Goal: Task Accomplishment & Management: Use online tool/utility

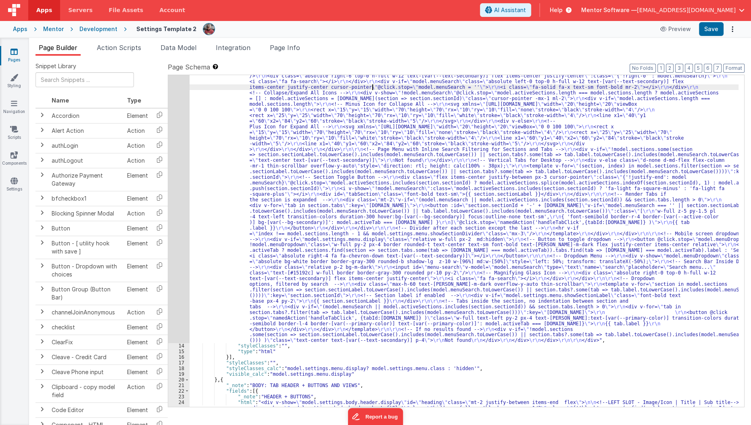
scroll to position [154, 0]
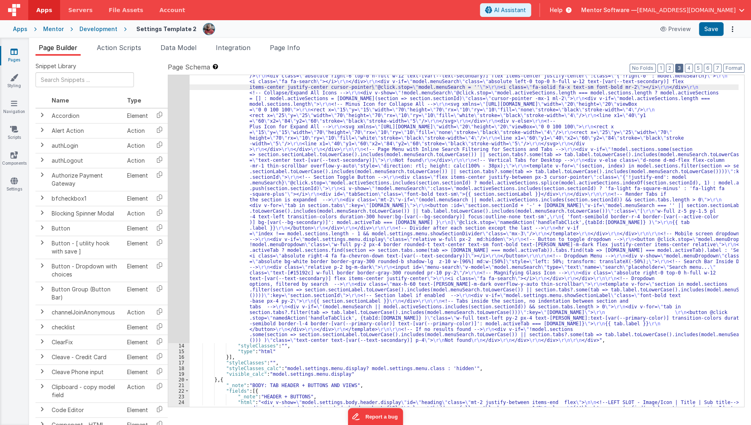
click at [374, 68] on button "3" at bounding box center [679, 68] width 8 height 9
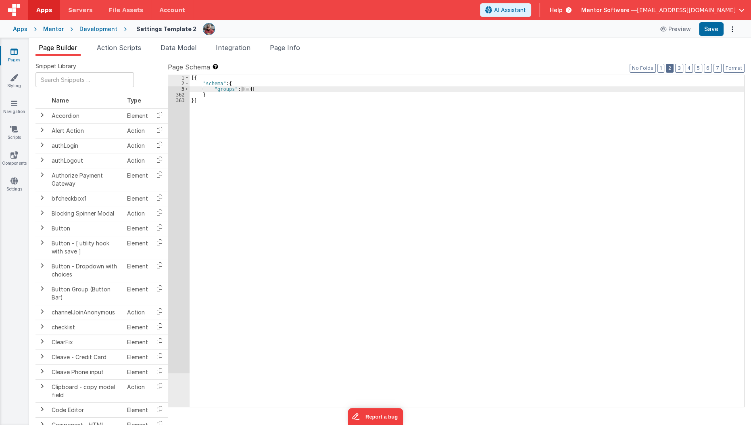
click at [374, 70] on button "2" at bounding box center [670, 68] width 8 height 9
click at [374, 69] on button "5" at bounding box center [699, 68] width 8 height 9
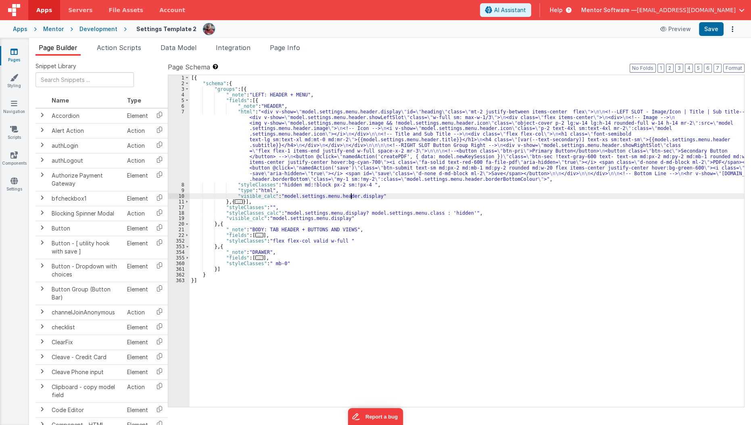
click at [351, 197] on div "[{ "schema" : { "groups" : [{ "_note" : "LEFT: HEADER + MENU" , "fields" : [{ "…" at bounding box center [467, 246] width 555 height 343
click at [237, 200] on span "..." at bounding box center [239, 201] width 8 height 4
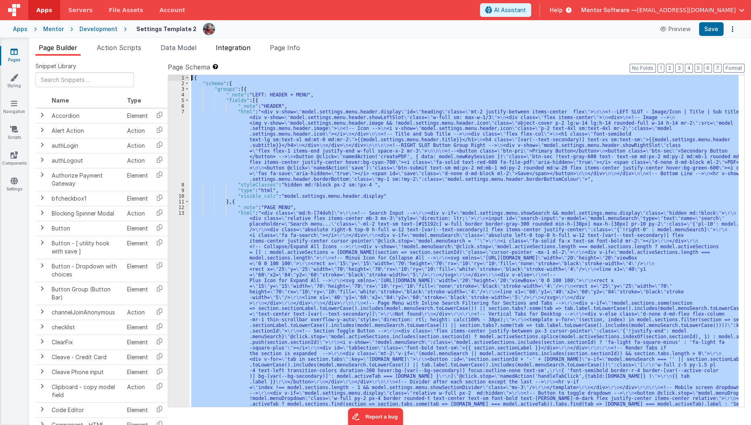
scroll to position [0, 0]
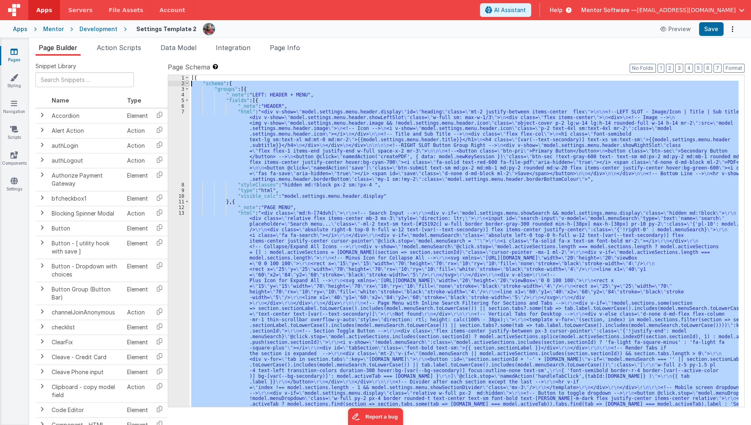
drag, startPoint x: 217, startPoint y: 347, endPoint x: 187, endPoint y: 80, distance: 268.4
click at [187, 80] on div "1 2 3 4 5 6 7 8 9 10 11 12 13 [{ "schema" : { "groups" : [{ "_note" : "LEFT: HE…" at bounding box center [456, 241] width 577 height 332
click at [287, 50] on span "Page Info" at bounding box center [285, 48] width 30 height 8
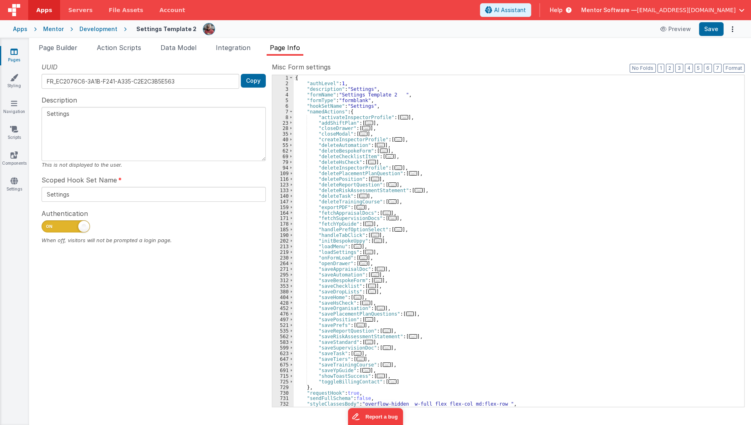
scroll to position [17, 0]
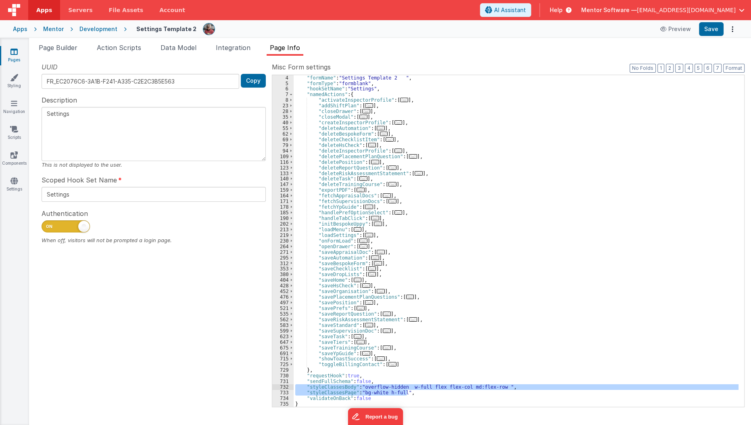
drag, startPoint x: 419, startPoint y: 393, endPoint x: 287, endPoint y: 389, distance: 132.0
click at [287, 389] on div "4 5 6 7 8 23 28 35 40 55 62 69 79 94 109 116 123 133 140 147 159 164 171 178 18…" at bounding box center [508, 241] width 473 height 332
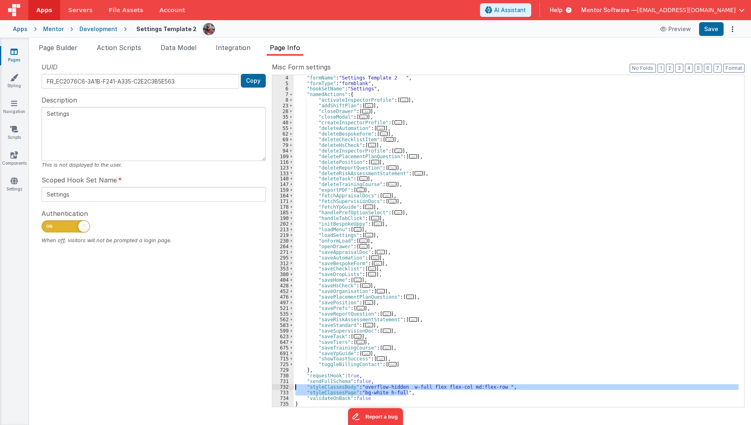
click at [374, 386] on div ""formName" : "Settings Template 2 " , "formType" : "formblank" , "hookSetName" …" at bounding box center [516, 241] width 445 height 332
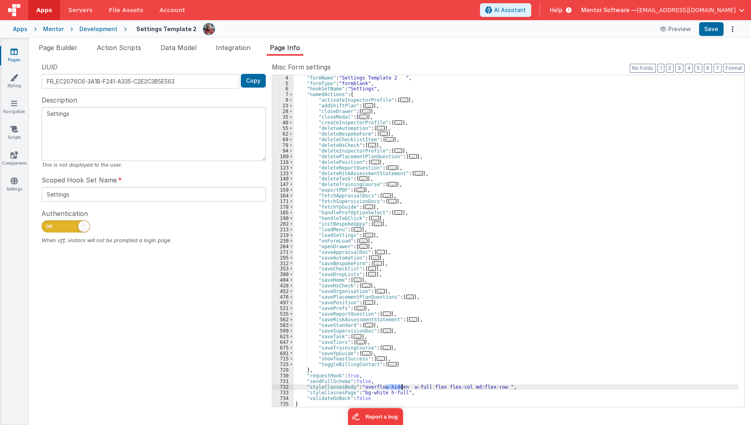
click at [374, 386] on div ""formName" : "Settings Template 2 " , "formType" : "formblank" , "hookSetName" …" at bounding box center [516, 246] width 445 height 343
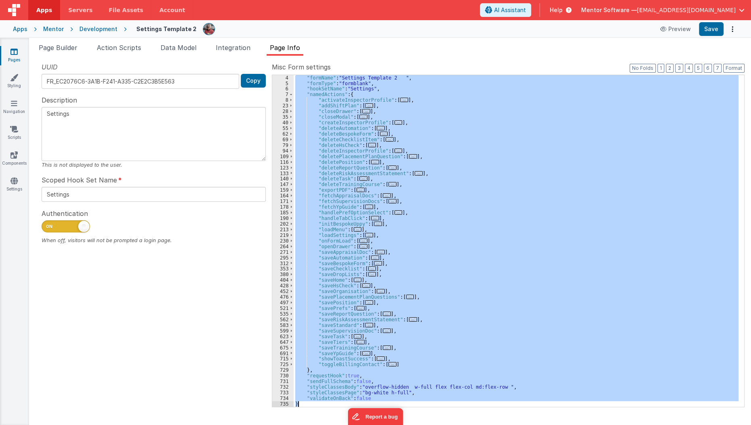
click at [374, 386] on div ""formName" : "Settings Template 2 " , "formType" : "formblank" , "hookSetName" …" at bounding box center [516, 246] width 445 height 343
click at [374, 386] on div ""formName" : "Settings Template 2 " , "formType" : "formblank" , "hookSetName" …" at bounding box center [516, 241] width 445 height 332
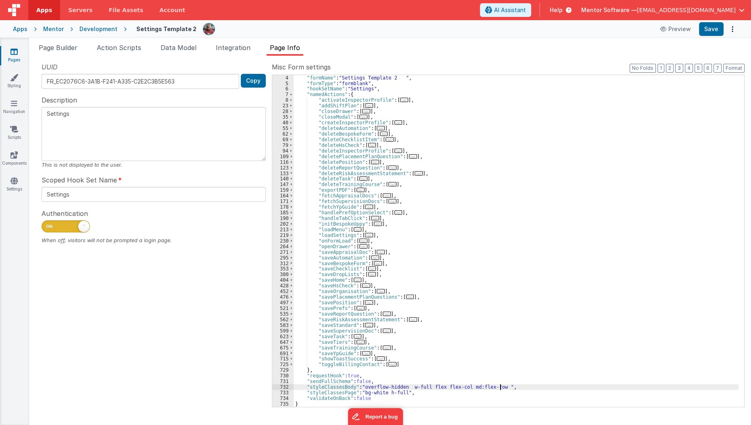
click at [374, 384] on div ""formName" : "Settings Template 2 " , "formType" : "formblank" , "hookSetName" …" at bounding box center [516, 246] width 445 height 343
click at [69, 50] on span "Page Builder" at bounding box center [58, 48] width 39 height 8
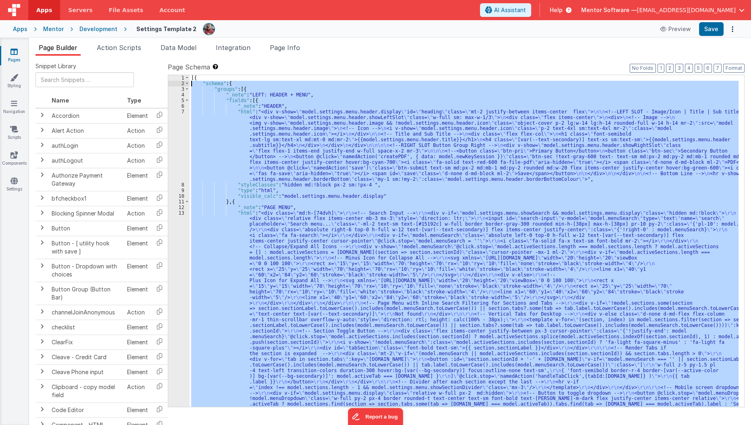
click at [341, 224] on div "[{ "schema" : { "groups" : [{ "_note" : "LEFT: HEADER + MENU" , "fields" : [{ "…" at bounding box center [464, 241] width 549 height 332
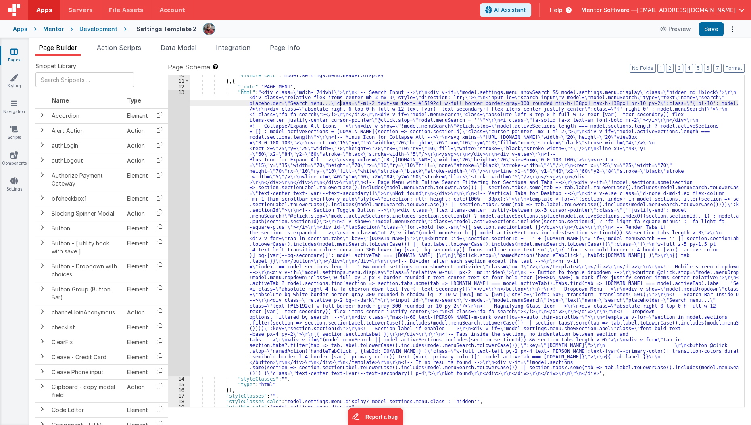
scroll to position [140, 0]
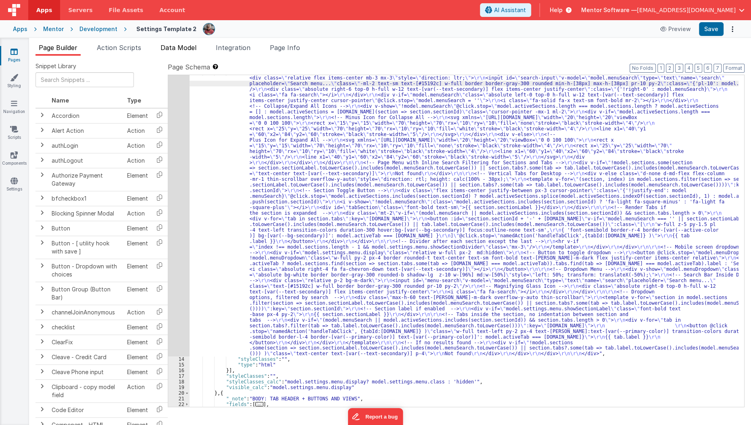
click at [182, 53] on li "Data Model" at bounding box center [178, 49] width 42 height 13
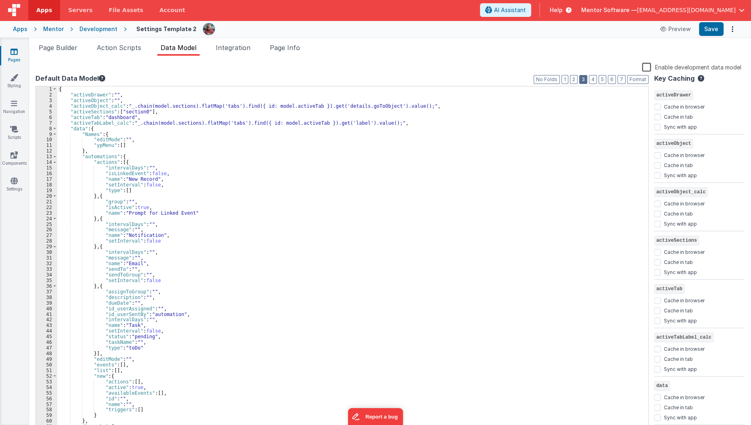
click at [374, 79] on button "3" at bounding box center [583, 79] width 8 height 9
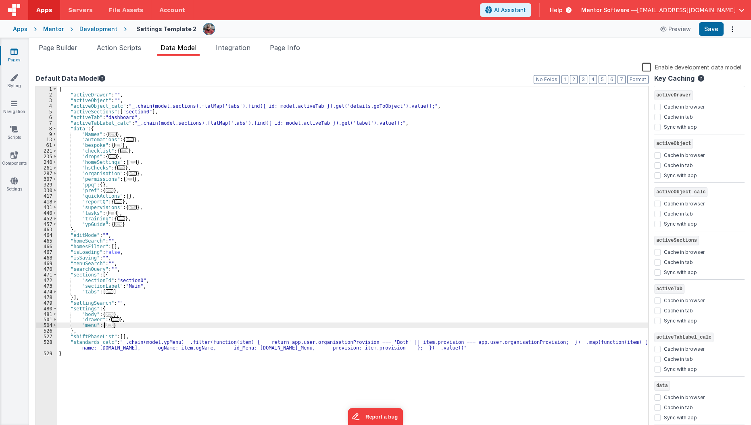
click at [109, 326] on span "..." at bounding box center [110, 325] width 8 height 4
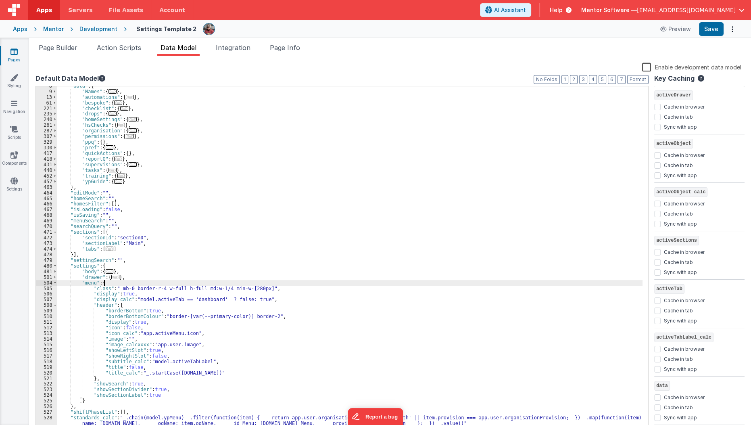
scroll to position [43, 0]
click at [112, 332] on div ""data" : { "Names" : { ... } , "automations" : { ... } , "bespoke" : { ... } , …" at bounding box center [350, 261] width 586 height 357
click at [125, 289] on div ""data" : { "Names" : { ... } , "automations" : { ... } , "bespoke" : { ... } , …" at bounding box center [350, 261] width 586 height 357
click at [132, 363] on div ""data" : { "Names" : { ... } , "automations" : { ... } , "bespoke" : { ... } , …" at bounding box center [350, 261] width 586 height 357
click at [111, 286] on div ""data" : { "Names" : { ... } , "automations" : { ... } , "bespoke" : { ... } , …" at bounding box center [350, 261] width 586 height 357
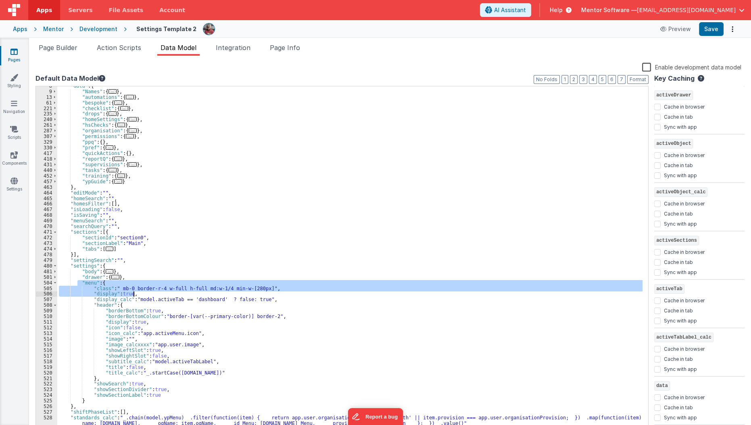
drag, startPoint x: 77, startPoint y: 281, endPoint x: 312, endPoint y: 293, distance: 235.1
click at [312, 293] on div ""data" : { "Names" : { ... } , "automations" : { ... } , "bespoke" : { ... } , …" at bounding box center [350, 261] width 586 height 357
click at [260, 288] on div ""data" : { "Names" : { ... } , "automations" : { ... } , "bespoke" : { ... } , …" at bounding box center [349, 258] width 585 height 345
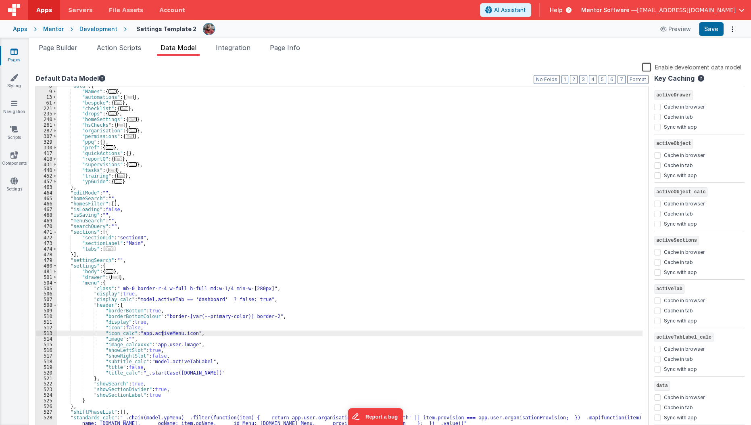
click at [162, 330] on div ""data" : { "Names" : { ... } , "automations" : { ... } , "bespoke" : { ... } , …" at bounding box center [350, 261] width 586 height 357
click at [60, 49] on span "Page Builder" at bounding box center [58, 48] width 39 height 8
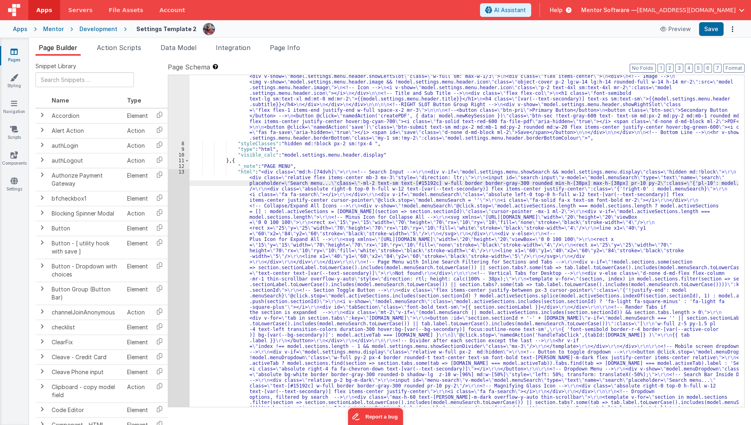
scroll to position [0, 0]
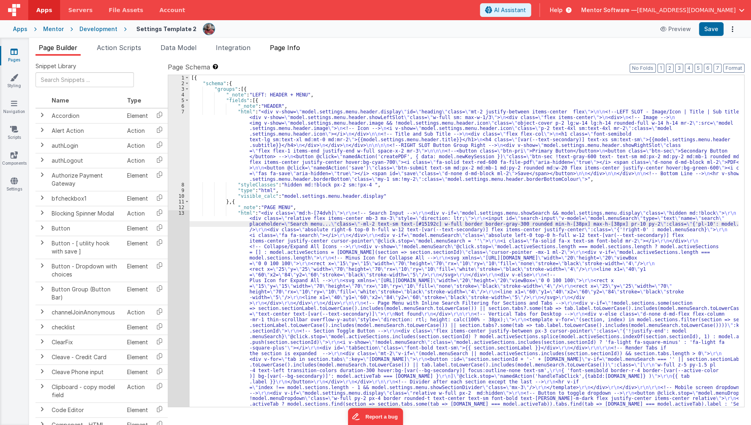
click at [289, 47] on span "Page Info" at bounding box center [285, 48] width 30 height 8
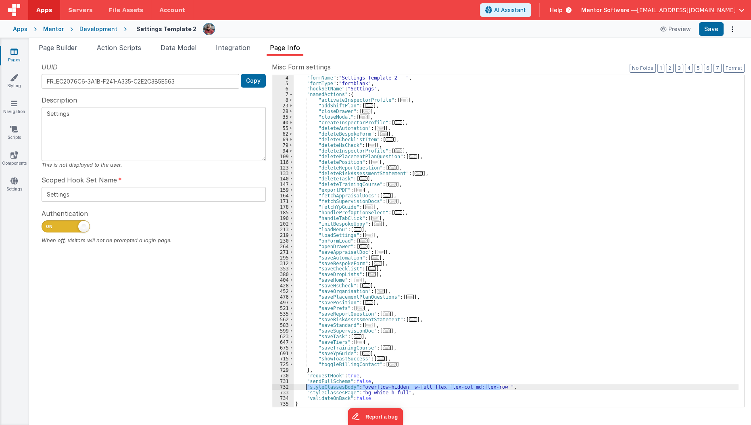
click at [374, 386] on div ""formName" : "Settings Template 2 " , "formType" : "formblank" , "hookSetName" …" at bounding box center [516, 241] width 445 height 332
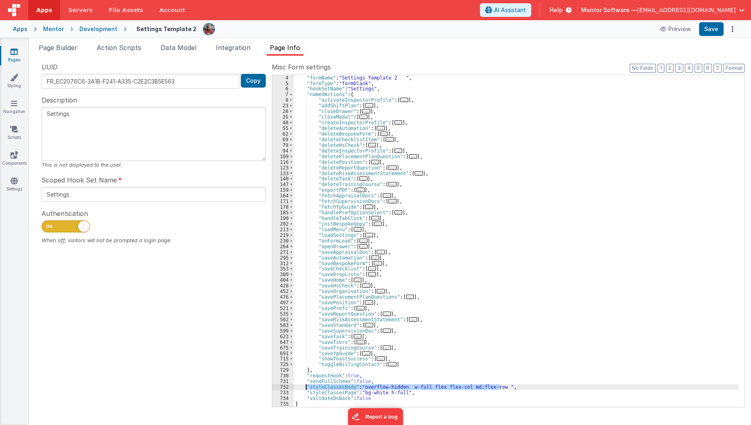
paste textarea
click at [374, 28] on button "Save" at bounding box center [711, 29] width 25 height 14
click at [190, 50] on span "Data Model" at bounding box center [179, 48] width 36 height 8
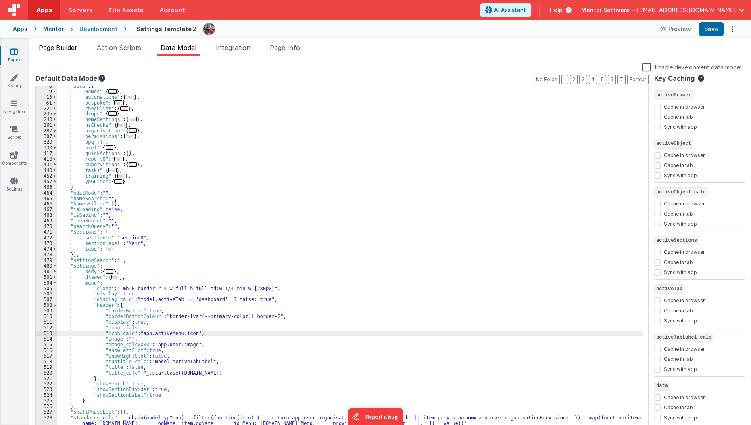
click at [59, 44] on span "Page Builder" at bounding box center [58, 48] width 39 height 8
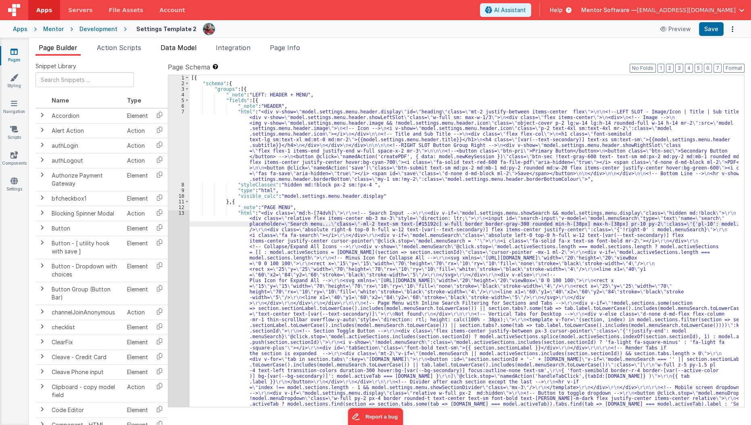
click at [165, 50] on span "Data Model" at bounding box center [179, 48] width 36 height 8
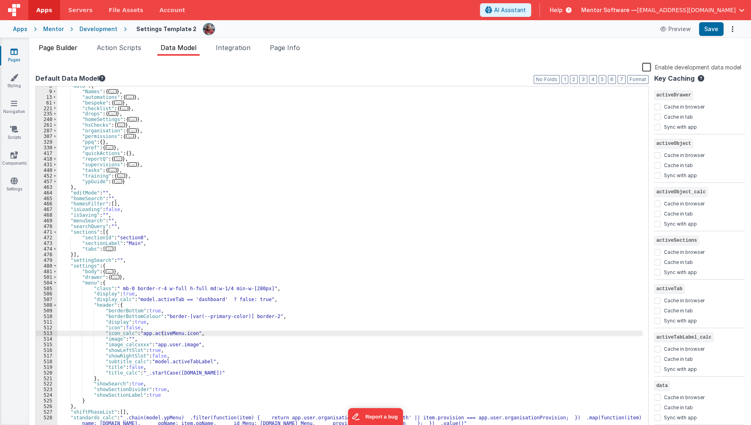
click at [68, 54] on li "Page Builder" at bounding box center [58, 49] width 45 height 13
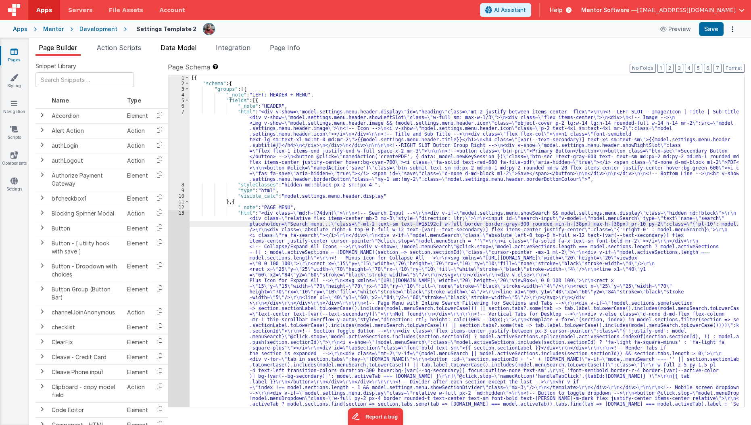
click at [187, 44] on span "Data Model" at bounding box center [179, 48] width 36 height 8
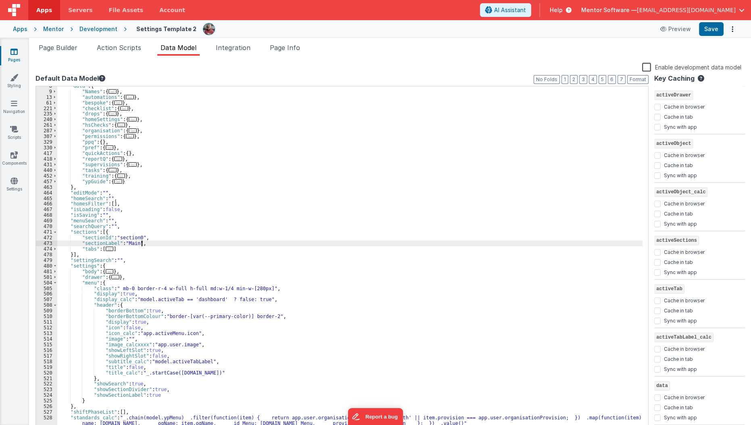
click at [191, 243] on div ""data" : { "Names" : { ... } , "automations" : { ... } , "bespoke" : { ... } , …" at bounding box center [350, 261] width 586 height 357
click at [119, 289] on div ""data" : { "Names" : { ... } , "automations" : { ... } , "bespoke" : { ... } , …" at bounding box center [350, 261] width 586 height 357
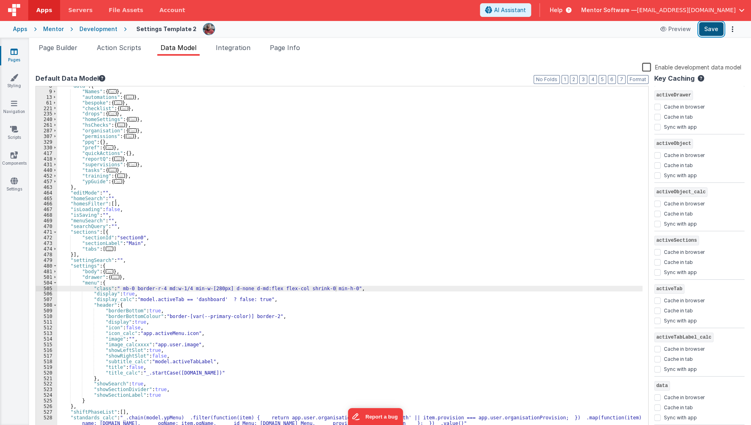
click at [374, 33] on button "Save" at bounding box center [711, 29] width 25 height 14
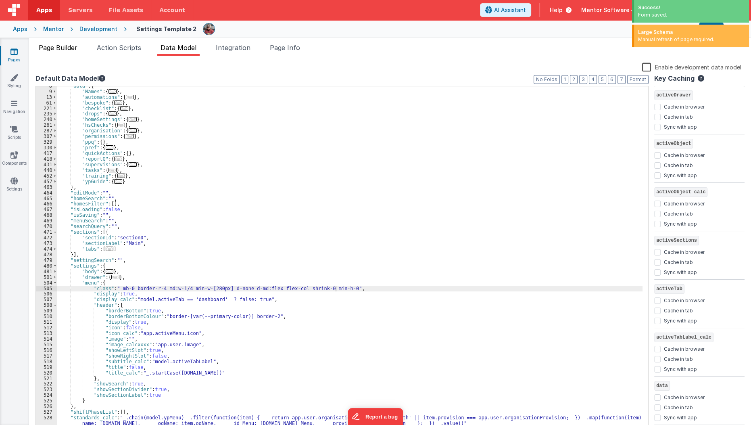
click at [69, 52] on li "Page Builder" at bounding box center [58, 49] width 45 height 13
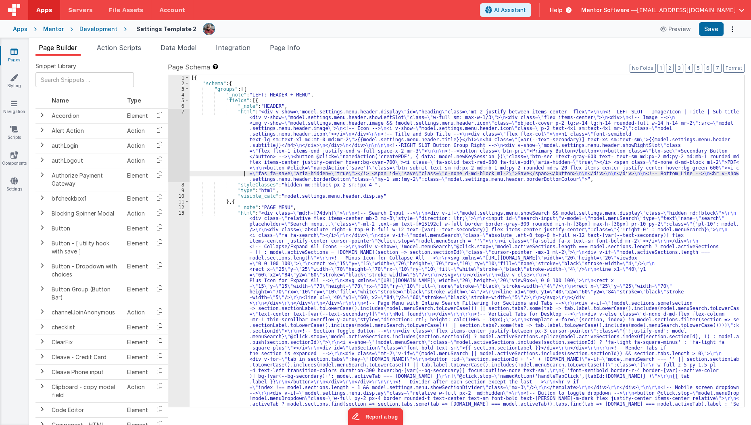
click at [209, 171] on div "[{ "schema" : { "groups" : [{ "_note" : "LEFT: HEADER + MENU" , "fields" : [{ "…" at bounding box center [465, 387] width 550 height 624
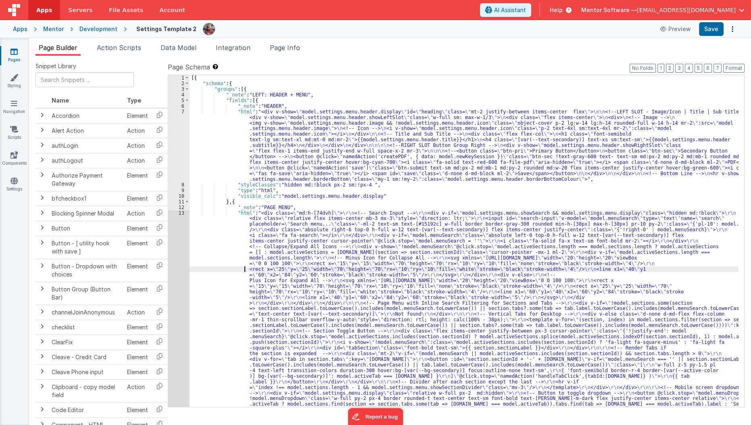
click at [233, 268] on div "[{ "schema" : { "groups" : [{ "_note" : "LEFT: HEADER + MENU" , "fields" : [{ "…" at bounding box center [465, 387] width 550 height 624
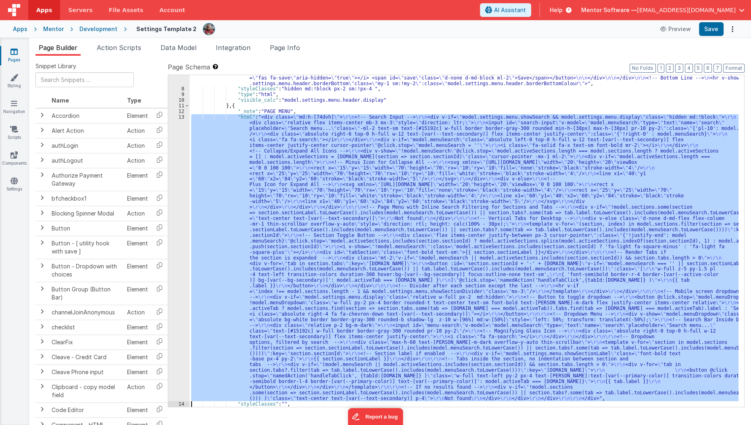
scroll to position [96, 0]
click at [180, 273] on div "7 8 9 10 11 12 13 14 15 16 17 18 19 20 21 22" at bounding box center [178, 218] width 21 height 410
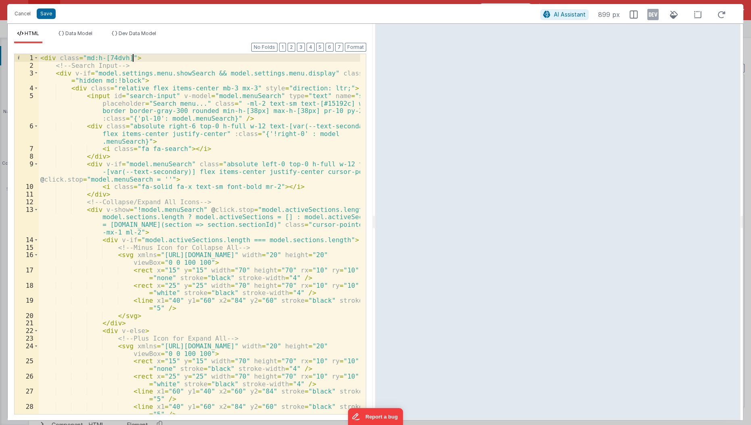
click at [154, 57] on div "< div class = "md:h-[74dvh]" > <!-- Search Input --> < div v-if = "model.settin…" at bounding box center [200, 242] width 322 height 376
click at [144, 54] on div "< div class = "md:h-[74dvh]" > <!-- Search Input --> < div v-if = "model.settin…" at bounding box center [200, 234] width 322 height 360
click at [34, 71] on span at bounding box center [36, 73] width 4 height 8
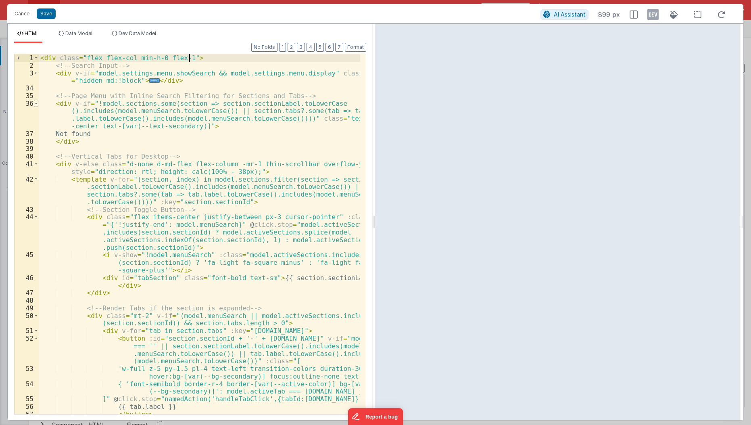
click at [36, 102] on span at bounding box center [36, 104] width 4 height 8
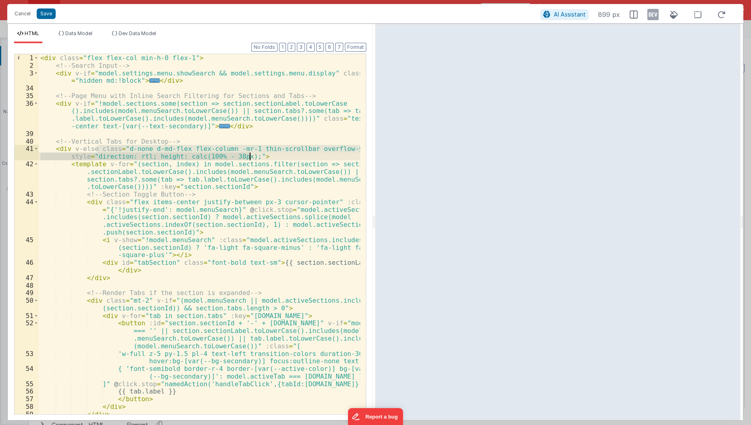
drag, startPoint x: 98, startPoint y: 148, endPoint x: 263, endPoint y: 159, distance: 165.0
click at [263, 159] on div "< div class = "flex flex-col min-h-0 flex-1" > <!-- Search Input --> < div v-if…" at bounding box center [200, 242] width 322 height 376
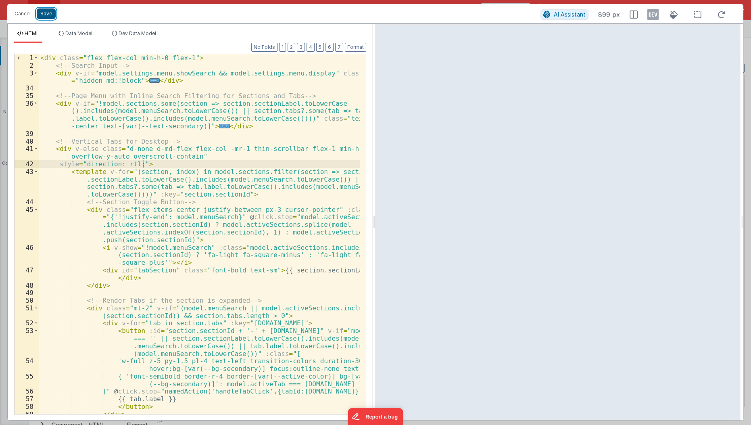
click at [47, 13] on button "Save" at bounding box center [46, 13] width 19 height 10
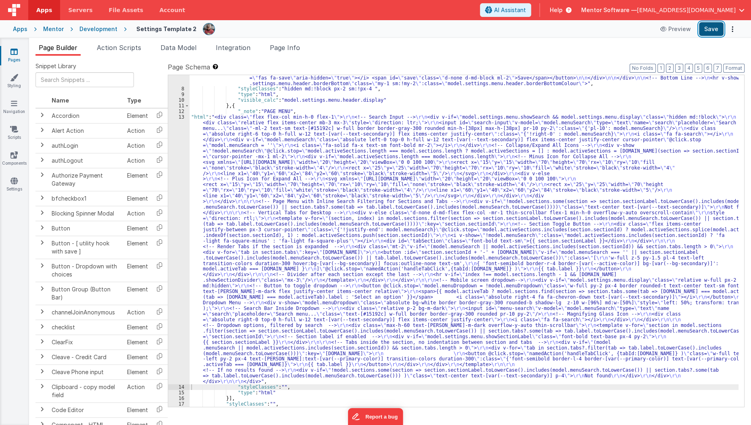
click at [374, 30] on button "Save" at bounding box center [711, 29] width 25 height 14
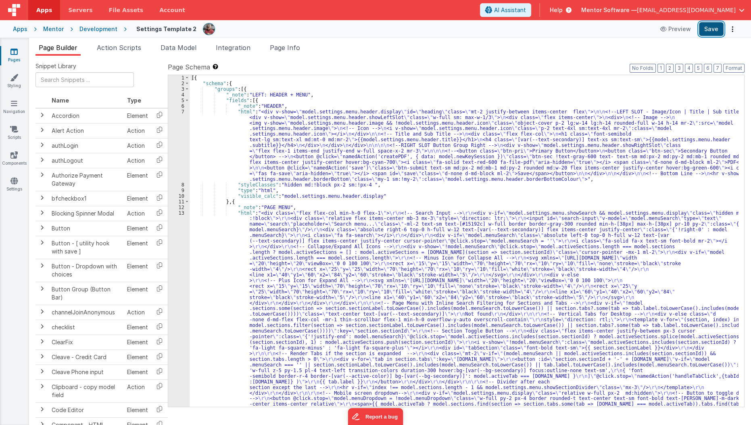
click at [713, 24] on button "Save" at bounding box center [711, 29] width 25 height 14
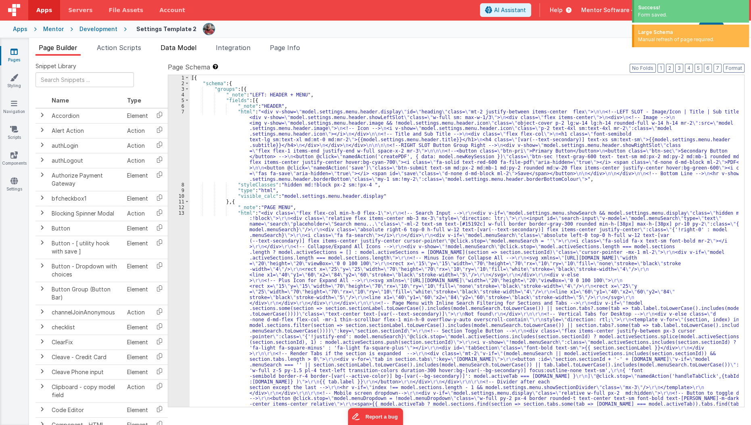
click at [176, 48] on span "Data Model" at bounding box center [179, 48] width 36 height 8
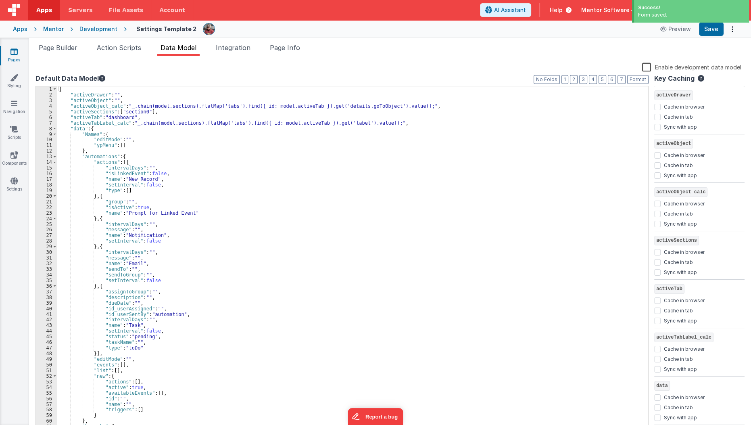
click at [649, 67] on label "Enable development data model" at bounding box center [691, 66] width 99 height 9
click at [0, 0] on input "Enable development data model" at bounding box center [0, 0] width 0 height 0
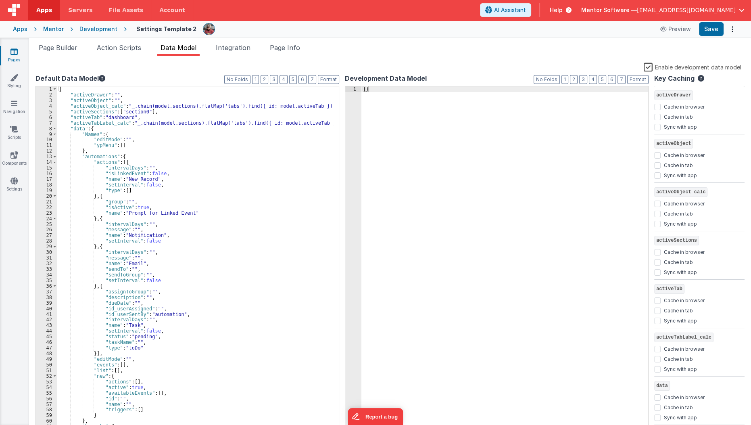
click at [649, 67] on label "Enable development data model" at bounding box center [693, 66] width 98 height 9
click at [0, 0] on input "Enable development data model" at bounding box center [0, 0] width 0 height 0
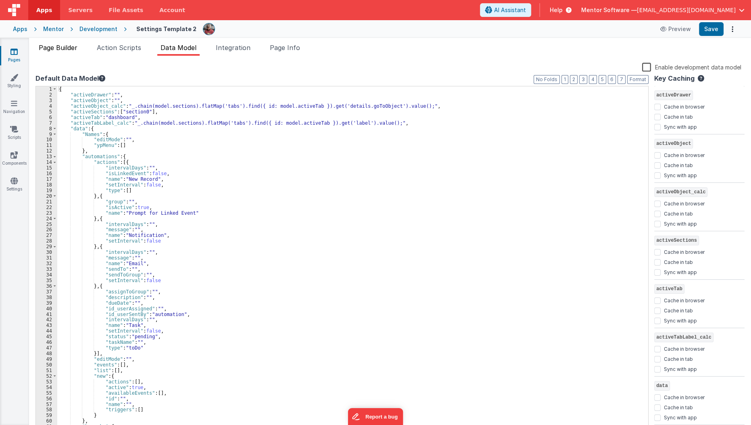
click at [63, 51] on span "Page Builder" at bounding box center [58, 48] width 39 height 8
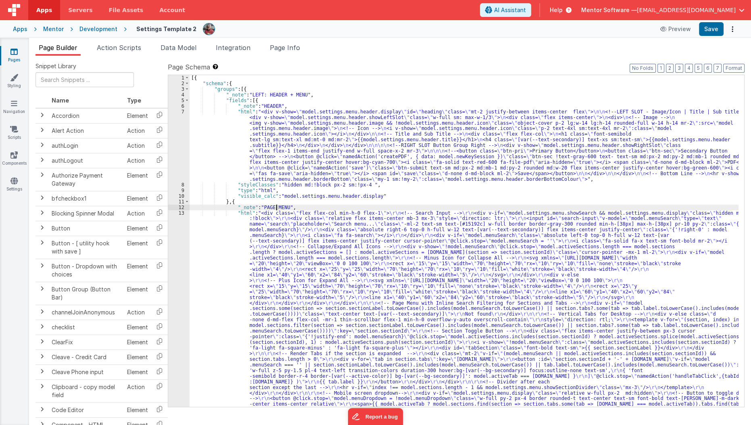
click at [275, 206] on div "[{ "schema" : { "groups" : [{ "_note" : "LEFT: HEADER + MENU" , "fields" : [{ "…" at bounding box center [465, 390] width 550 height 630
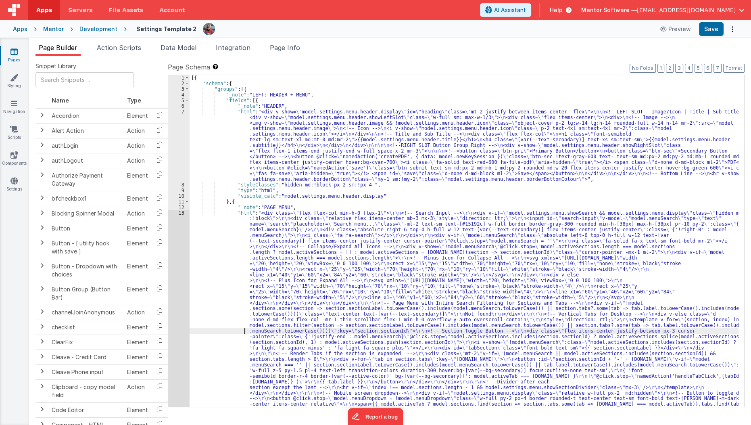
click at [239, 332] on div "[{ "schema" : { "groups" : [{ "_note" : "LEFT: HEADER + MENU" , "fields" : [{ "…" at bounding box center [465, 390] width 550 height 630
click at [285, 46] on span "Page Info" at bounding box center [285, 48] width 30 height 8
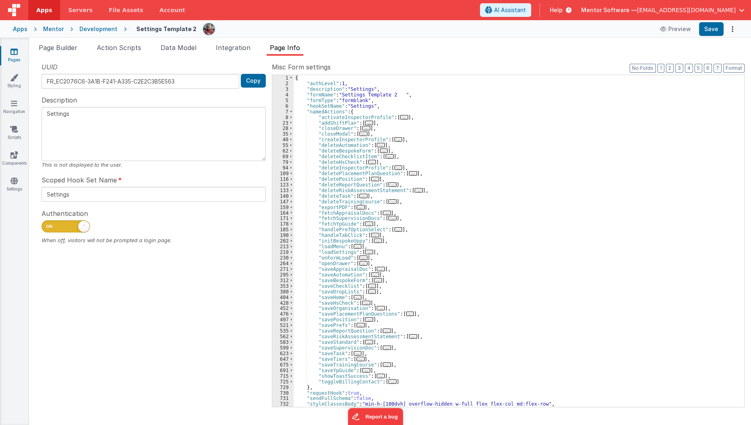
scroll to position [17, 0]
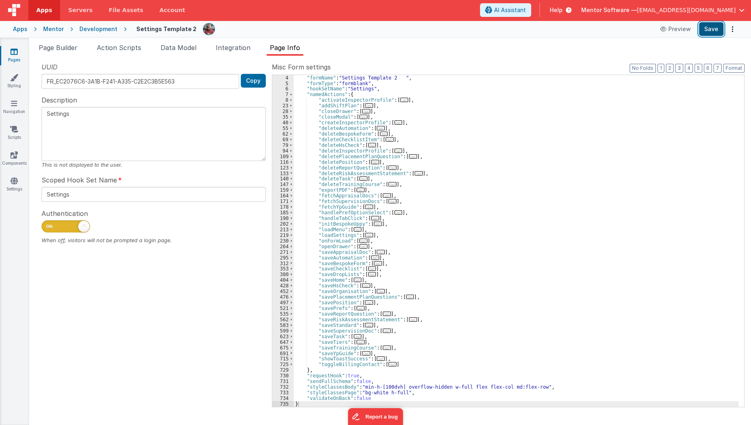
click at [711, 29] on button "Save" at bounding box center [711, 29] width 25 height 14
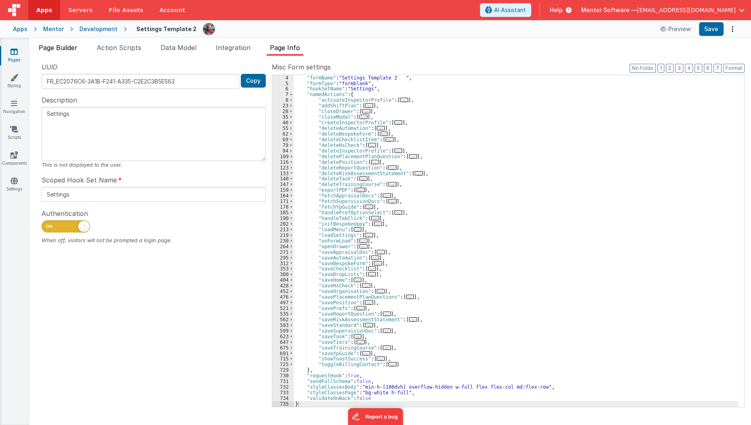
click at [50, 51] on li "Page Builder" at bounding box center [58, 49] width 45 height 13
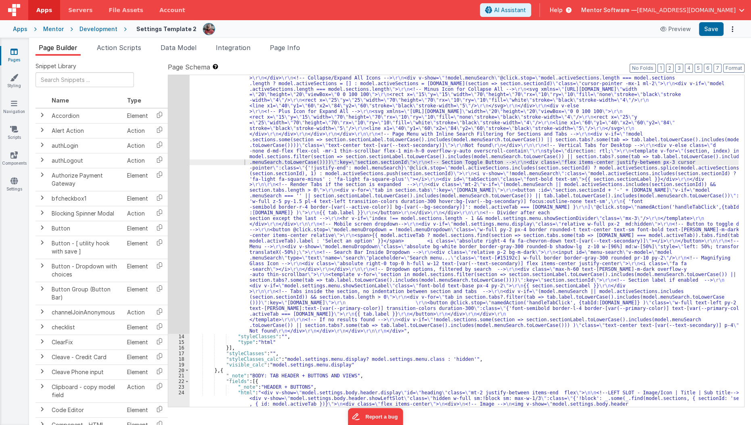
scroll to position [175, 0]
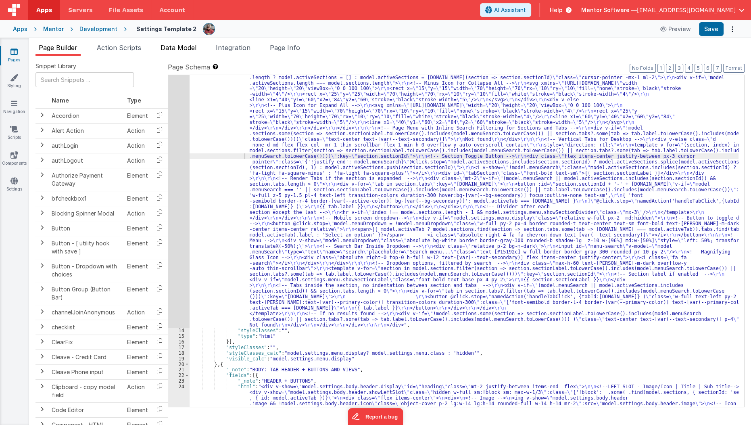
click at [187, 46] on span "Data Model" at bounding box center [179, 48] width 36 height 8
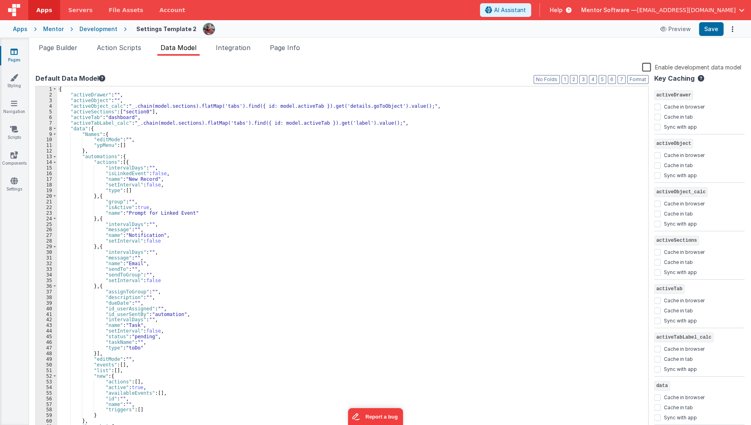
click at [577, 74] on label "Default Data Model" at bounding box center [342, 78] width 613 height 10
click at [577, 76] on button "2" at bounding box center [574, 79] width 8 height 9
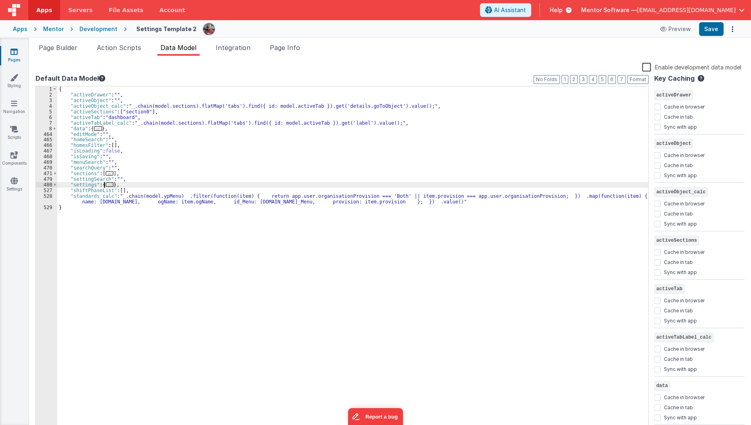
click at [107, 186] on span "..." at bounding box center [110, 184] width 8 height 4
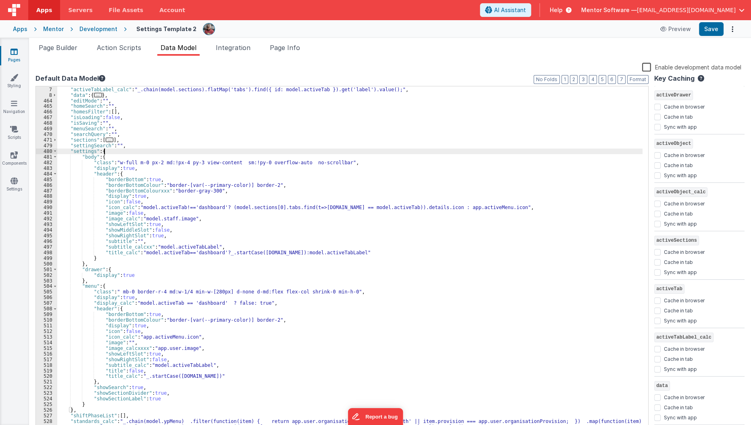
scroll to position [33, 0]
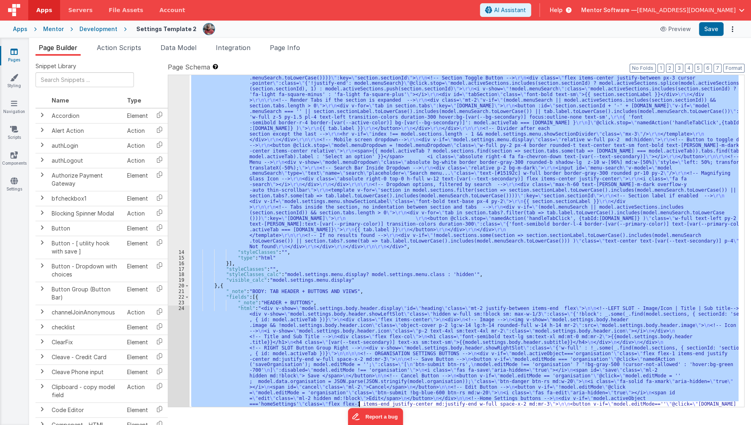
scroll to position [276, 0]
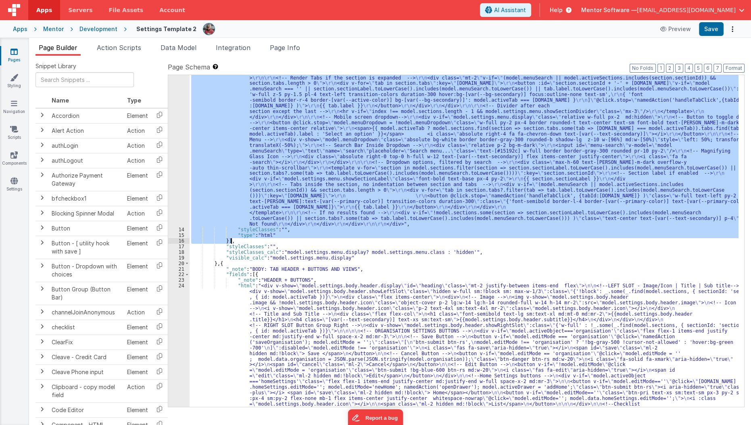
drag, startPoint x: 230, startPoint y: 79, endPoint x: 310, endPoint y: 238, distance: 177.7
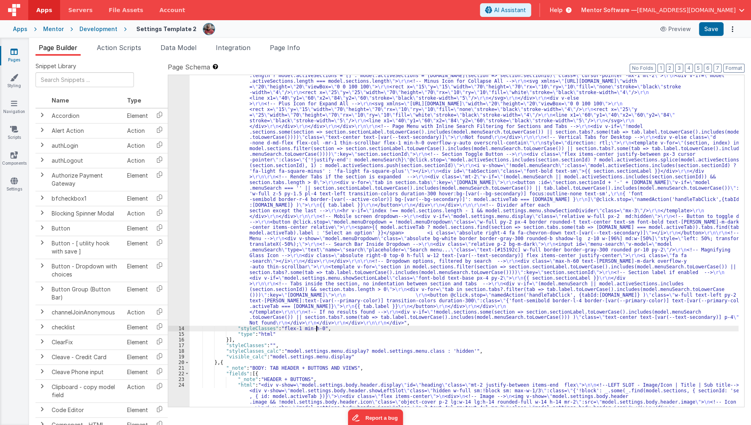
scroll to position [172, 0]
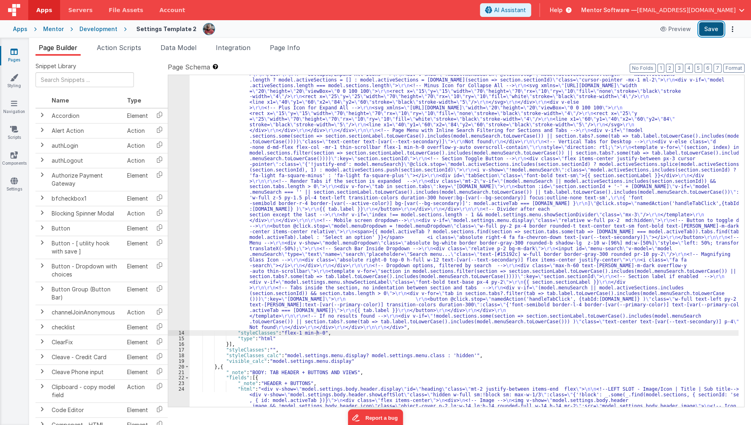
click at [712, 33] on button "Save" at bounding box center [711, 29] width 25 height 14
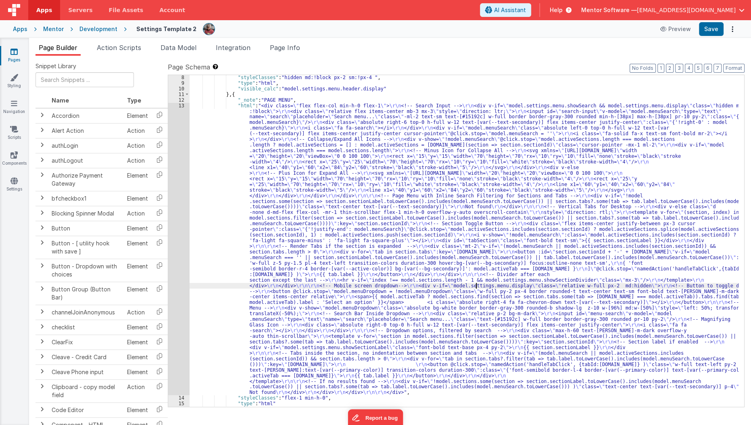
scroll to position [107, 0]
click at [216, 207] on div ""styleClasses" : "hidden md:!block px-2 sm:!px-4 " , "type" : "html" , "visible…" at bounding box center [465, 246] width 550 height 343
click at [178, 215] on div "13" at bounding box center [178, 249] width 21 height 293
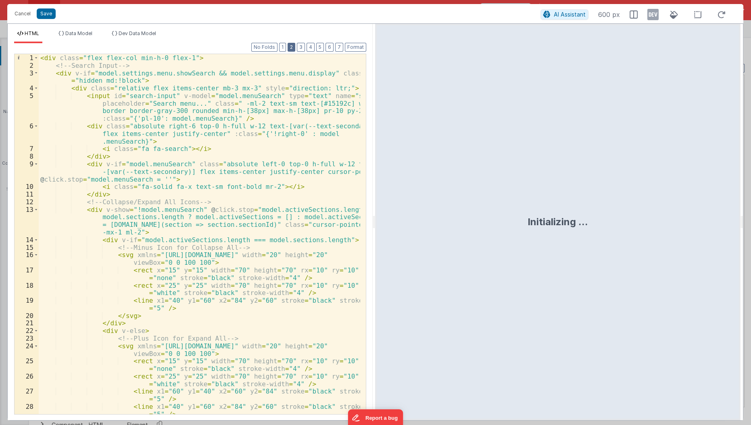
click at [295, 49] on button "2" at bounding box center [292, 47] width 8 height 9
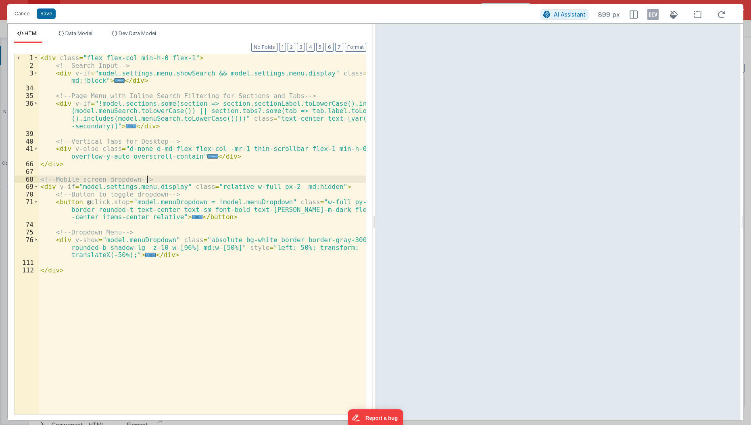
click at [153, 180] on div "< div class = "flex flex-col min-h-0 flex-1" > <!-- Search Input --> < div v-if…" at bounding box center [203, 242] width 328 height 376
click at [171, 158] on div "< div class = "flex flex-col min-h-0 flex-1" > <!-- Search Input --> < div v-if…" at bounding box center [203, 242] width 328 height 376
click at [121, 148] on div "< div class = "flex flex-col min-h-0 flex-1" > <!-- Search Input --> < div v-if…" at bounding box center [203, 242] width 328 height 376
click at [45, 18] on button "Save" at bounding box center [46, 13] width 19 height 10
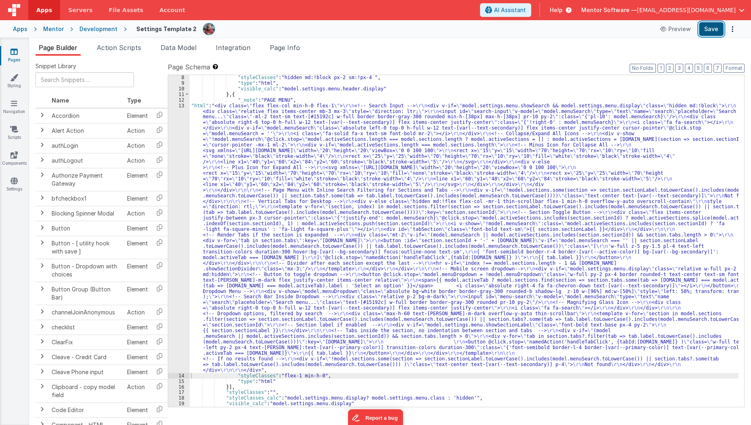
click at [711, 36] on button "Save" at bounding box center [711, 29] width 25 height 14
click at [189, 50] on span "Data Model" at bounding box center [179, 48] width 36 height 8
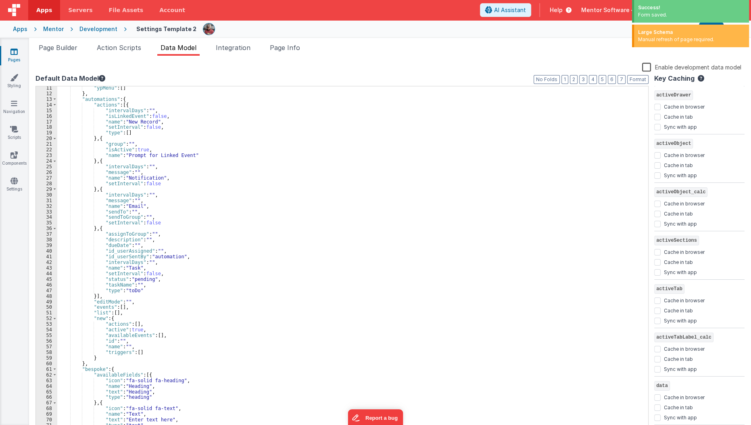
scroll to position [57, 0]
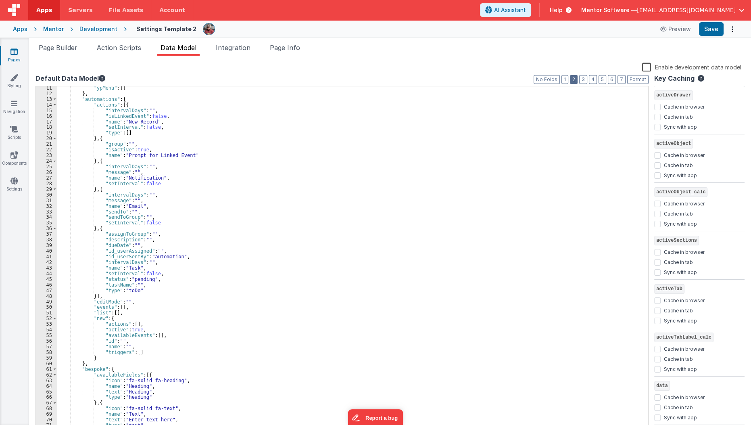
click at [578, 79] on button "2" at bounding box center [574, 79] width 8 height 9
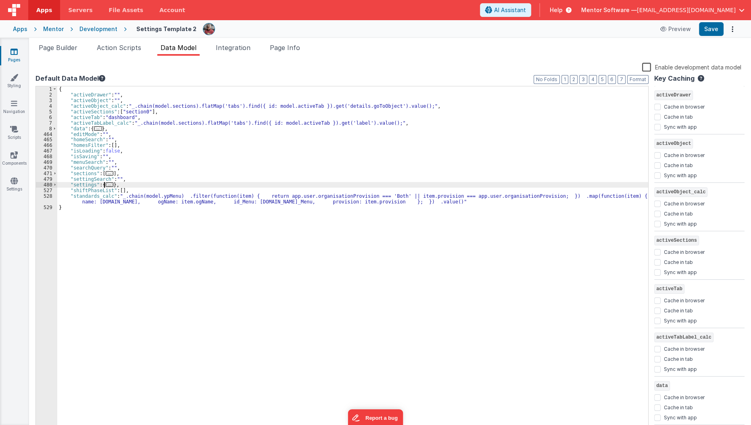
click at [107, 186] on span "..." at bounding box center [110, 184] width 8 height 4
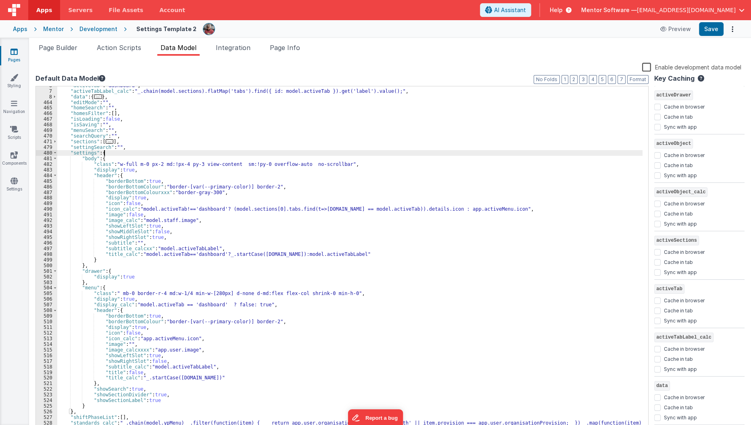
scroll to position [31, 0]
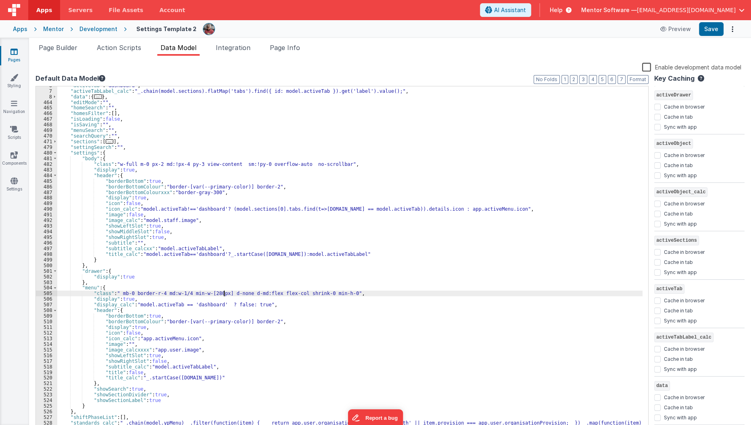
click at [224, 294] on div ""activeTab" : "dashboard" , "activeTabLabel_calc" : "_.chain(model.sections).fl…" at bounding box center [350, 261] width 586 height 357
click at [706, 28] on button "Save" at bounding box center [711, 29] width 25 height 14
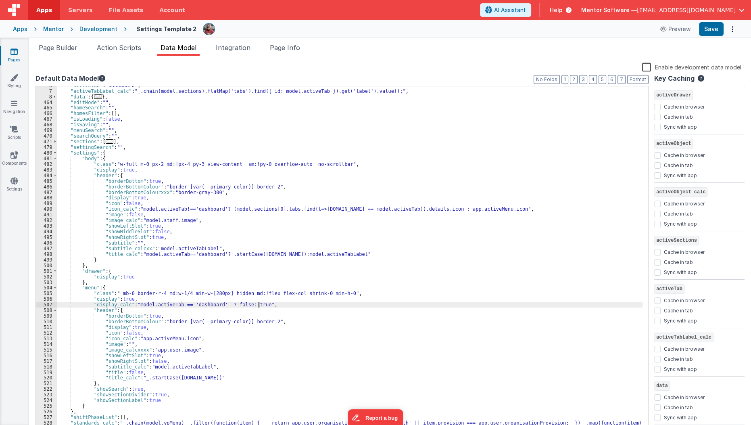
click at [258, 305] on div ""activeTab" : "dashboard" , "activeTabLabel_calc" : "_.chain(model.sections).fl…" at bounding box center [350, 261] width 586 height 357
click at [711, 24] on button "Save" at bounding box center [711, 29] width 25 height 14
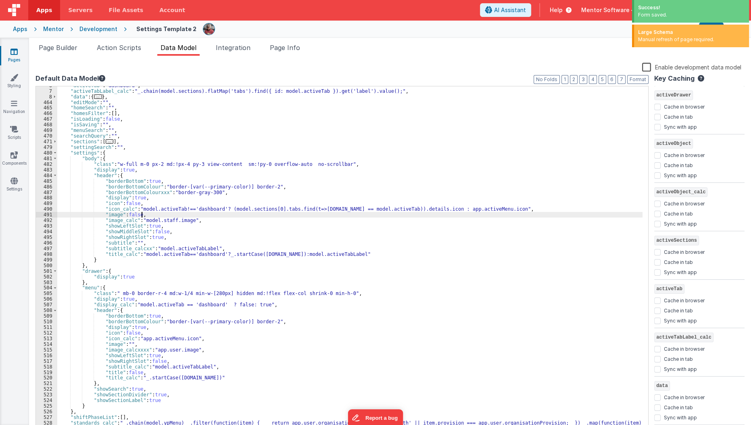
click at [527, 216] on div ""activeTab" : "dashboard" , "activeTabLabel_calc" : "_.chain(model.sections).fl…" at bounding box center [350, 261] width 586 height 357
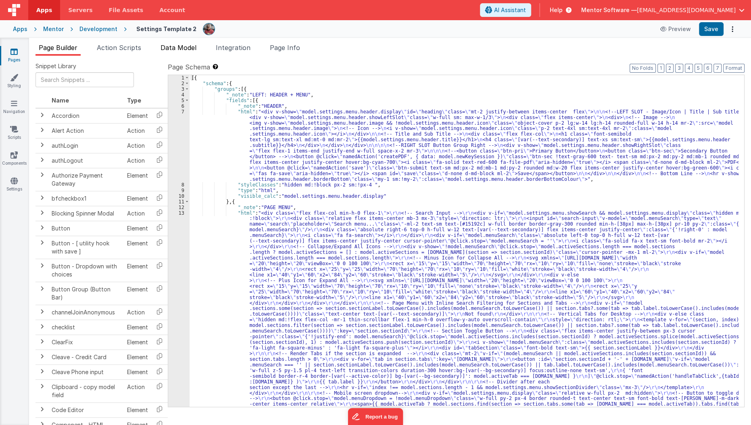
click at [177, 54] on li "Data Model" at bounding box center [178, 49] width 42 height 13
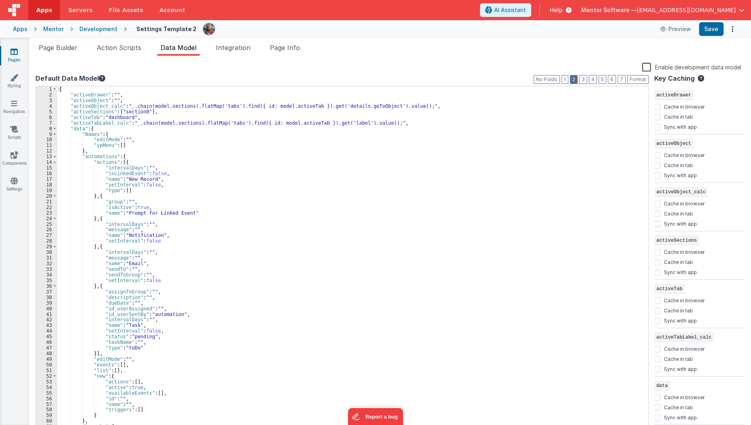
click at [578, 79] on button "2" at bounding box center [574, 79] width 8 height 9
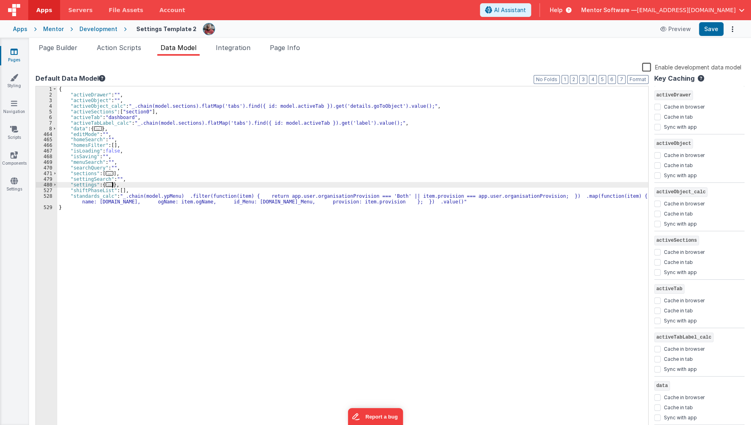
click at [111, 182] on span "..." at bounding box center [110, 184] width 8 height 4
click at [107, 183] on span "..." at bounding box center [110, 184] width 8 height 4
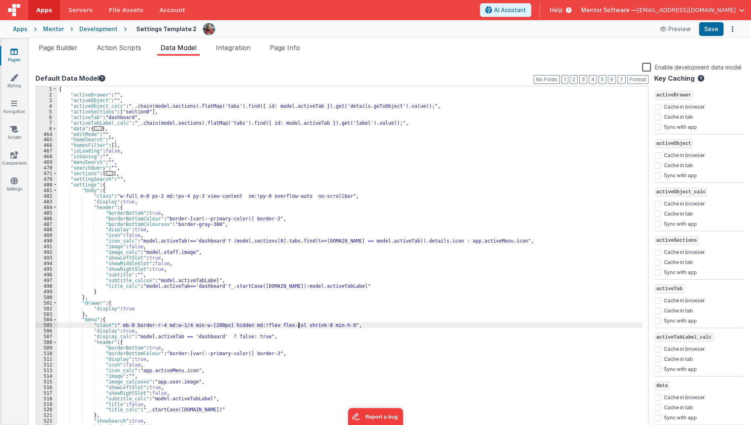
click at [299, 324] on div "{ "activeDrawer" : "" , "activeObject" : "" , "activeObject_calc" : "_.chain(mo…" at bounding box center [350, 264] width 586 height 357
click at [719, 31] on button "Save" at bounding box center [711, 29] width 25 height 14
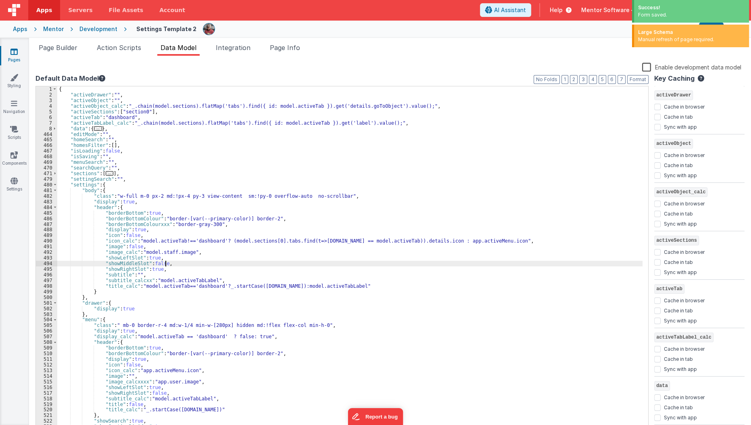
click at [486, 263] on div "{ "activeDrawer" : "" , "activeObject" : "" , "activeObject_calc" : "_.chain(mo…" at bounding box center [350, 264] width 586 height 357
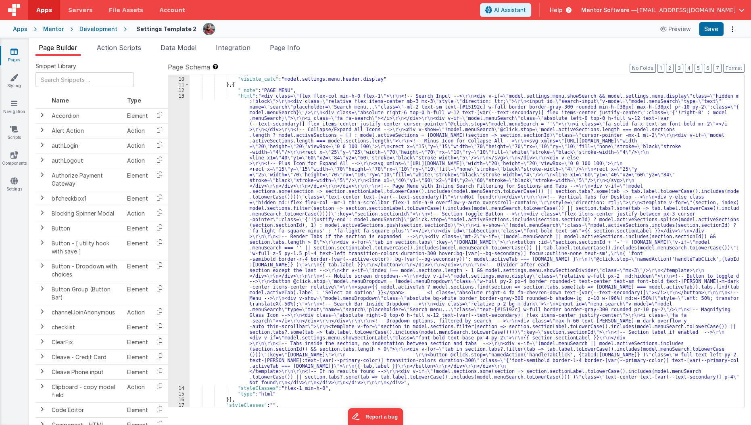
scroll to position [186, 0]
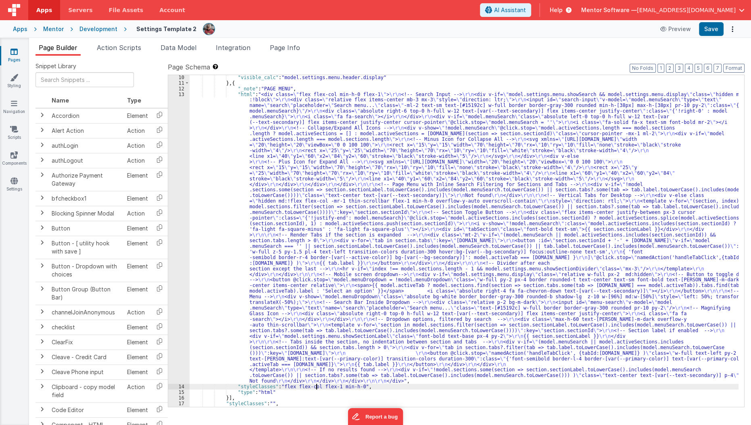
scroll to position [118, 0]
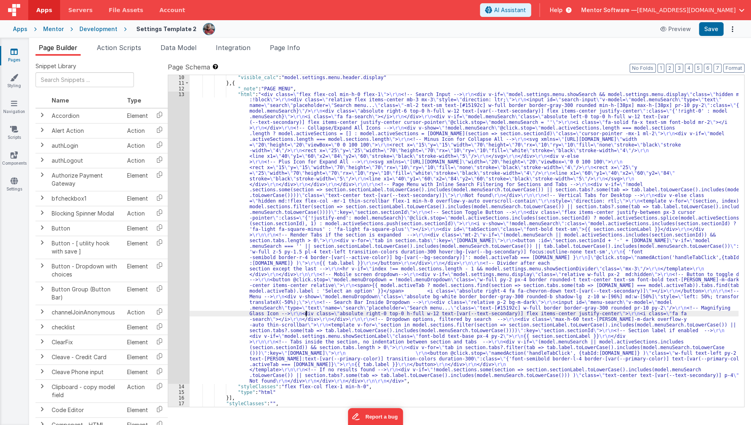
click at [305, 315] on div ""visible_calc" : "model.settings.menu.header.display" } , { "_note" : "PAGE MEN…" at bounding box center [465, 246] width 550 height 343
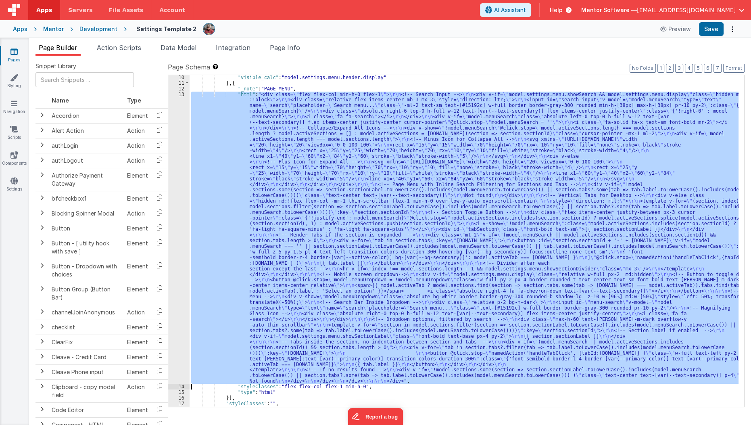
click at [178, 311] on div "13" at bounding box center [178, 238] width 21 height 293
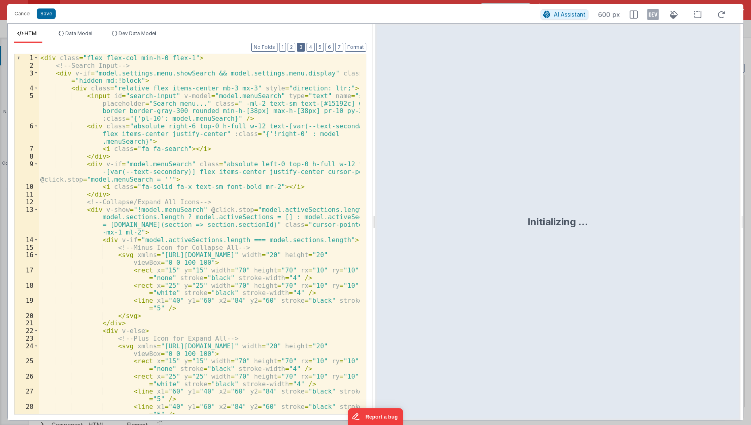
click at [305, 47] on button "3" at bounding box center [301, 47] width 8 height 9
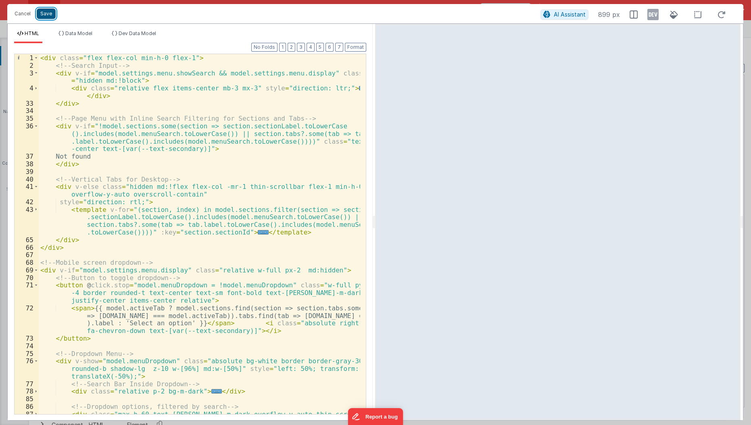
click at [49, 15] on button "Save" at bounding box center [46, 13] width 19 height 10
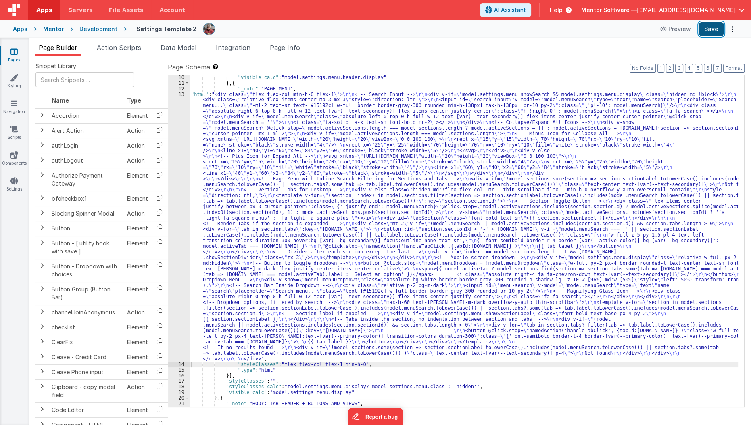
click at [713, 34] on button "Save" at bounding box center [711, 29] width 25 height 14
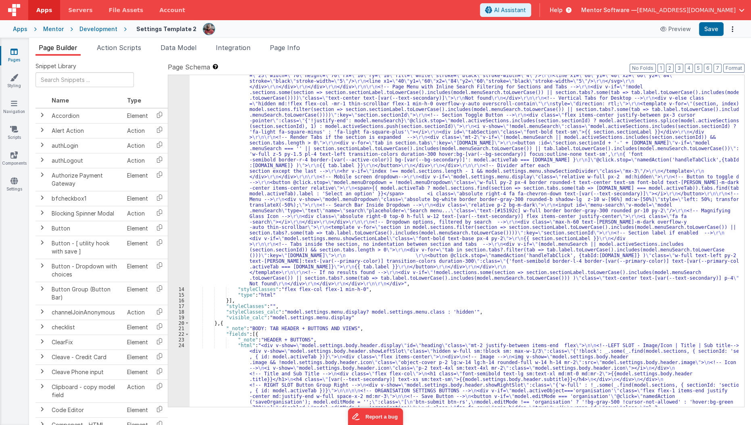
scroll to position [220, 0]
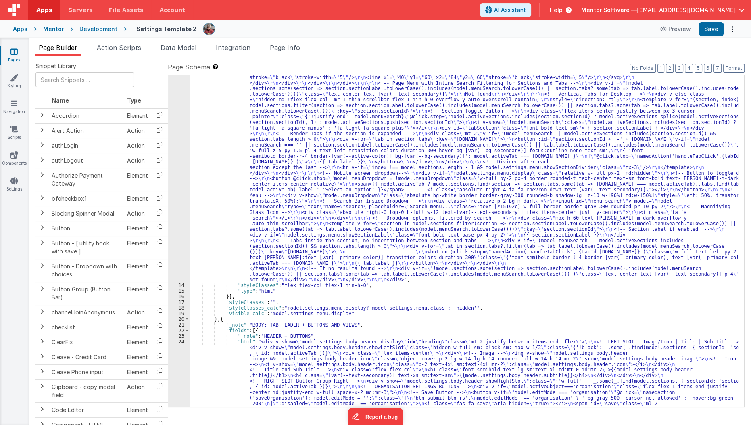
click at [184, 330] on div "22" at bounding box center [178, 331] width 21 height 6
click at [185, 331] on span at bounding box center [187, 331] width 4 height 6
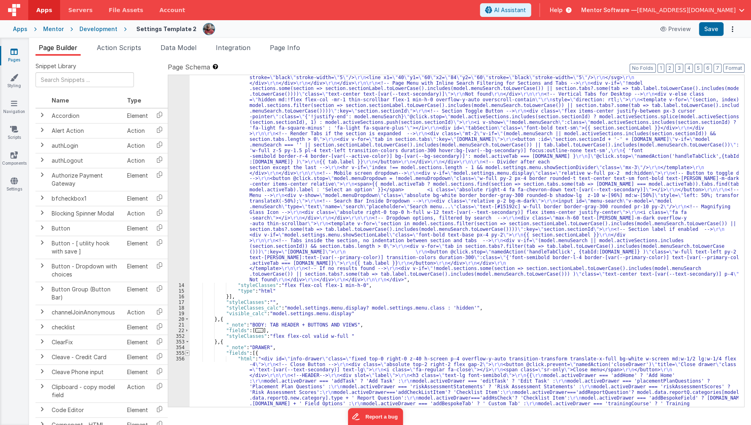
click at [186, 352] on span at bounding box center [187, 353] width 4 height 6
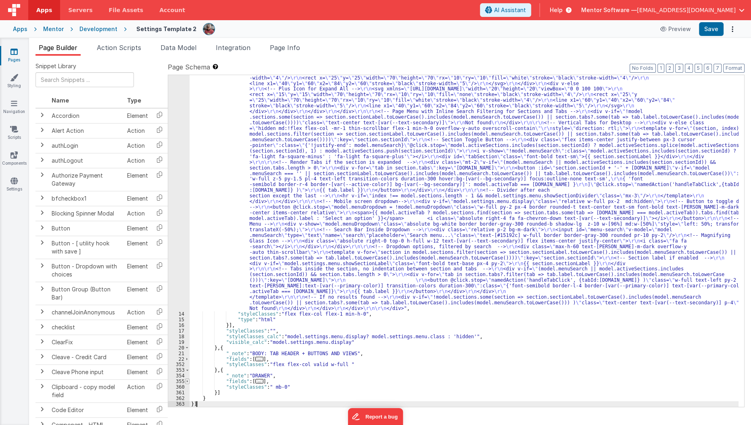
scroll to position [191, 0]
click at [188, 50] on span "Data Model" at bounding box center [179, 48] width 36 height 8
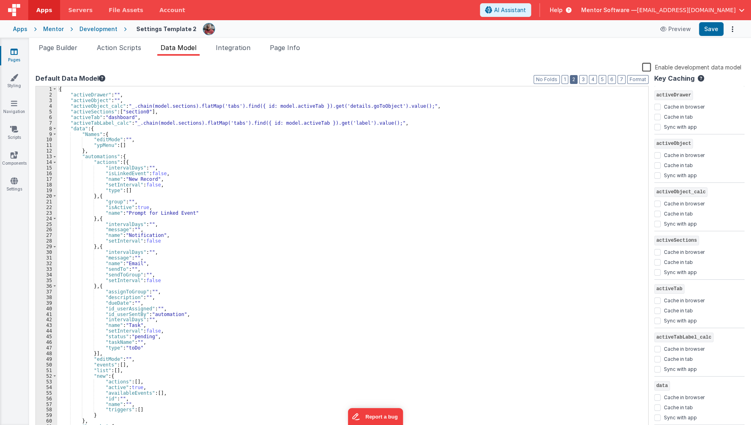
click at [575, 80] on button "2" at bounding box center [574, 79] width 8 height 9
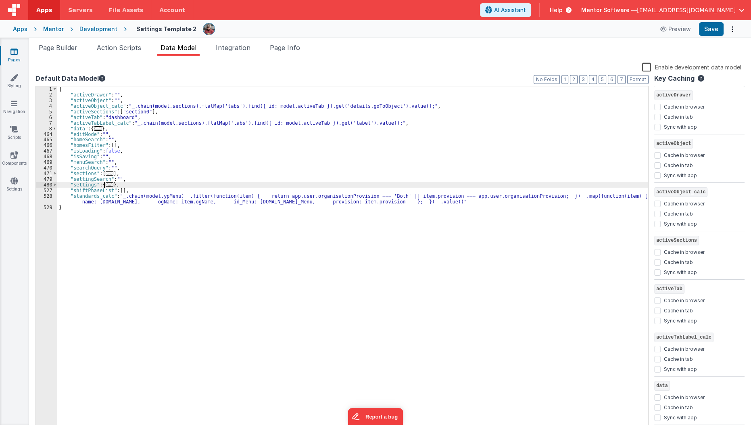
click at [107, 186] on span "..." at bounding box center [110, 184] width 8 height 4
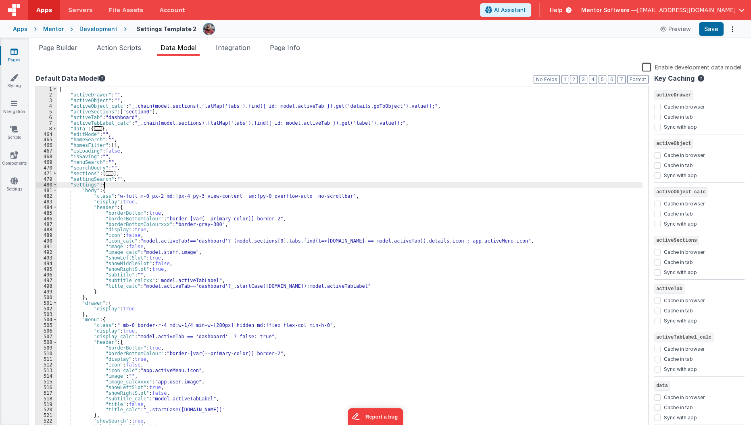
scroll to position [30, 0]
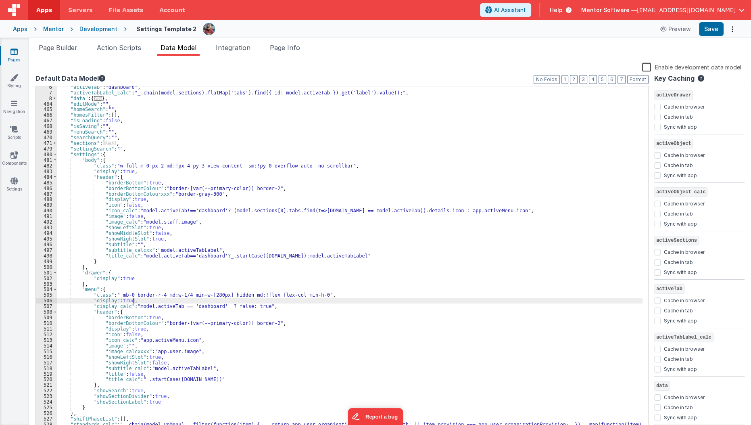
click at [313, 298] on div ""activeTab" : "dashboard" , "activeTabLabel_calc" : "_.chain(model.sections).fl…" at bounding box center [350, 262] width 586 height 357
click at [307, 291] on div ""activeTab" : "dashboard" , "activeTabLabel_calc" : "_.chain(model.sections).fl…" at bounding box center [350, 262] width 586 height 357
click at [312, 298] on div ""activeTab" : "dashboard" , "activeTabLabel_calc" : "_.chain(model.sections).fl…" at bounding box center [350, 262] width 586 height 357
click at [309, 293] on div ""activeTab" : "dashboard" , "activeTabLabel_calc" : "_.chain(model.sections).fl…" at bounding box center [350, 262] width 586 height 357
click at [58, 50] on span "Page Builder" at bounding box center [58, 48] width 39 height 8
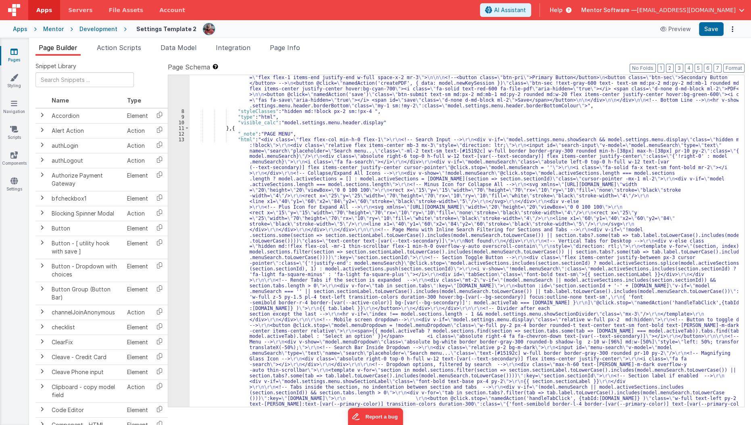
scroll to position [73, 0]
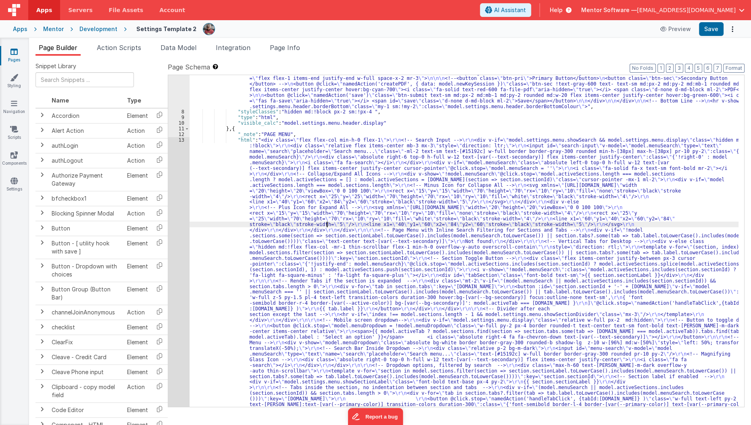
click at [328, 226] on div ""html" : "<div v-show= \" model.settings.menu.header.display \" id= \" heading …" at bounding box center [465, 384] width 550 height 697
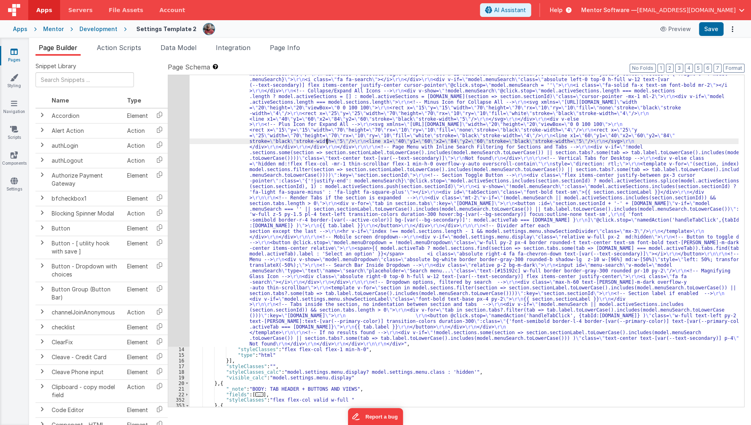
scroll to position [156, 0]
click at [280, 236] on div ""html" : "<div class= \" flex flex-col min-h-0 flex-1 \" > \r\n <!-- Search Inp…" at bounding box center [465, 369] width 550 height 630
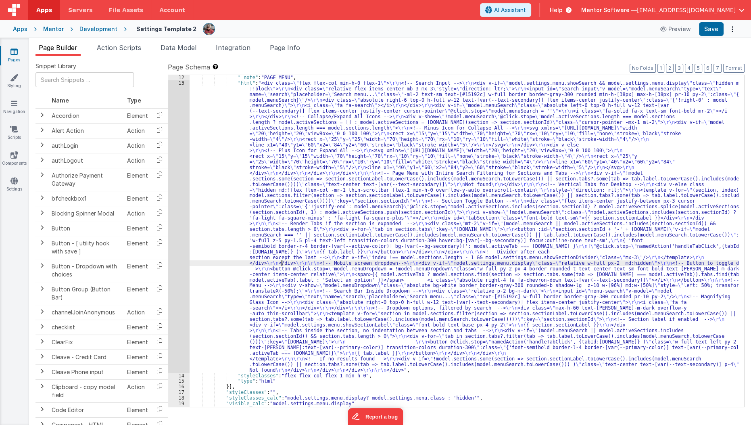
scroll to position [130, 0]
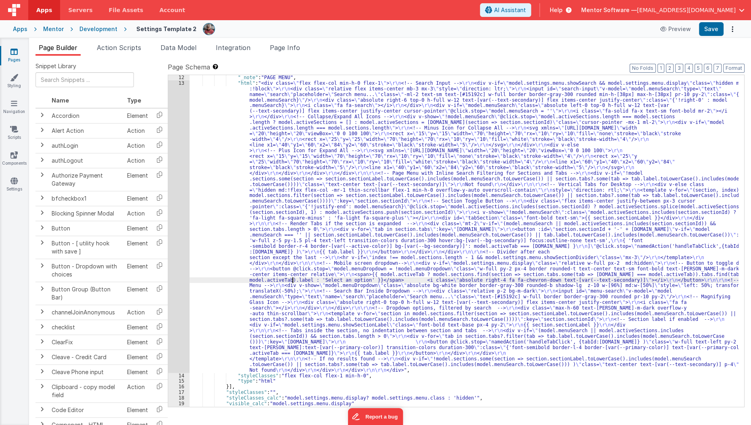
click at [292, 280] on div ""_note" : "PAGE MENU" , "html" : "<div class= \" flex flex-col min-h-0 flex-1 \…" at bounding box center [465, 246] width 550 height 343
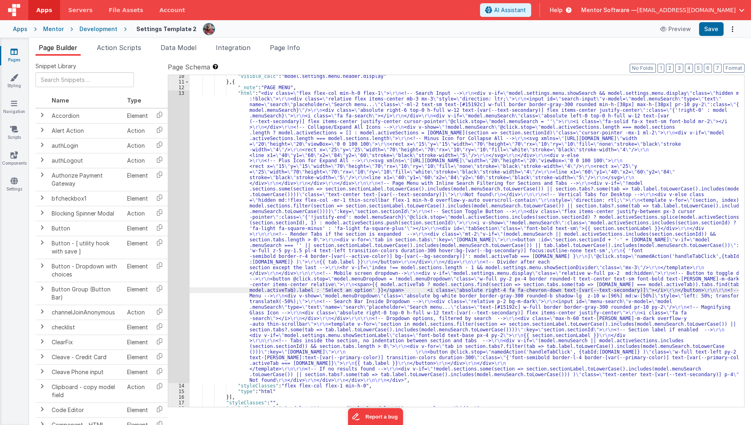
scroll to position [119, 0]
click at [278, 50] on span "Page Info" at bounding box center [285, 48] width 30 height 8
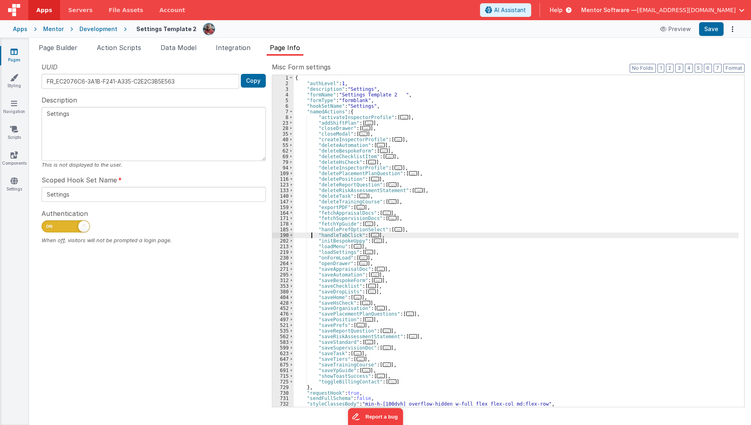
click at [312, 237] on div "{ "authLevel" : 1 , "description" : "Settings" , "formName" : "Settings Templat…" at bounding box center [516, 246] width 445 height 343
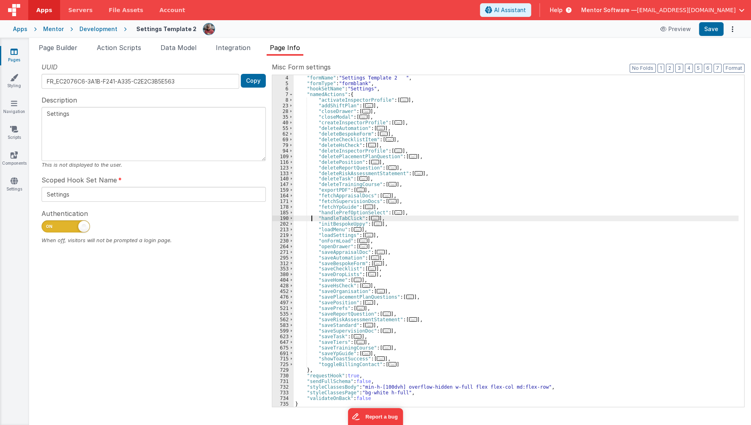
scroll to position [17, 0]
click at [398, 384] on div ""formName" : "Settings Template 2 " , "formType" : "formblank" , "hookSetName" …" at bounding box center [516, 246] width 445 height 343
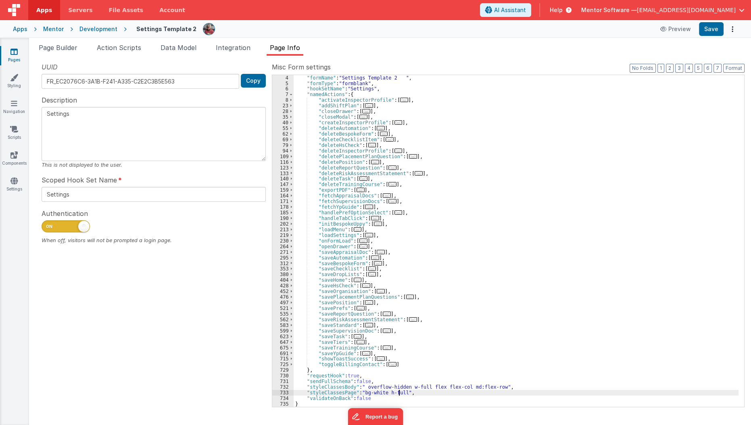
click at [400, 392] on div ""formName" : "Settings Template 2 " , "formType" : "formblank" , "hookSetName" …" at bounding box center [516, 246] width 445 height 343
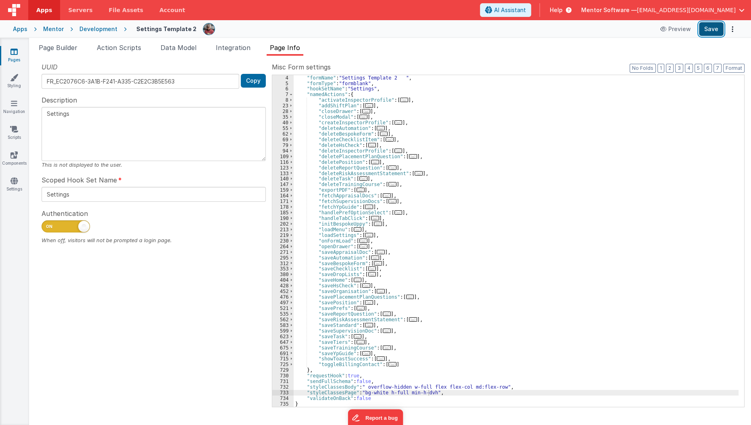
click at [710, 35] on button "Save" at bounding box center [711, 29] width 25 height 14
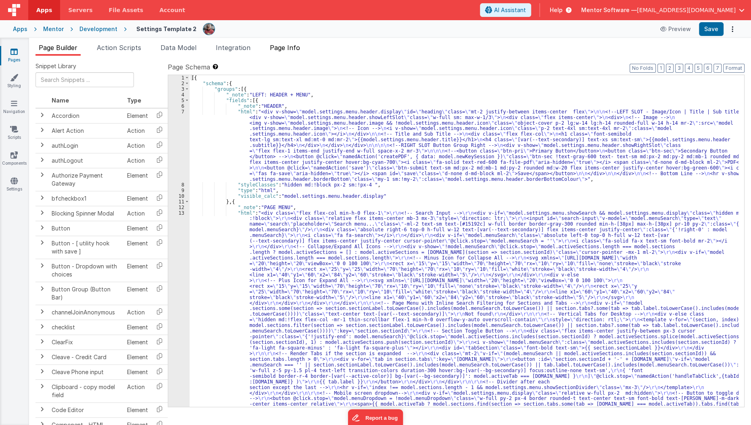
click at [300, 49] on span "Page Info" at bounding box center [285, 48] width 30 height 8
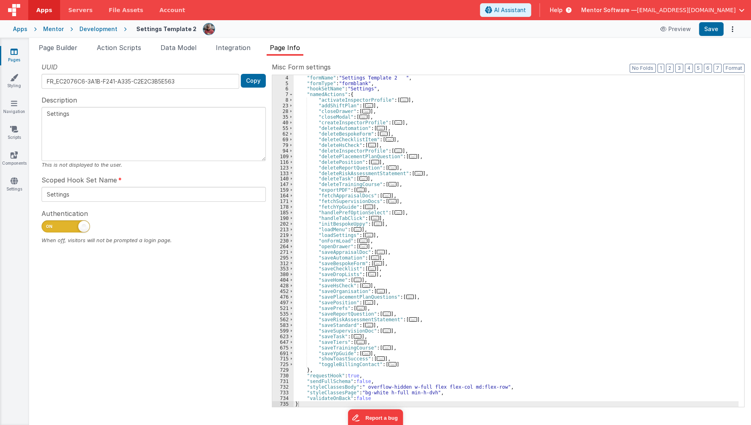
scroll to position [17, 0]
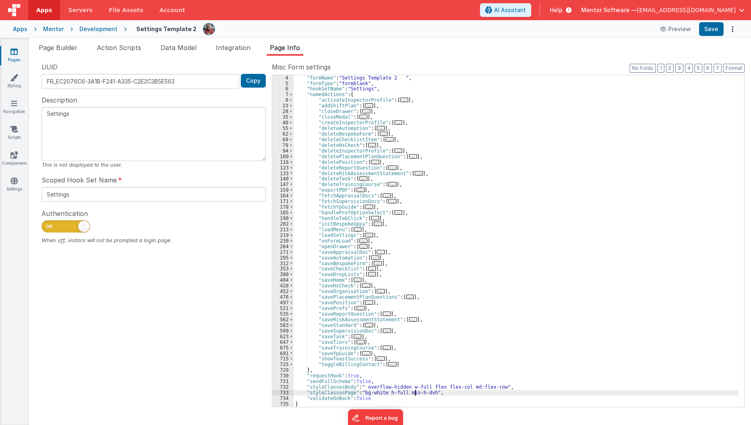
click at [415, 391] on div ""formName" : "Settings Template 2 " , "formType" : "formblank" , "hookSetName" …" at bounding box center [516, 246] width 445 height 343
click at [710, 29] on button "Save" at bounding box center [711, 29] width 25 height 14
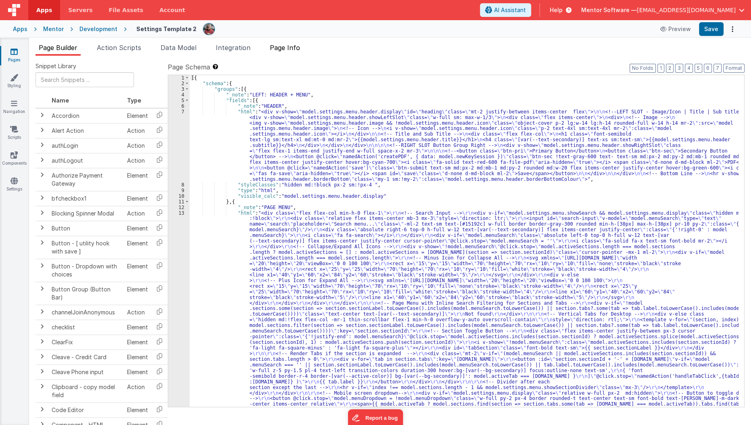
click at [299, 46] on span "Page Info" at bounding box center [285, 48] width 30 height 8
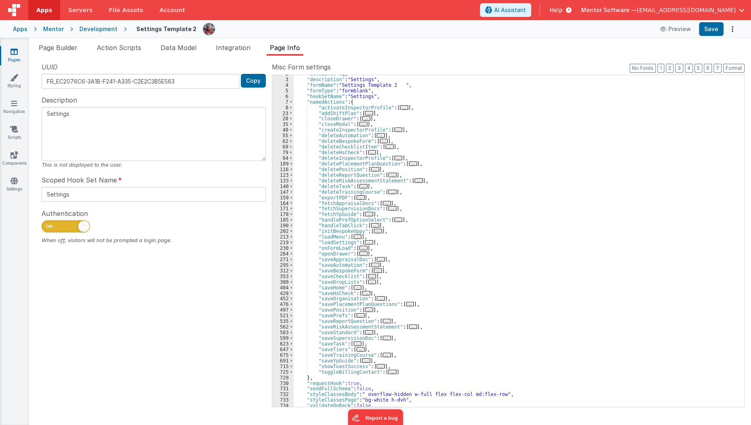
scroll to position [17, 0]
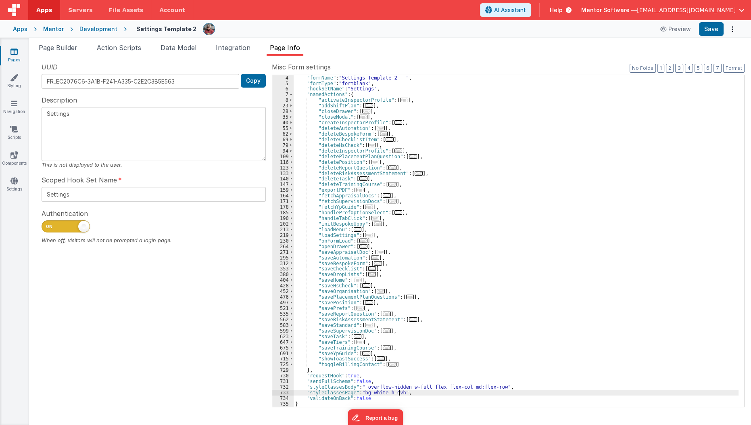
click at [400, 390] on div ""formName" : "Settings Template 2 " , "formType" : "formblank" , "hookSetName" …" at bounding box center [516, 246] width 445 height 343
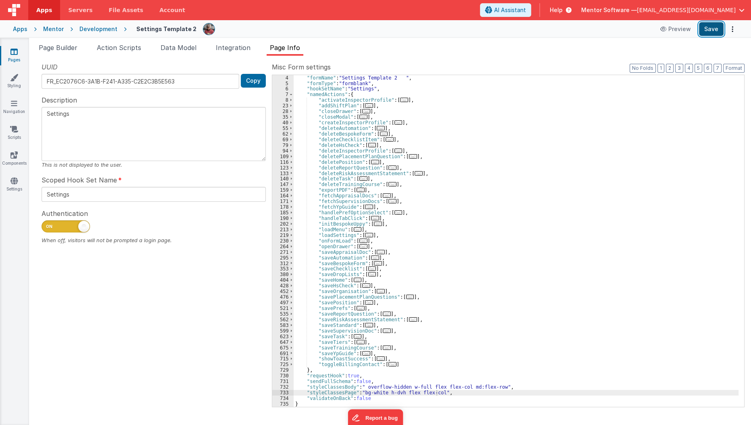
click at [711, 33] on button "Save" at bounding box center [711, 29] width 25 height 14
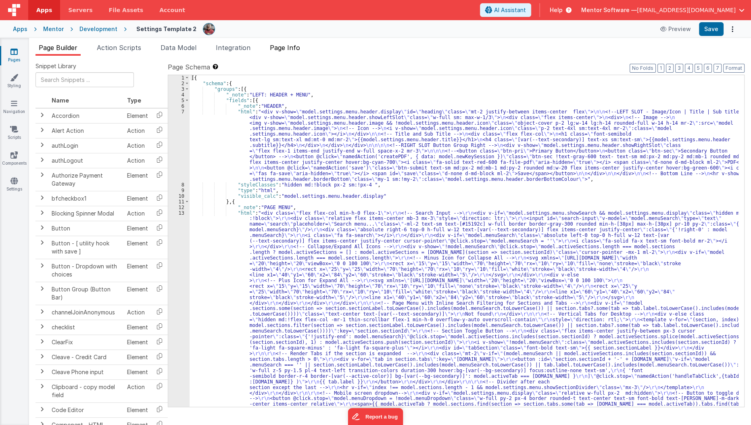
click at [294, 52] on li "Page Info" at bounding box center [285, 49] width 37 height 13
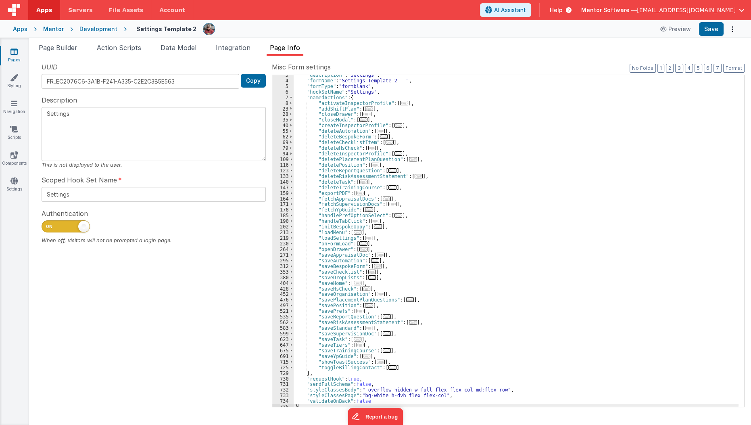
scroll to position [17, 0]
click at [716, 32] on button "Save" at bounding box center [711, 29] width 25 height 14
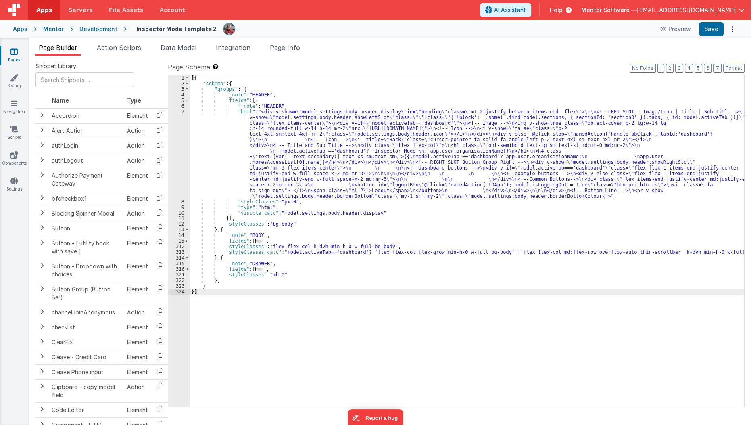
click at [15, 54] on icon at bounding box center [13, 52] width 7 height 8
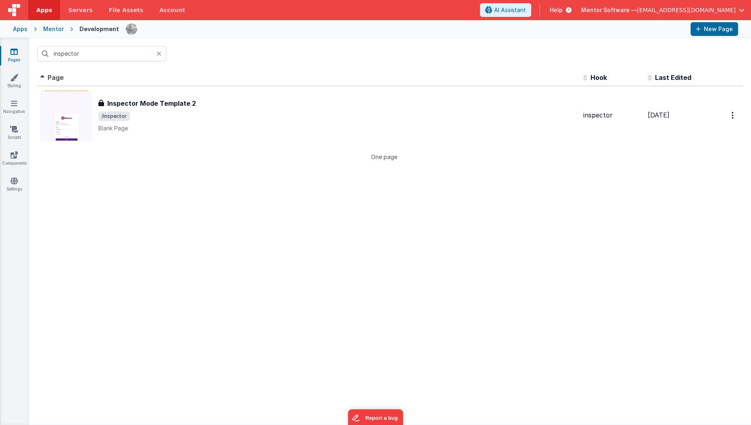
click at [10, 59] on link "Pages" at bounding box center [14, 56] width 29 height 16
click at [85, 54] on input "inspector" at bounding box center [101, 53] width 129 height 15
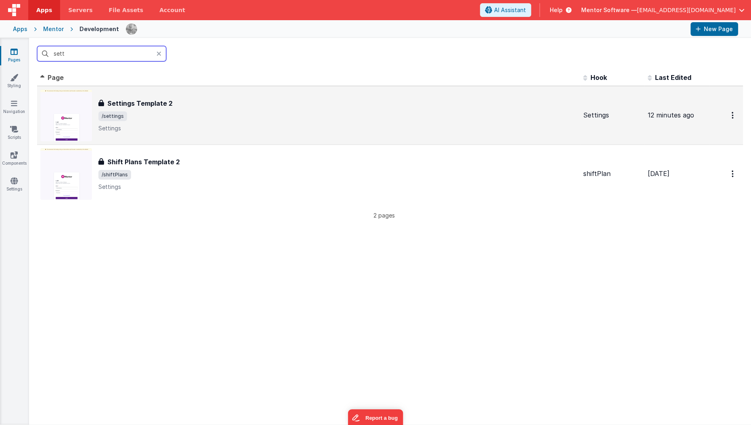
type input "sett"
click at [157, 104] on h3 "Settings Template 2" at bounding box center [139, 103] width 65 height 10
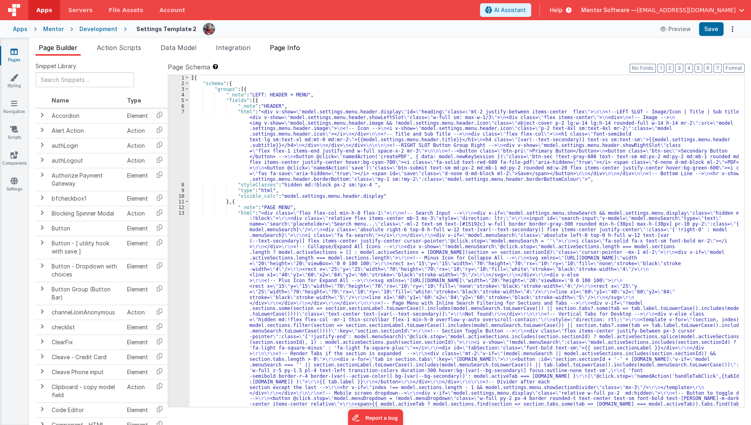
click at [284, 55] on li "Page Info" at bounding box center [285, 49] width 37 height 13
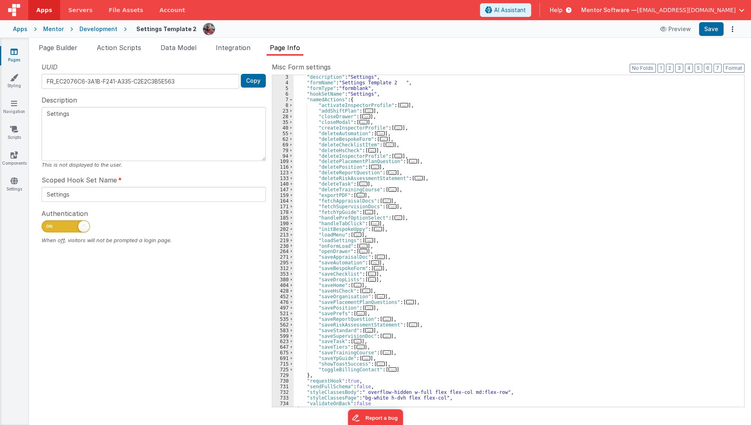
scroll to position [17, 0]
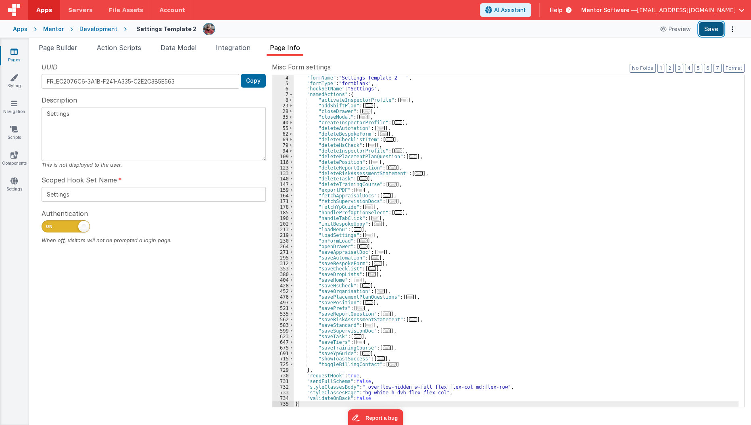
click at [711, 30] on button "Save" at bounding box center [711, 29] width 25 height 14
click at [72, 46] on span "Page Builder" at bounding box center [58, 48] width 39 height 8
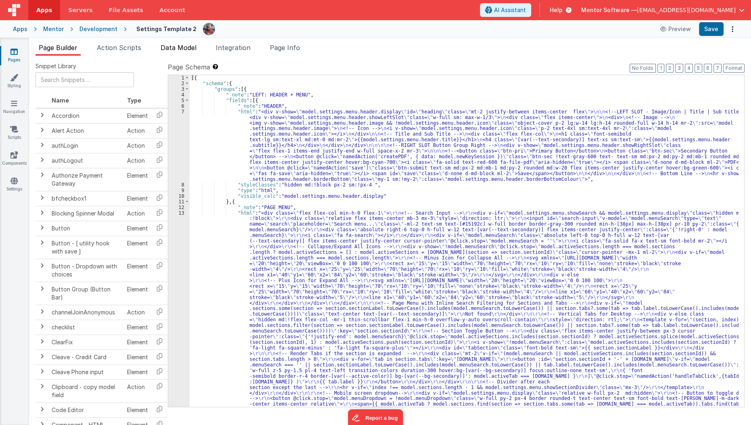
click at [175, 52] on li "Data Model" at bounding box center [178, 49] width 42 height 13
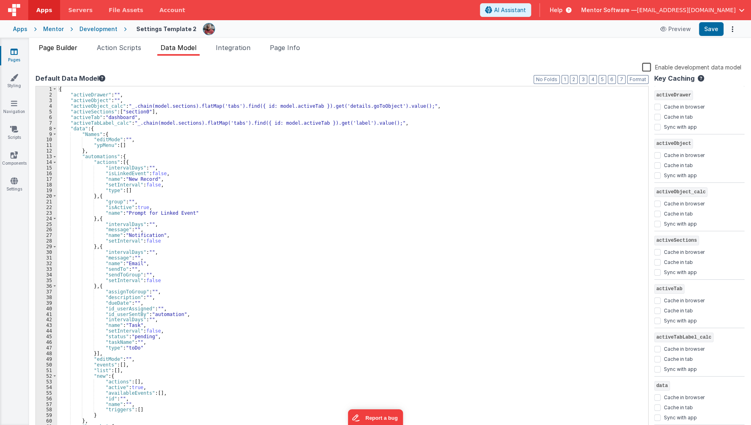
click at [64, 52] on li "Page Builder" at bounding box center [58, 49] width 45 height 13
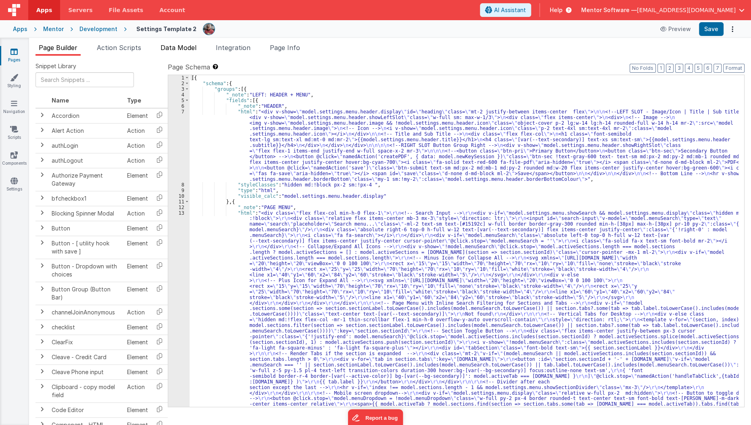
click at [182, 48] on span "Data Model" at bounding box center [179, 48] width 36 height 8
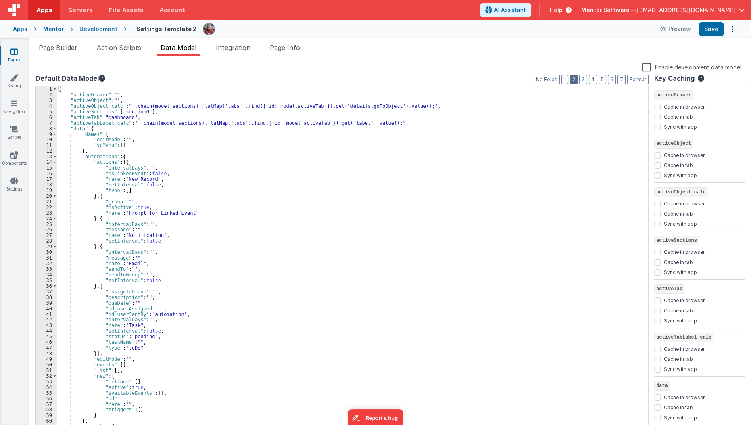
click at [575, 79] on button "2" at bounding box center [574, 79] width 8 height 9
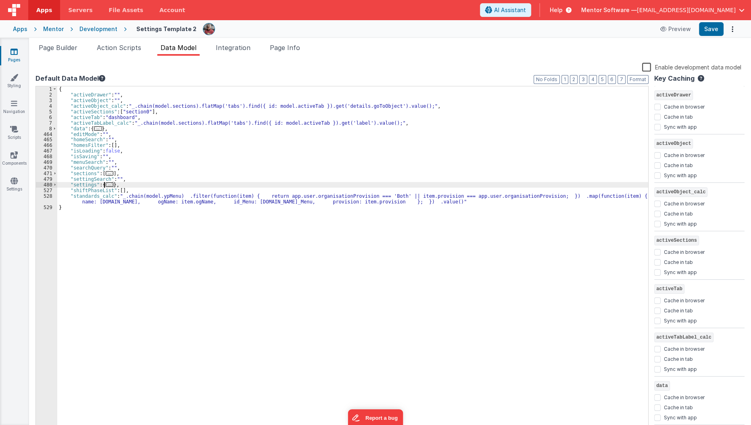
click at [111, 187] on span "..." at bounding box center [110, 184] width 8 height 4
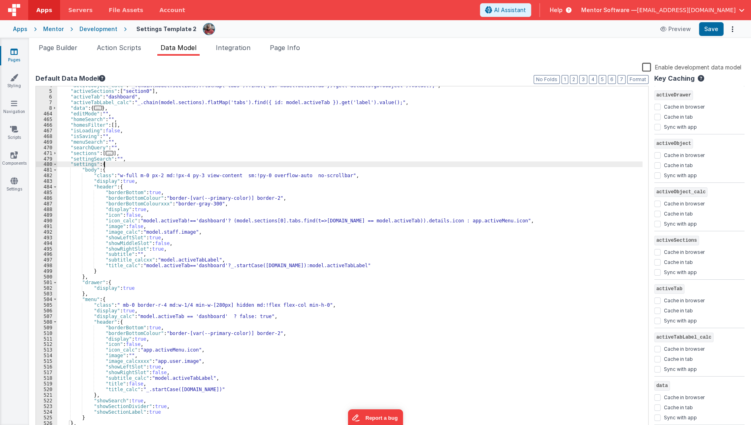
scroll to position [30, 0]
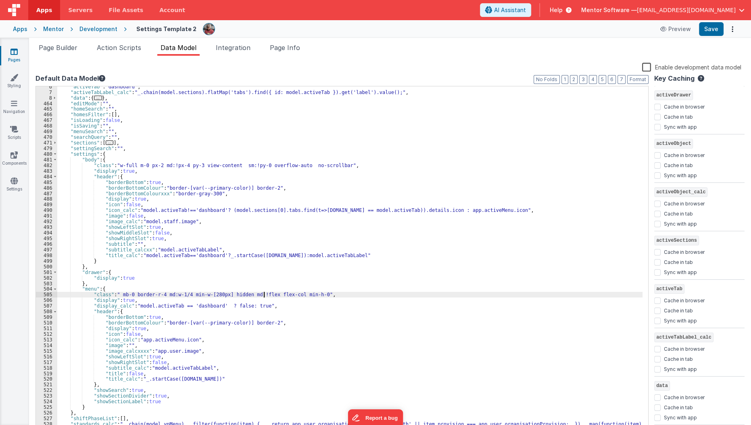
click at [264, 294] on div ""activeTab" : "dashboard" , "activeTabLabel_calc" : "_.chain(model.sections).fl…" at bounding box center [350, 262] width 586 height 357
click at [245, 295] on div ""activeTab" : "dashboard" , "activeTabLabel_calc" : "_.chain(model.sections).fl…" at bounding box center [350, 262] width 586 height 357
click at [240, 303] on div ""activeTab" : "dashboard" , "activeTabLabel_calc" : "_.chain(model.sections).fl…" at bounding box center [350, 262] width 586 height 357
click at [249, 296] on div ""activeTab" : "dashboard" , "activeTabLabel_calc" : "_.chain(model.sections).fl…" at bounding box center [350, 262] width 586 height 357
click at [253, 296] on div ""activeTab" : "dashboard" , "activeTabLabel_calc" : "_.chain(model.sections).fl…" at bounding box center [350, 262] width 586 height 357
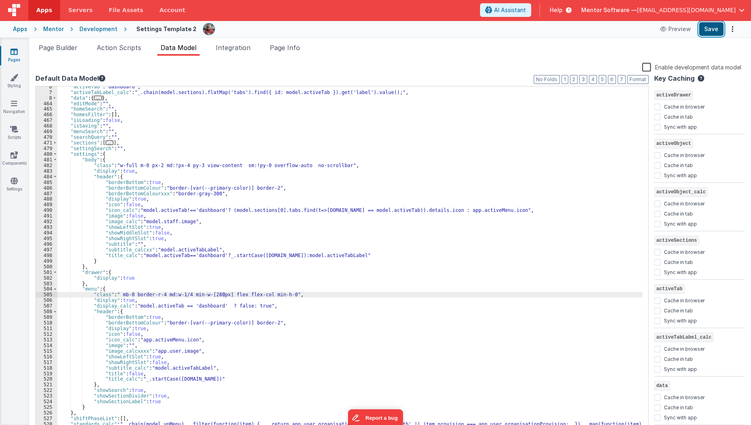
click at [708, 29] on button "Save" at bounding box center [711, 29] width 25 height 14
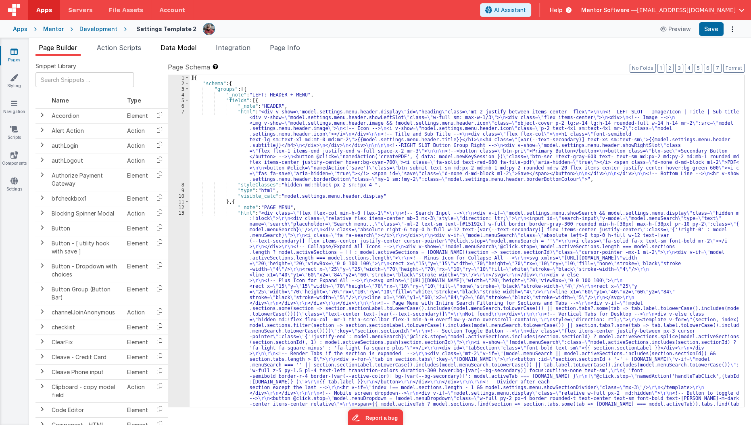
click at [190, 48] on span "Data Model" at bounding box center [179, 48] width 36 height 8
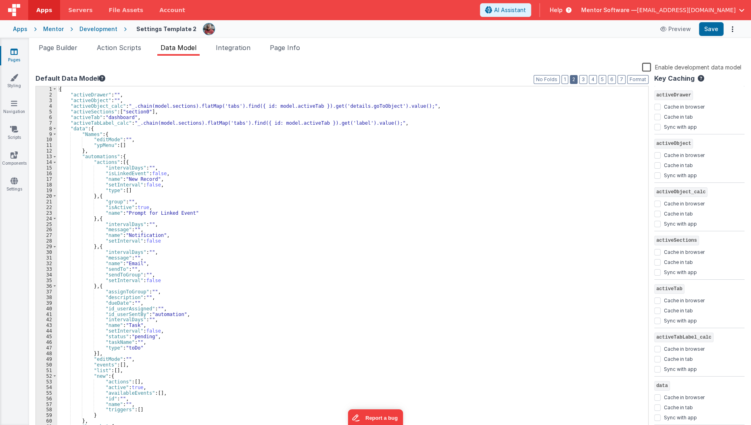
click at [577, 77] on button "2" at bounding box center [574, 79] width 8 height 9
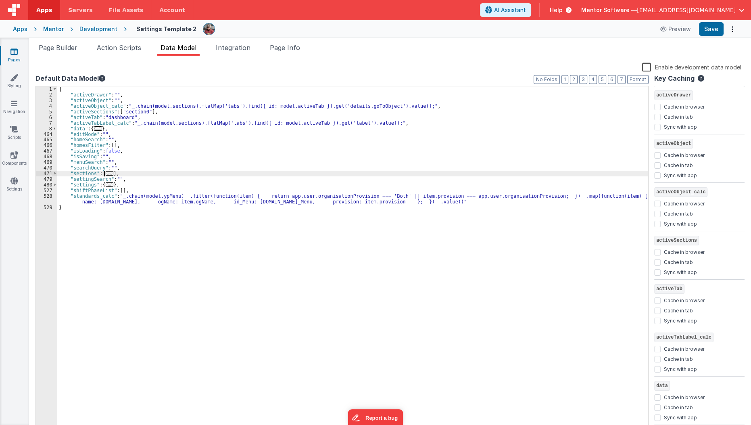
click at [109, 174] on span "..." at bounding box center [110, 173] width 8 height 4
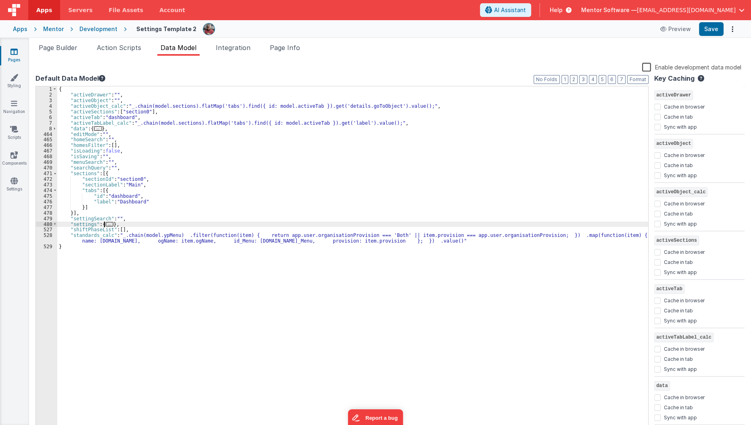
click at [106, 223] on span "..." at bounding box center [110, 224] width 8 height 4
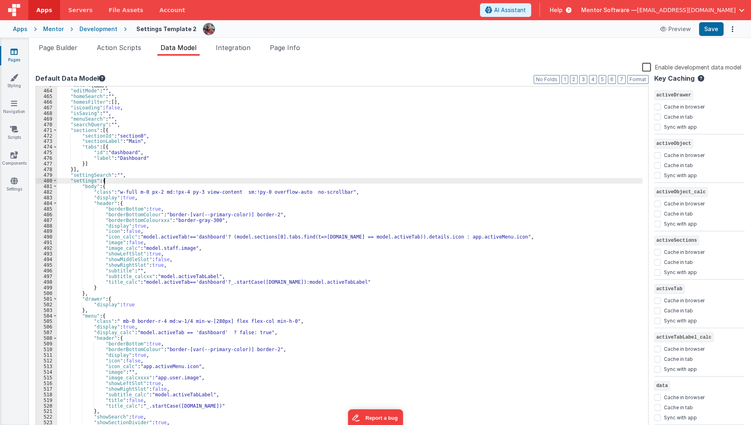
scroll to position [44, 0]
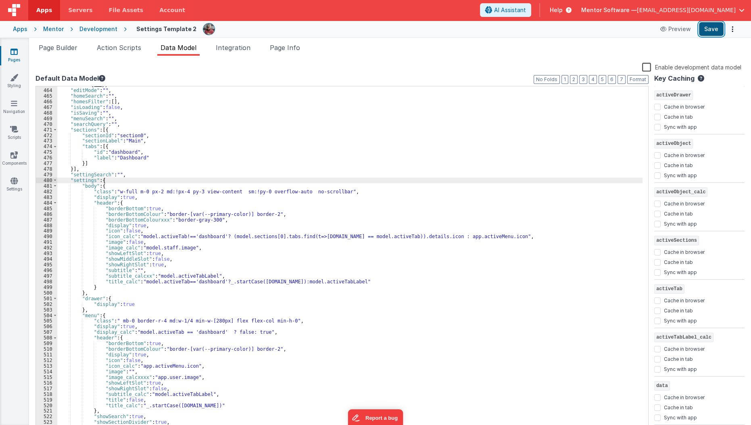
click at [707, 32] on button "Save" at bounding box center [711, 29] width 25 height 14
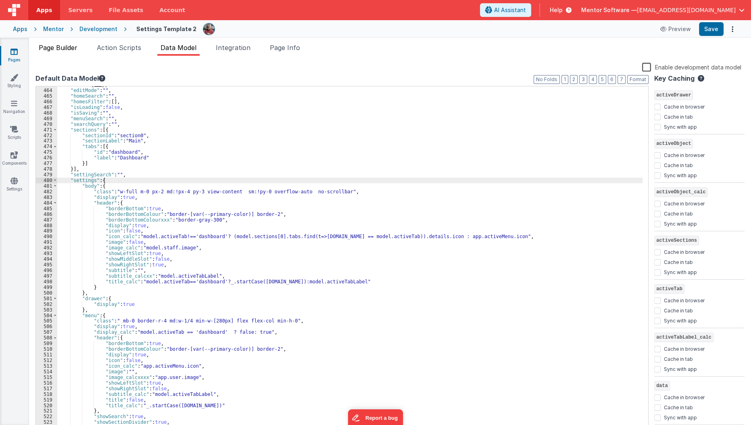
click at [68, 44] on span "Page Builder" at bounding box center [58, 48] width 39 height 8
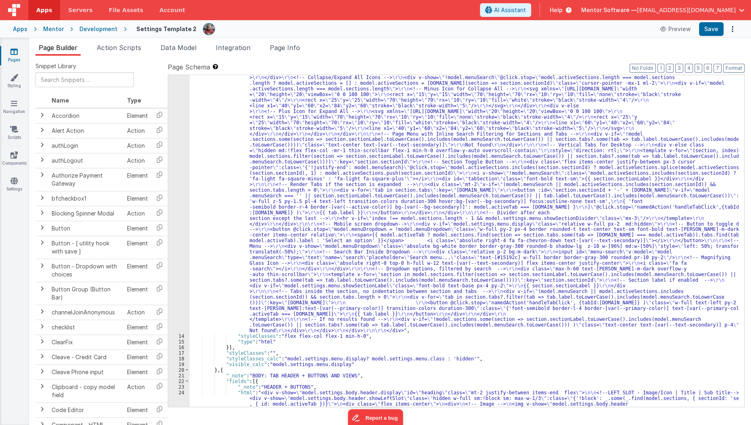
scroll to position [206, 0]
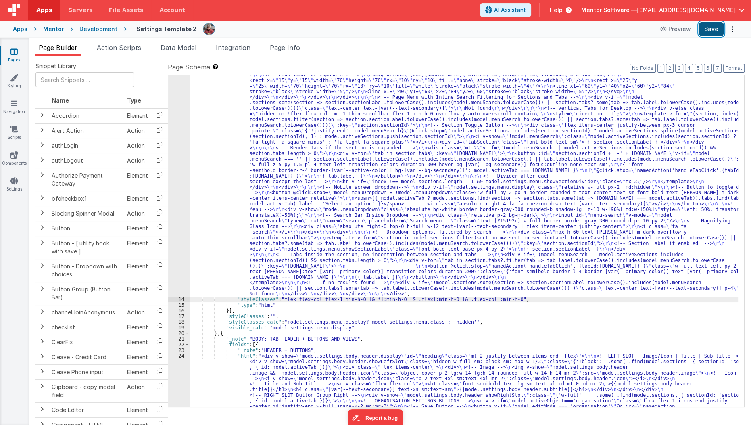
click at [711, 29] on button "Save" at bounding box center [711, 29] width 25 height 14
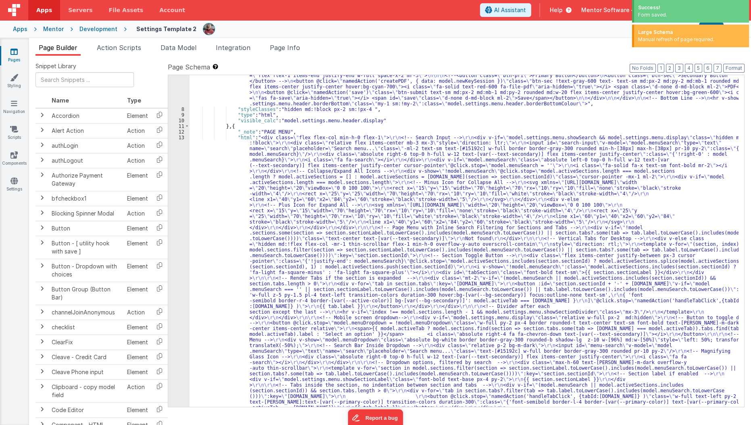
scroll to position [75, 0]
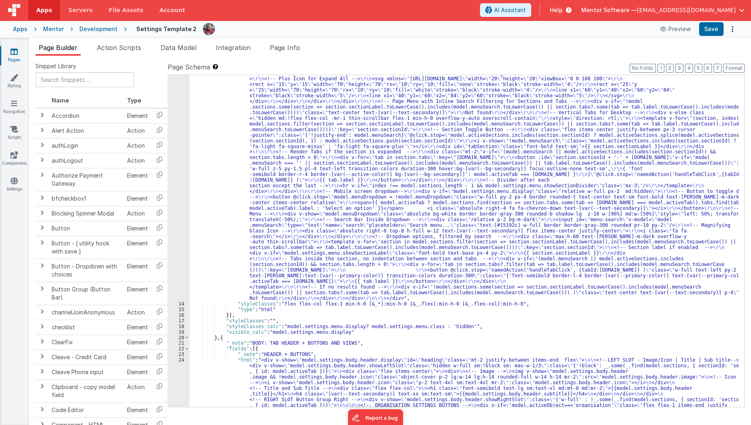
scroll to position [201, 0]
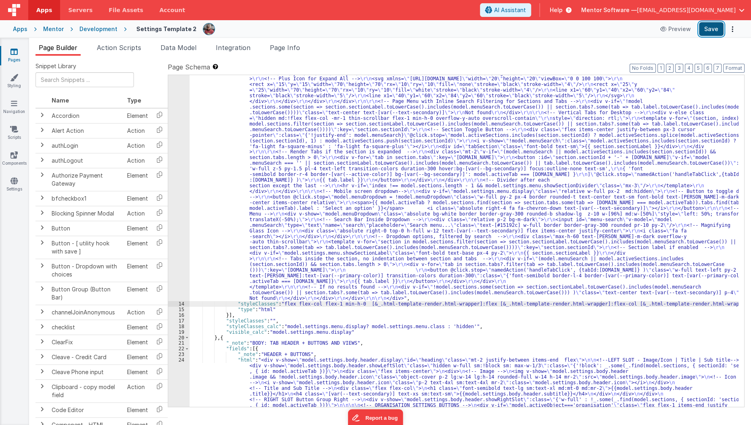
click at [715, 31] on button "Save" at bounding box center [711, 29] width 25 height 14
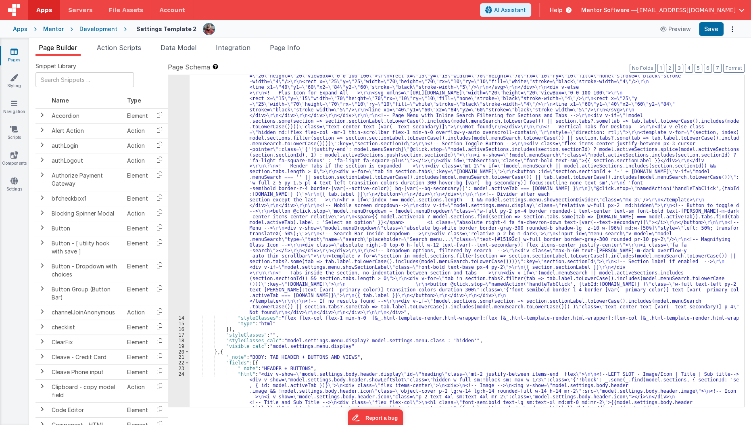
scroll to position [187, 0]
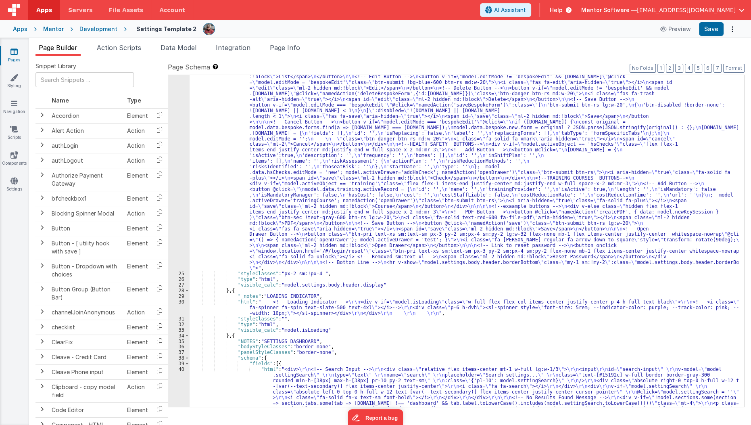
scroll to position [1030, 0]
click at [392, 340] on div ""html" : "<div v-show= \" model.settings.body.header.display \" id= \" heading …" at bounding box center [465, 104] width 550 height 1153
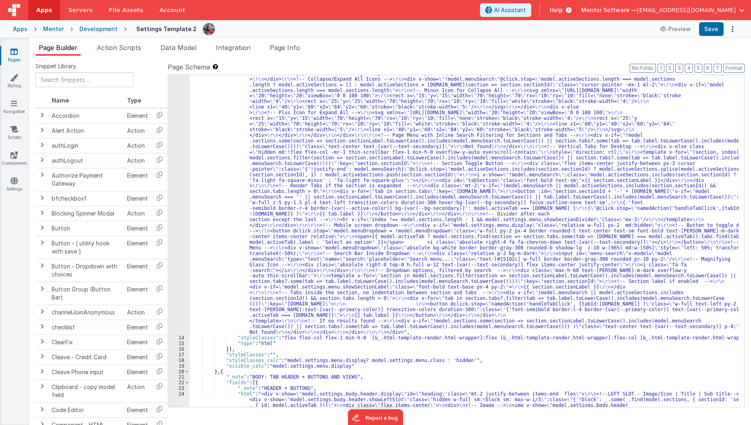
scroll to position [167, 0]
paste textarea
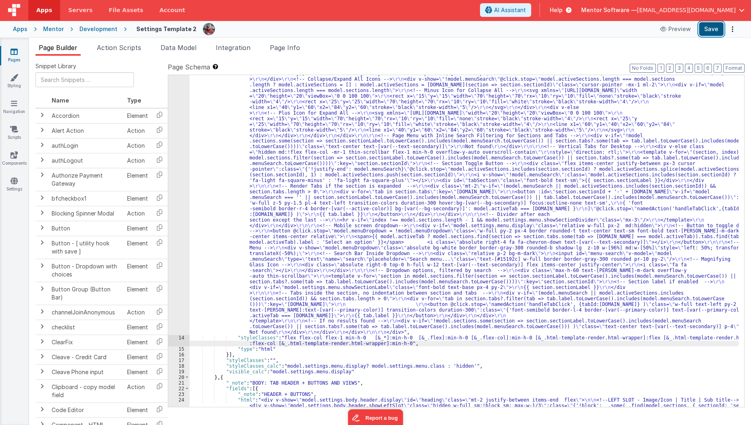
click at [704, 29] on button "Save" at bounding box center [711, 29] width 25 height 14
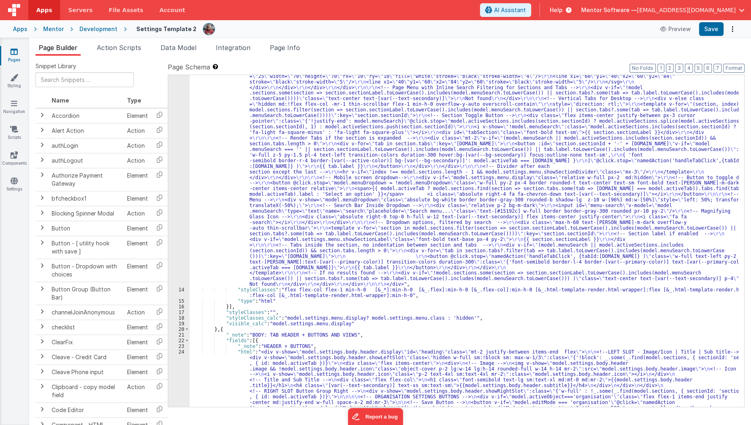
scroll to position [215, 0]
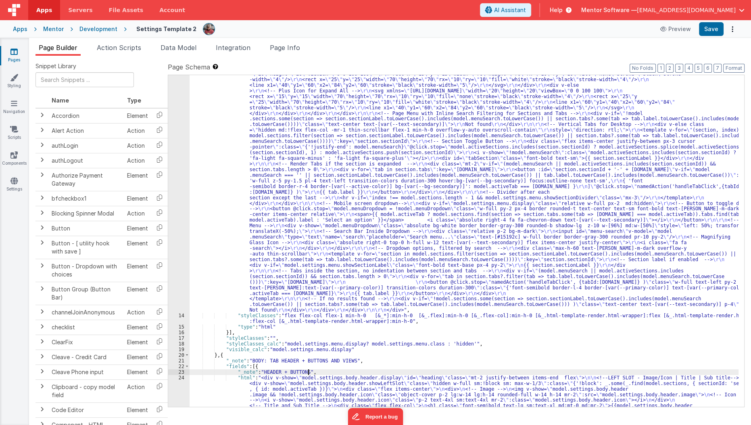
scroll to position [192, 0]
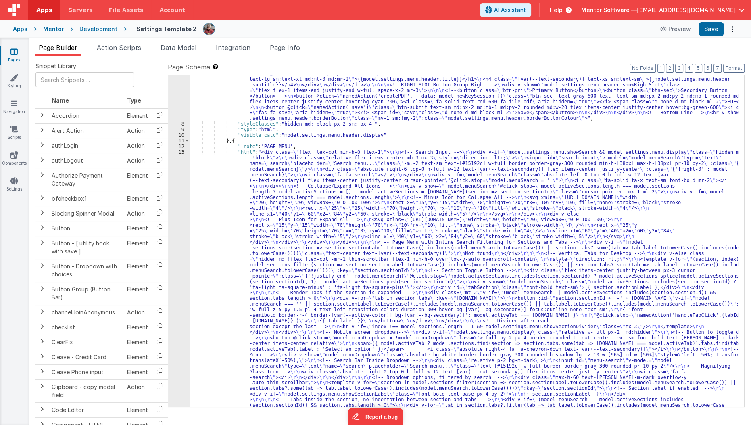
scroll to position [175, 0]
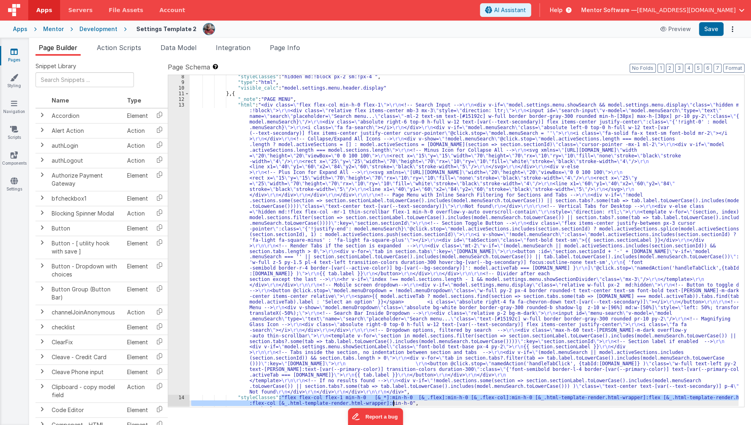
scroll to position [100, 0]
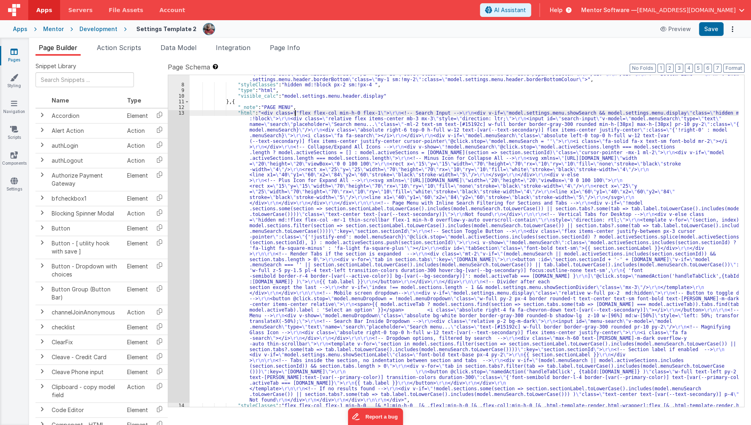
click at [295, 113] on div ""html" : "<div v-show= \" model.settings.menu.header.display \" id= \" heading …" at bounding box center [465, 217] width 550 height 416
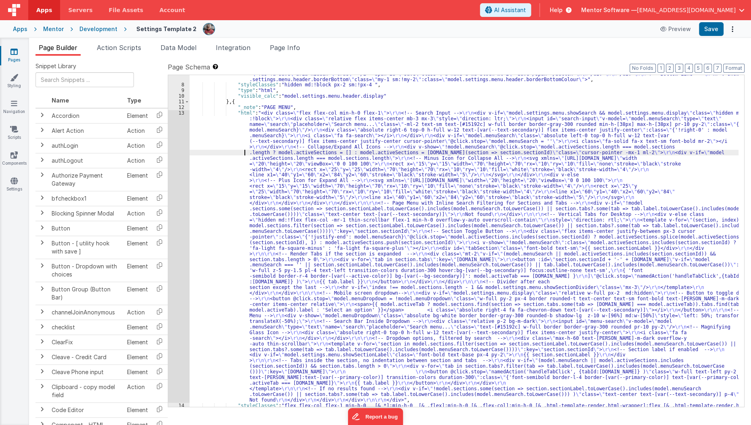
click at [213, 152] on div ""html" : "<div v-show= \" model.settings.menu.header.display \" id= \" heading …" at bounding box center [465, 217] width 550 height 416
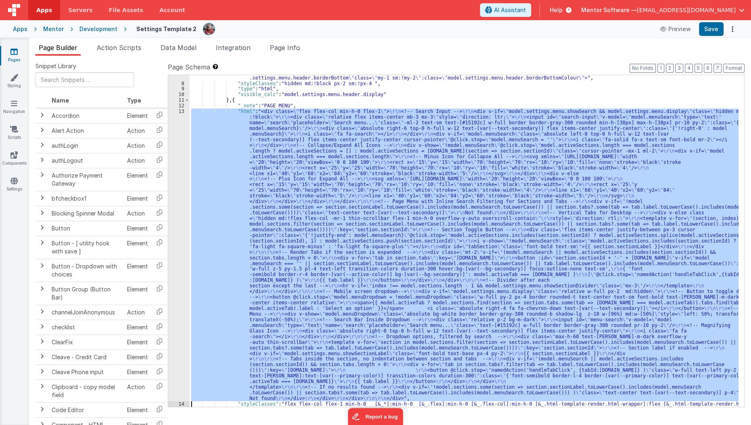
click at [171, 182] on div "13" at bounding box center [178, 255] width 21 height 293
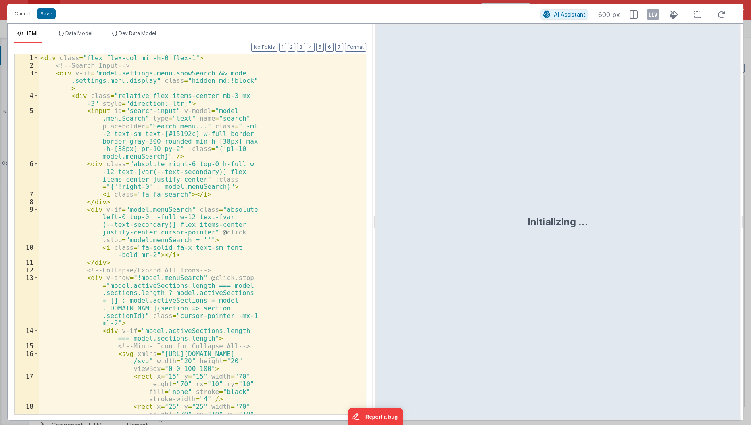
scroll to position [101, 0]
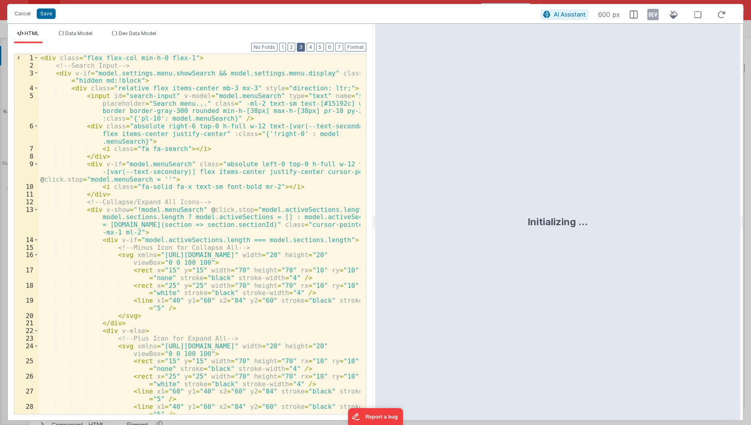
click at [305, 45] on button "3" at bounding box center [301, 47] width 8 height 9
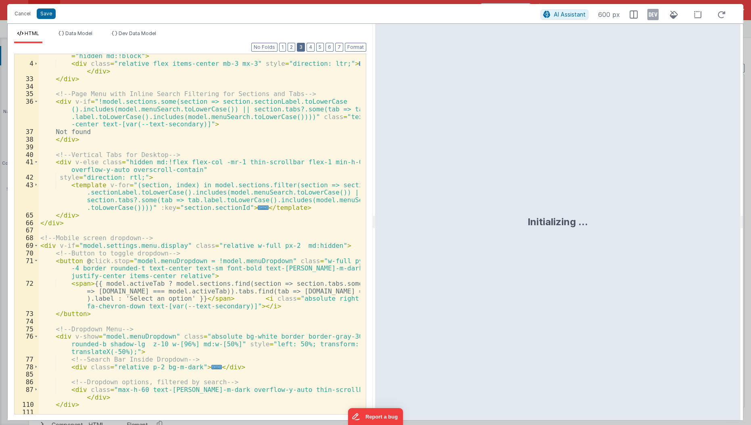
scroll to position [23, 0]
click at [52, 162] on div "< div v-if = "model.settings.menu.showSearch && model.settings.menu.display" cl…" at bounding box center [200, 237] width 322 height 383
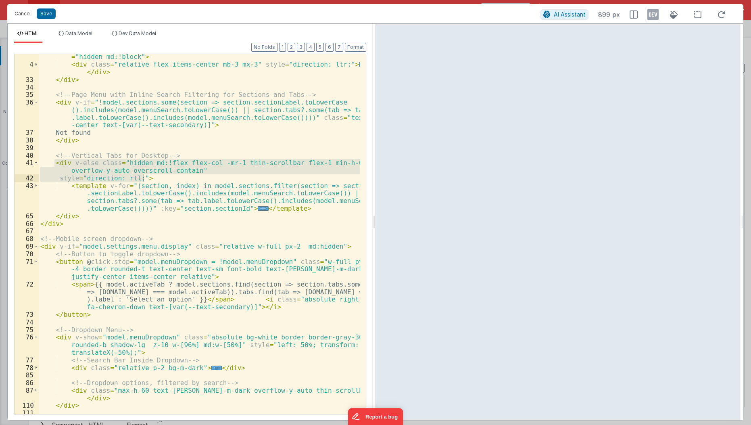
click at [18, 16] on button "Cancel" at bounding box center [22, 13] width 24 height 11
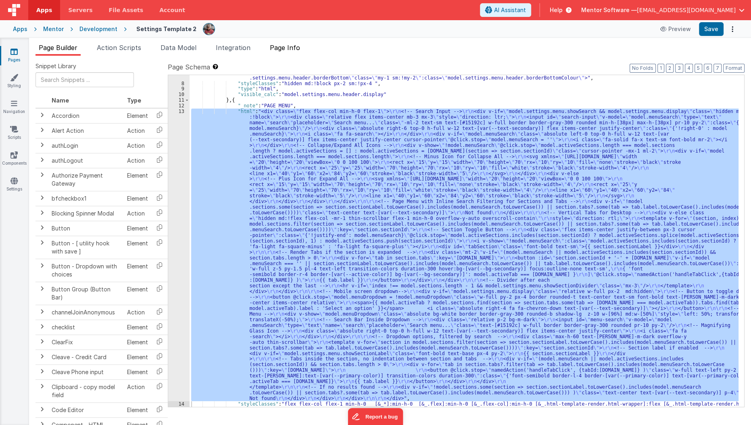
click at [287, 51] on span "Page Info" at bounding box center [285, 48] width 30 height 8
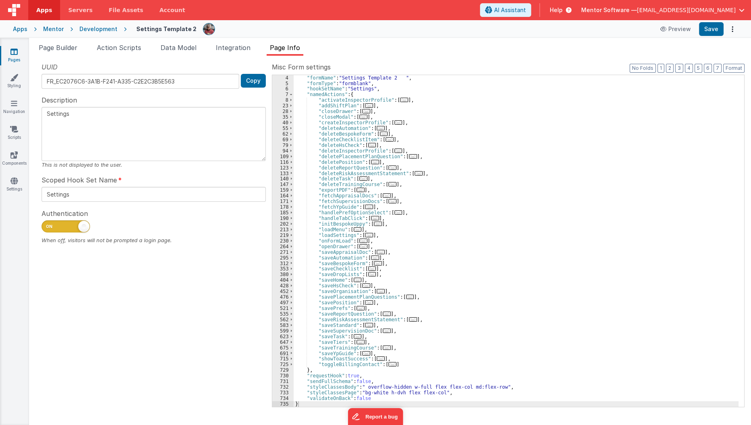
scroll to position [17, 0]
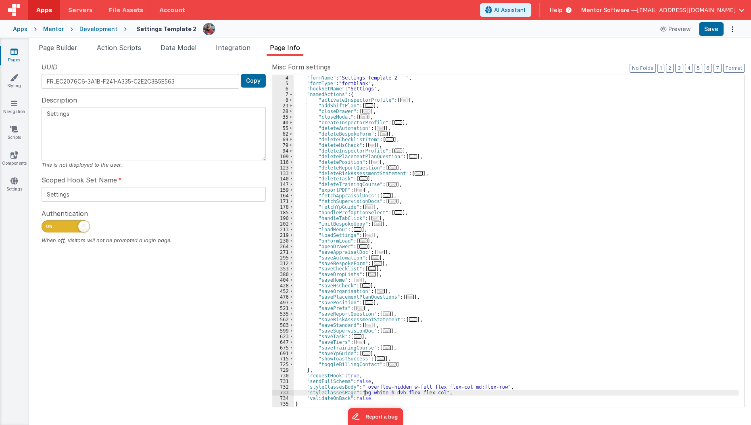
click at [364, 393] on div ""formName" : "Settings Template 2 " , "formType" : "formblank" , "hookSetName" …" at bounding box center [516, 246] width 445 height 343
click at [364, 390] on div ""formName" : "Settings Template 2 " , "formType" : "formblank" , "hookSetName" …" at bounding box center [516, 241] width 445 height 332
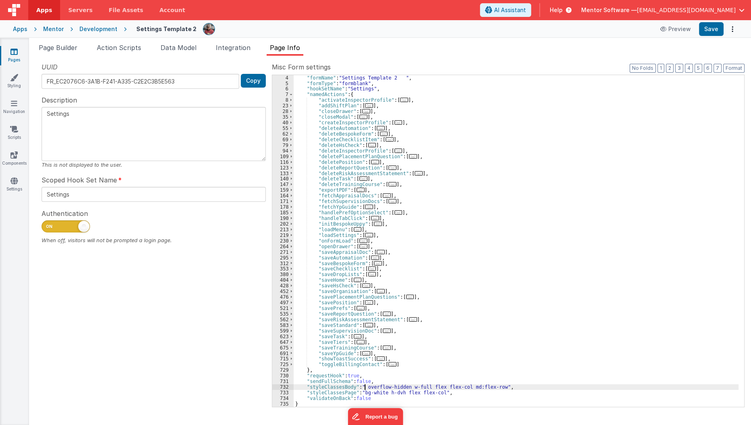
click at [364, 388] on div ""formName" : "Settings Template 2 " , "formType" : "formblank" , "hookSetName" …" at bounding box center [516, 246] width 445 height 343
click at [191, 49] on span "Data Model" at bounding box center [179, 48] width 36 height 8
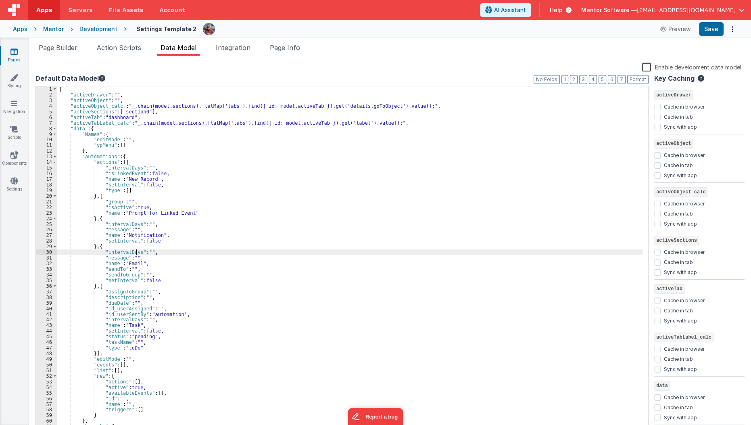
click at [135, 250] on div "{ "activeDrawer" : "" , "activeObject" : "" , "activeObject_calc" : "_.chain(mo…" at bounding box center [350, 264] width 586 height 357
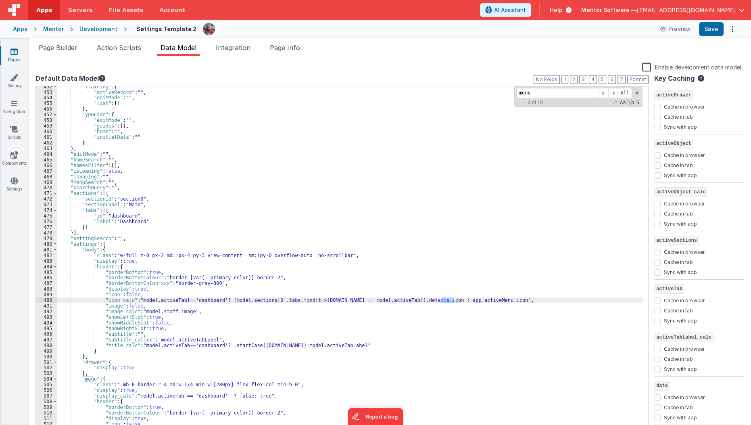
scroll to position [2652, 0]
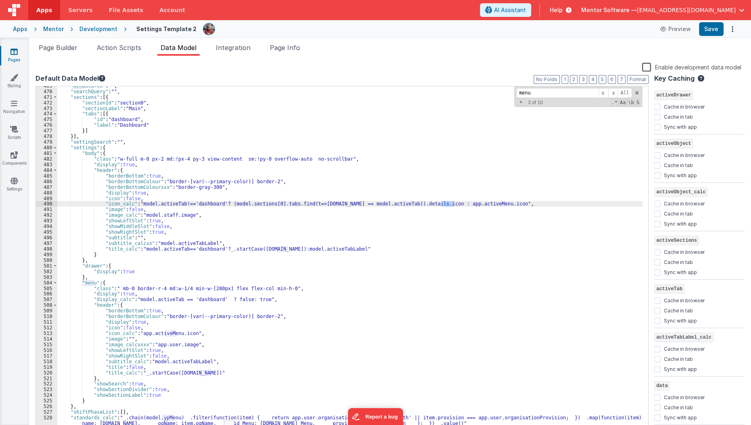
type input "menu"
click at [119, 284] on div ""menuSearch" : "" , "searchQuery" : "" , "sections" : [{ "sectionId" : "section…" at bounding box center [350, 261] width 586 height 357
click at [117, 288] on div ""menuSearch" : "" , "searchQuery" : "" , "sections" : [{ "sectionId" : "section…" at bounding box center [350, 261] width 586 height 357
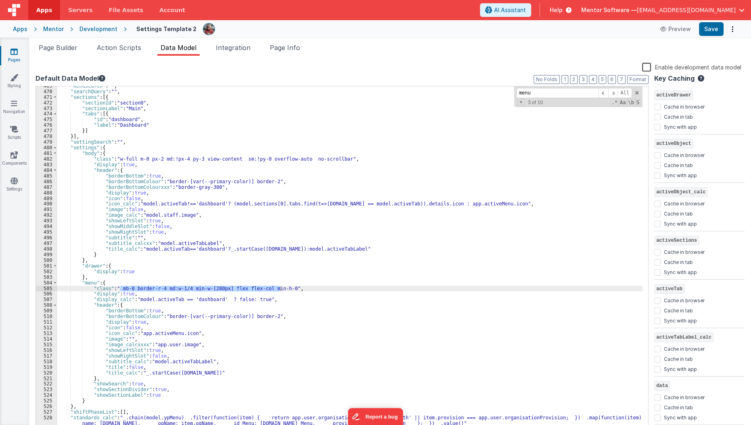
click at [13, 49] on icon at bounding box center [13, 52] width 7 height 8
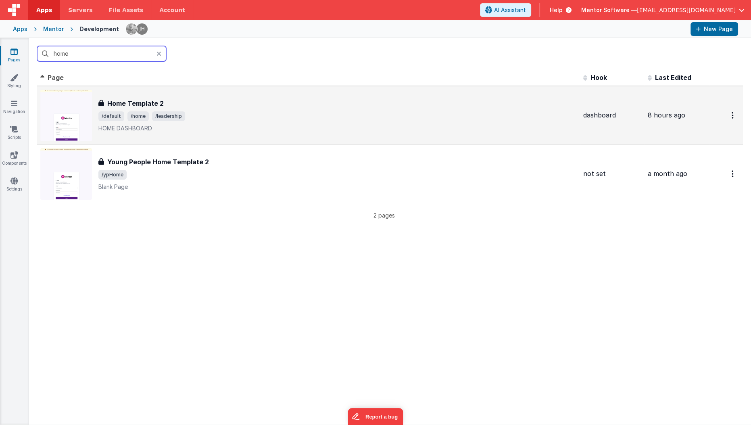
type input "home"
click at [243, 100] on div "Home Template 2" at bounding box center [337, 103] width 479 height 10
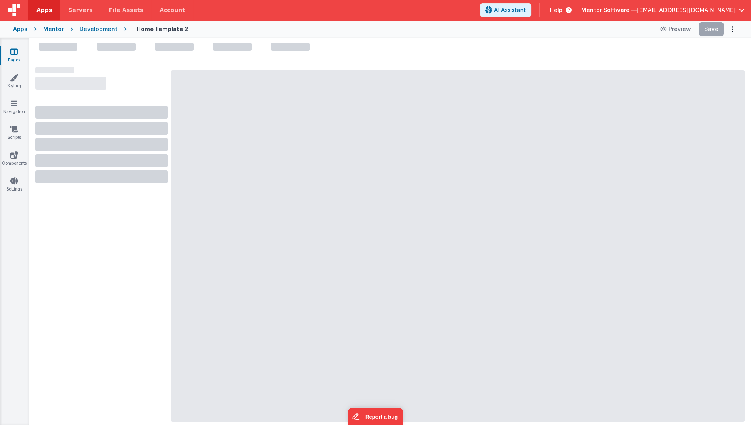
click at [105, 225] on div at bounding box center [102, 242] width 132 height 351
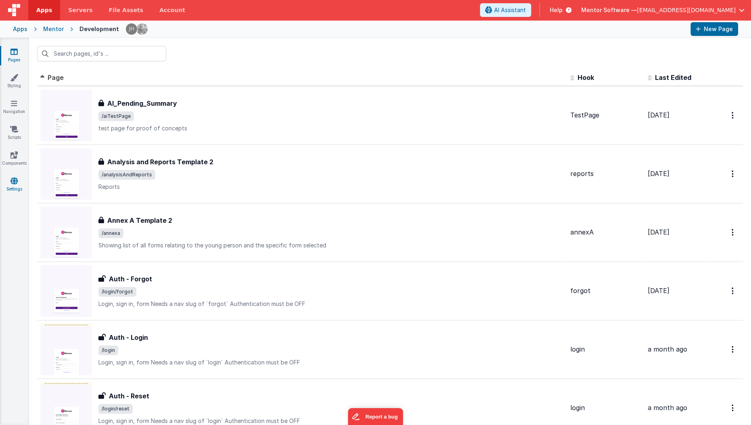
click at [10, 182] on link "Settings" at bounding box center [14, 185] width 29 height 16
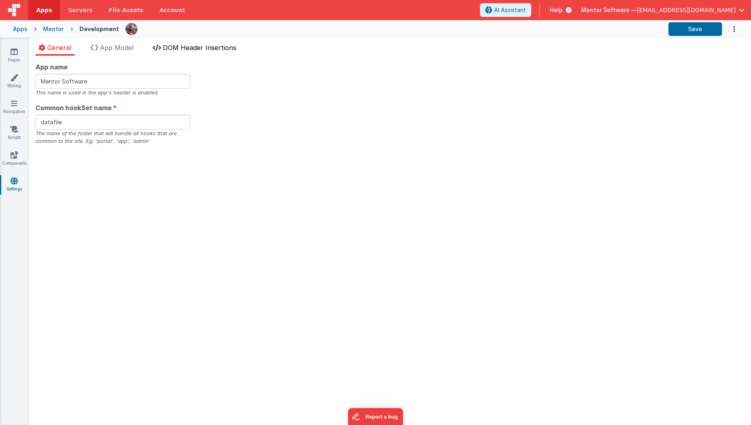
click at [222, 47] on span "DOM Header Insertions" at bounding box center [199, 48] width 73 height 8
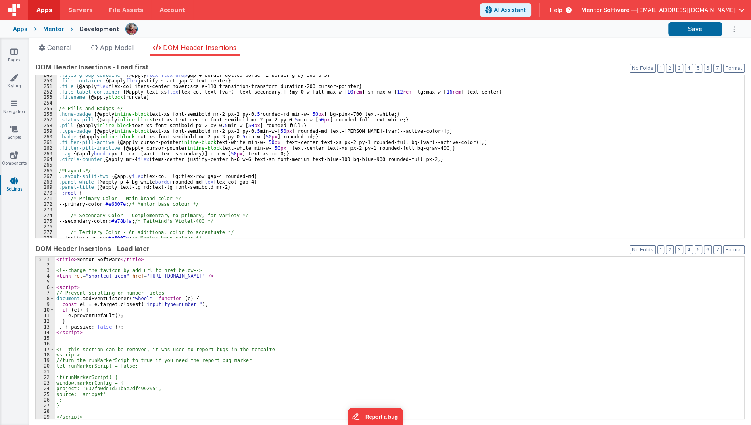
scroll to position [1424, 0]
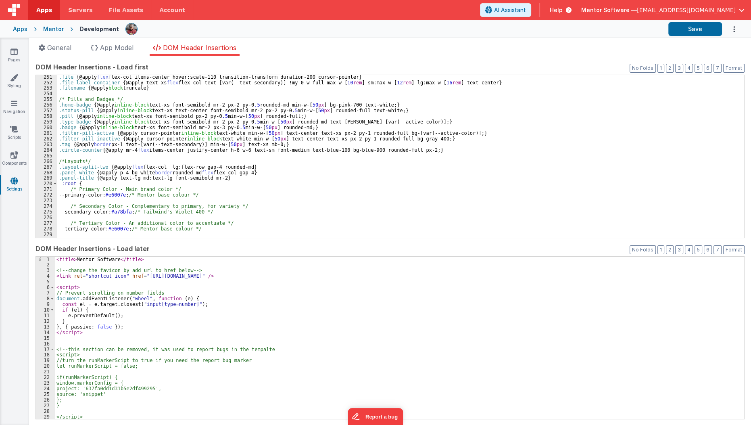
click at [301, 208] on div ".file { @apply flex flex-col items-center hover:scale-110 transition-transform …" at bounding box center [398, 161] width 682 height 174
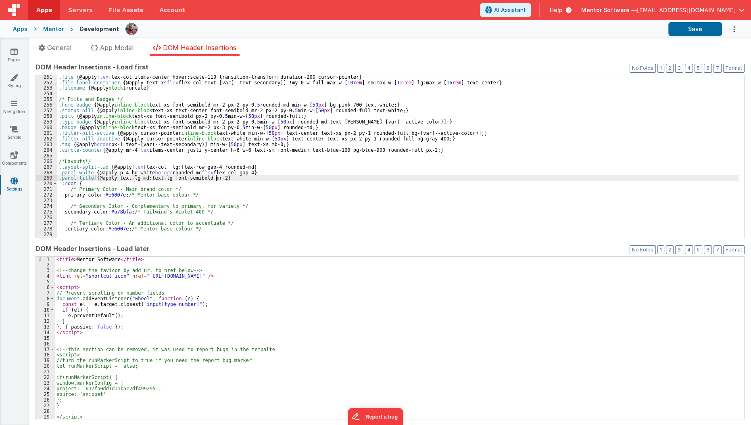
click at [243, 178] on div ".file { @apply flex flex-col items-center hover:scale-110 transition-transform …" at bounding box center [398, 161] width 682 height 174
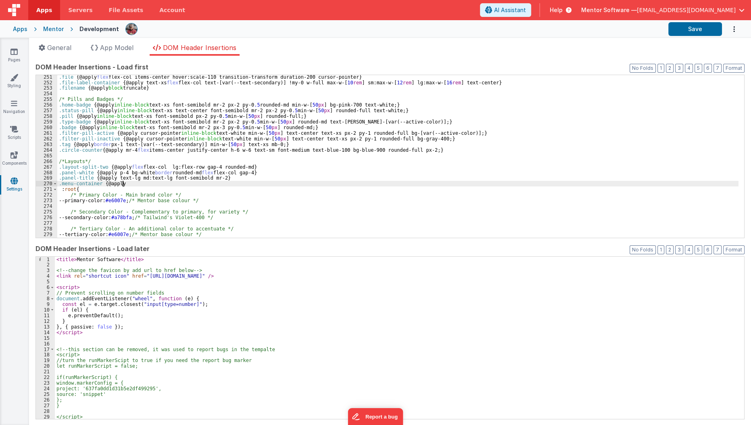
paste textarea
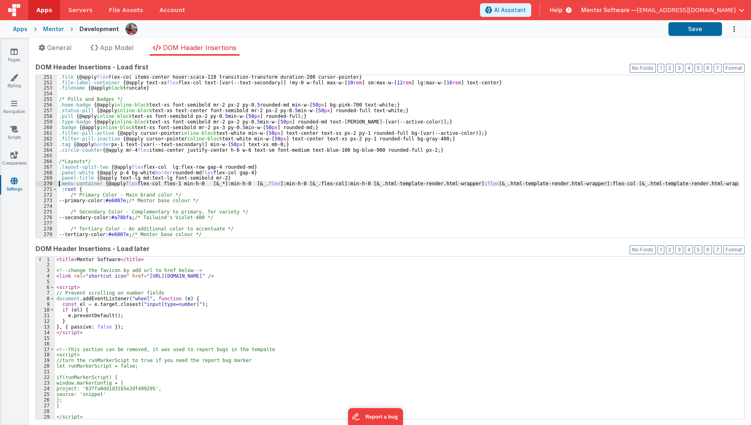
click at [59, 184] on div ".file { @apply flex flex-col items-center hover:scale-110 transition-transform …" at bounding box center [398, 161] width 682 height 174
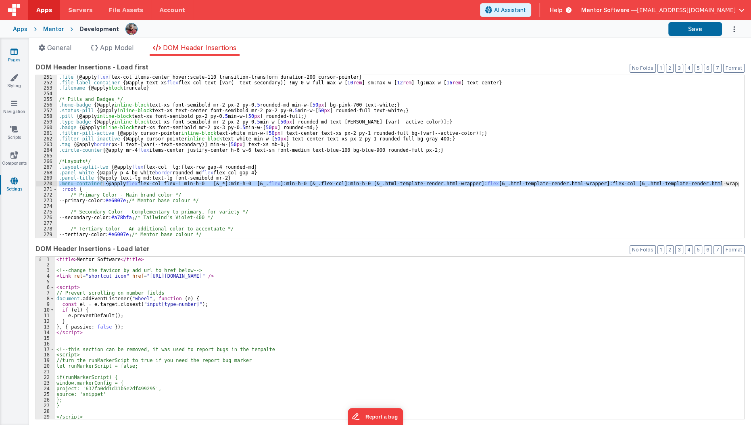
click at [13, 53] on icon at bounding box center [13, 52] width 7 height 8
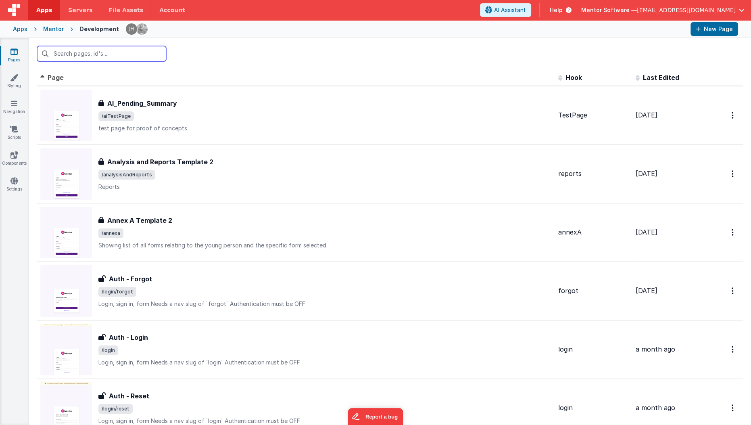
click at [112, 50] on input "text" at bounding box center [101, 53] width 129 height 15
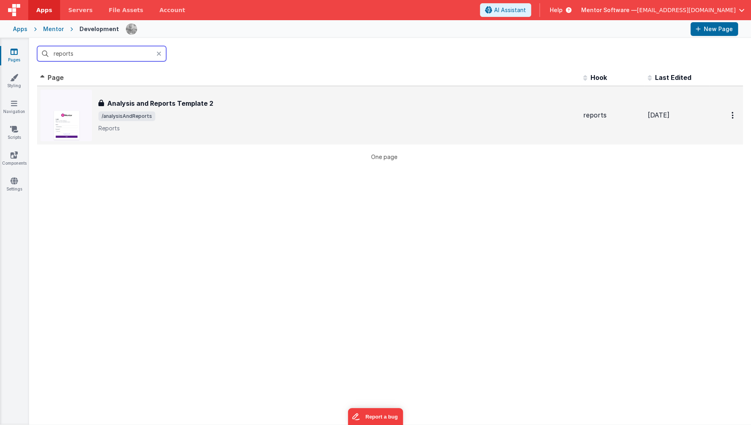
type input "reports"
click at [173, 118] on span "/analysisAndReports" at bounding box center [337, 116] width 479 height 10
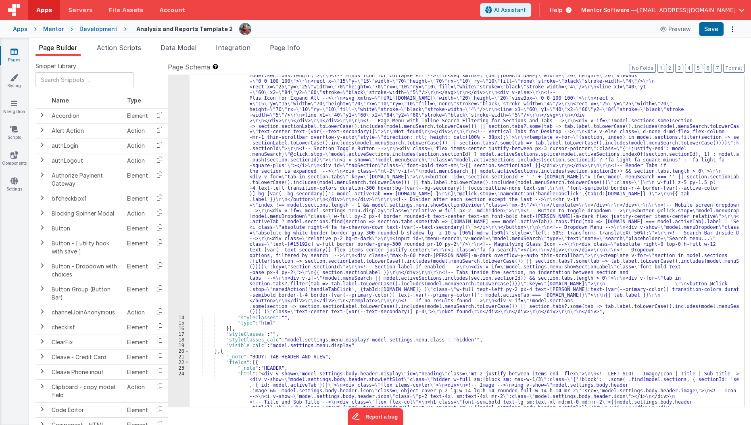
scroll to position [177, 0]
click at [188, 45] on span "Data Model" at bounding box center [179, 48] width 36 height 8
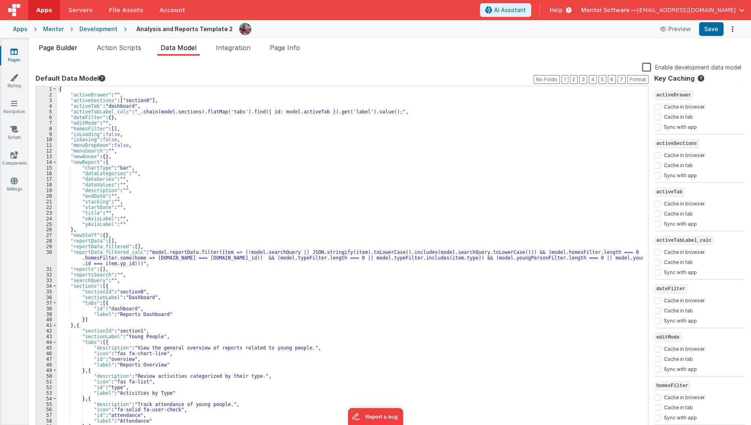
click at [58, 48] on span "Page Builder" at bounding box center [58, 48] width 39 height 8
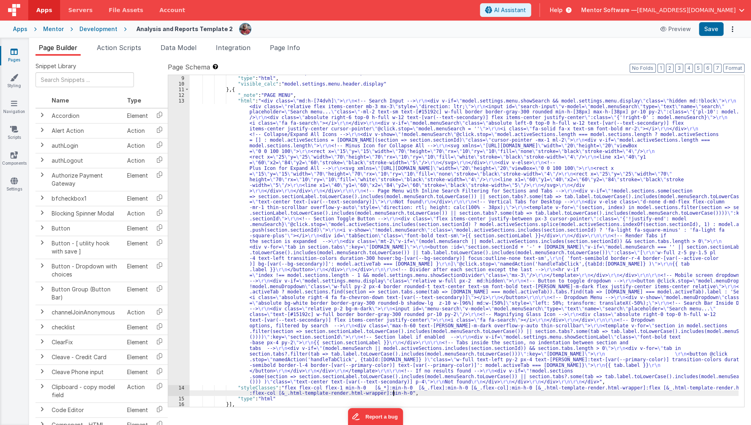
scroll to position [82, 0]
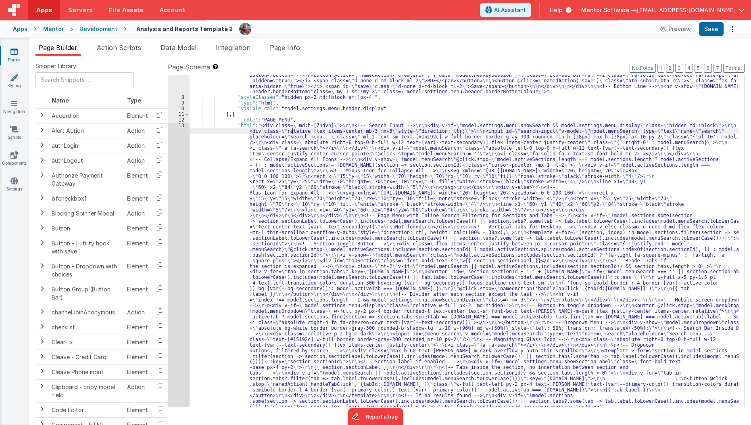
click at [292, 130] on div ""html" : "<div v-show= \" model.settings.menu.header.display \" id= \" heading …" at bounding box center [465, 370] width 550 height 686
click at [292, 126] on div ""html" : "<div v-show= \" model.settings.menu.header.display \" id= \" heading …" at bounding box center [465, 370] width 550 height 686
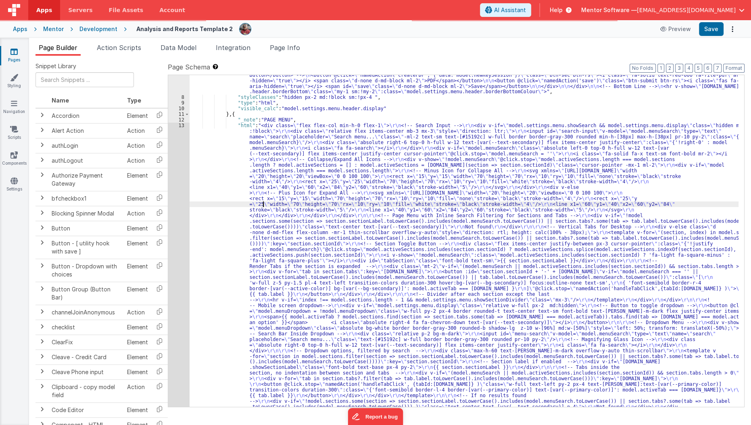
click at [262, 205] on div ""html" : "<div v-show= \" model.settings.menu.header.display \" id= \" heading …" at bounding box center [465, 373] width 550 height 692
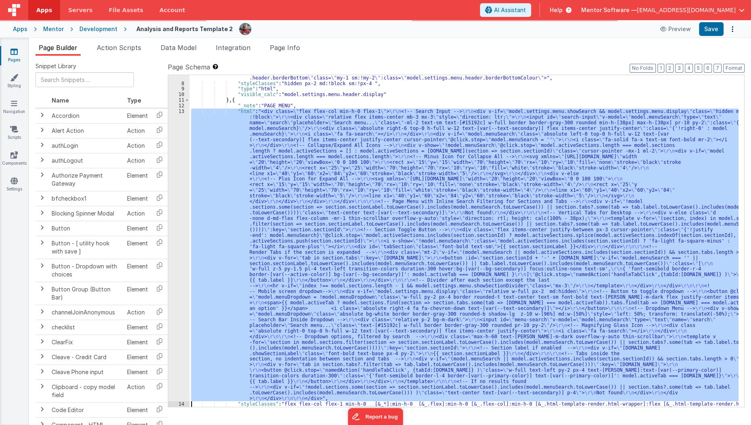
click at [178, 222] on div "13" at bounding box center [178, 255] width 21 height 293
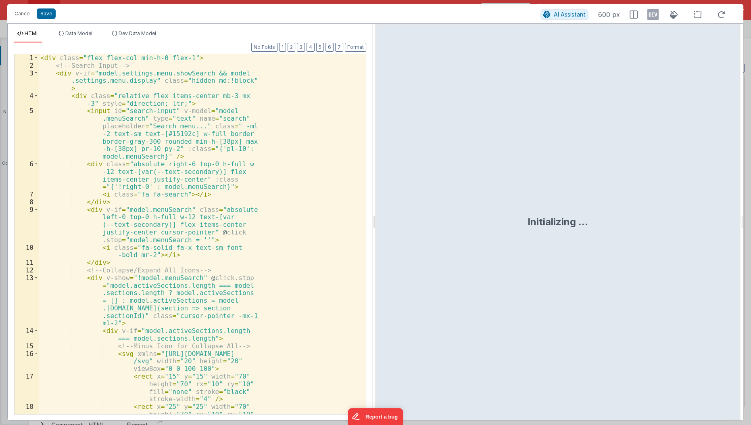
scroll to position [96, 0]
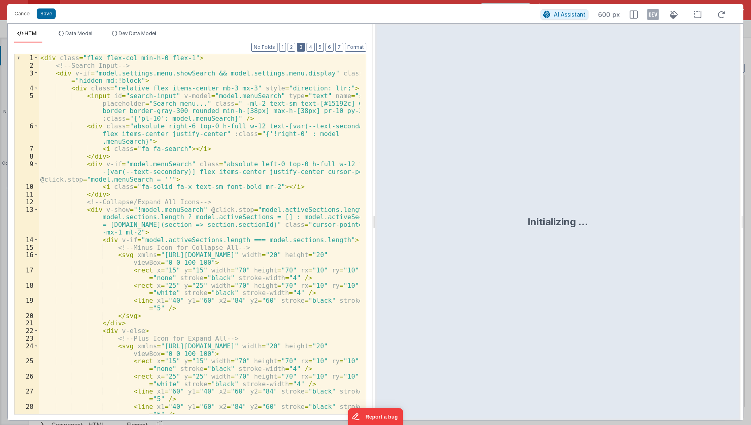
click at [303, 45] on button "3" at bounding box center [301, 47] width 8 height 9
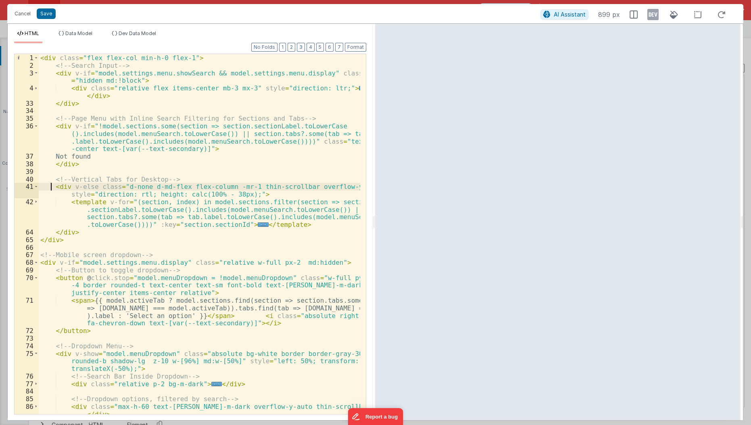
click at [50, 186] on div "< div class = "flex flex-col min-h-0 flex-1" > <!-- Search Input --> < div v-if…" at bounding box center [200, 242] width 322 height 376
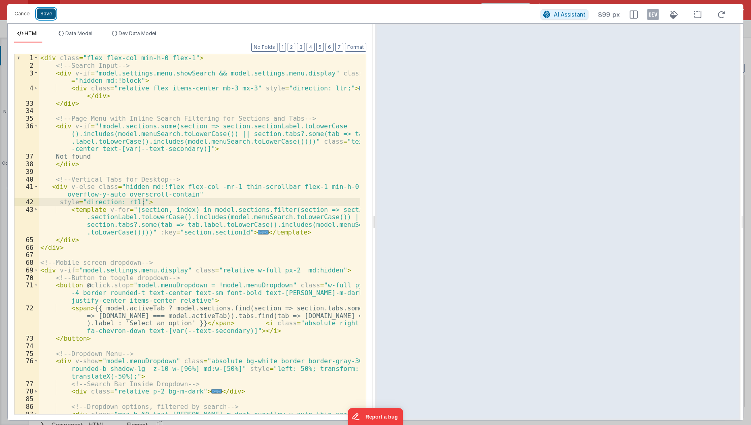
click at [41, 14] on button "Save" at bounding box center [46, 13] width 19 height 10
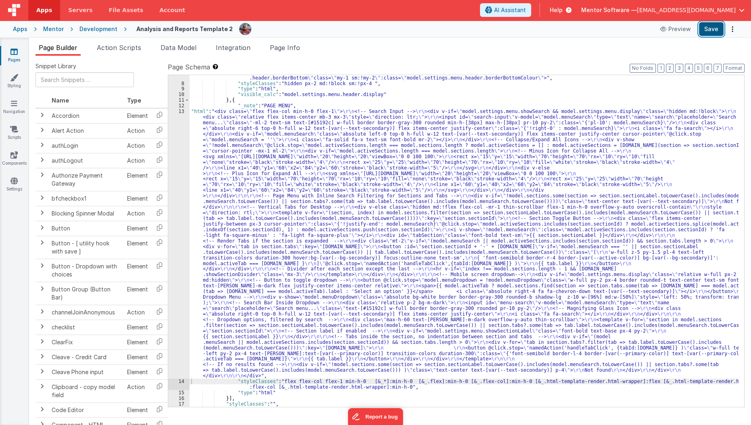
click at [707, 30] on button "Save" at bounding box center [711, 29] width 25 height 14
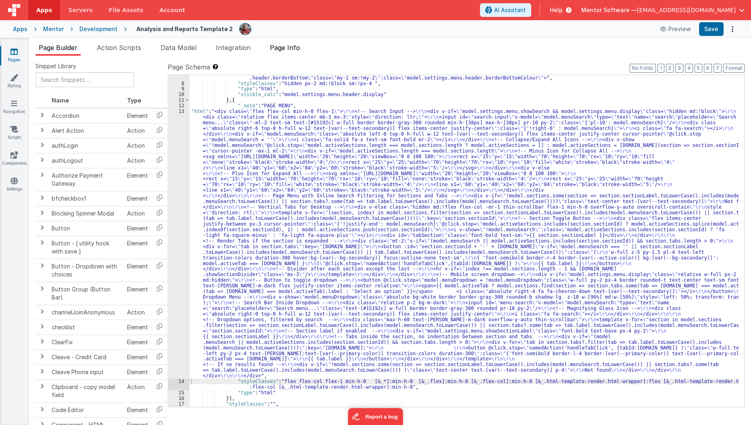
click at [280, 47] on span "Page Info" at bounding box center [285, 48] width 30 height 8
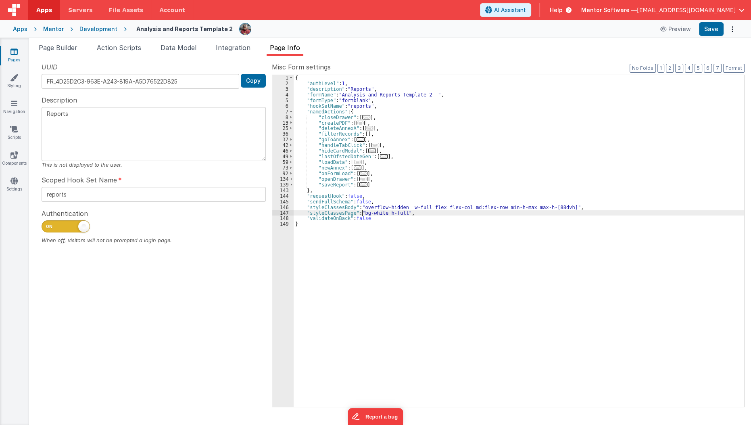
click at [361, 213] on div "{ "authLevel" : 1 , "description" : "Reports" , "formName" : "Analysis and Repo…" at bounding box center [519, 246] width 451 height 343
click at [361, 209] on div "{ "authLevel" : 1 , "description" : "Reports" , "formName" : "Analysis and Repo…" at bounding box center [519, 246] width 451 height 343
click at [361, 207] on div "{ "authLevel" : 1 , "description" : "Reports" , "formName" : "Analysis and Repo…" at bounding box center [519, 246] width 451 height 343
paste textarea
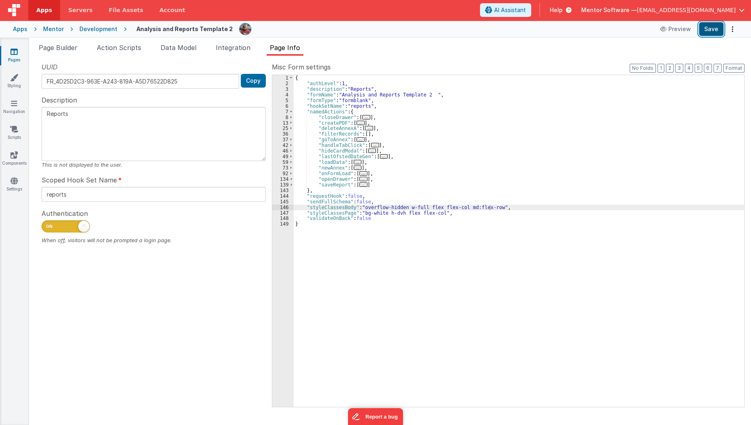
click at [704, 26] on button "Save" at bounding box center [711, 29] width 25 height 14
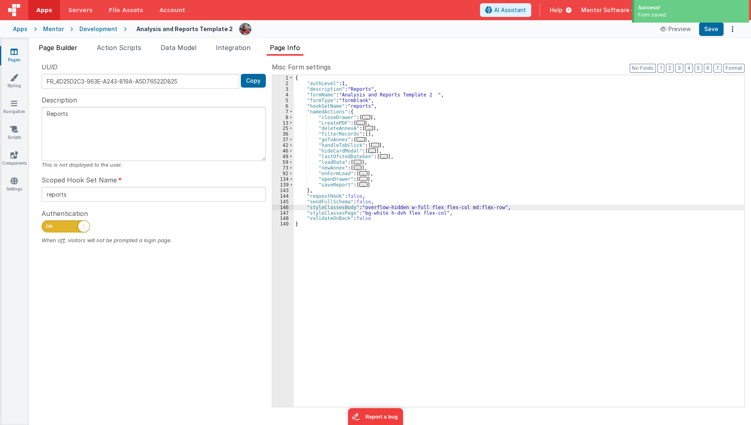
click at [70, 51] on span "Page Builder" at bounding box center [58, 48] width 39 height 8
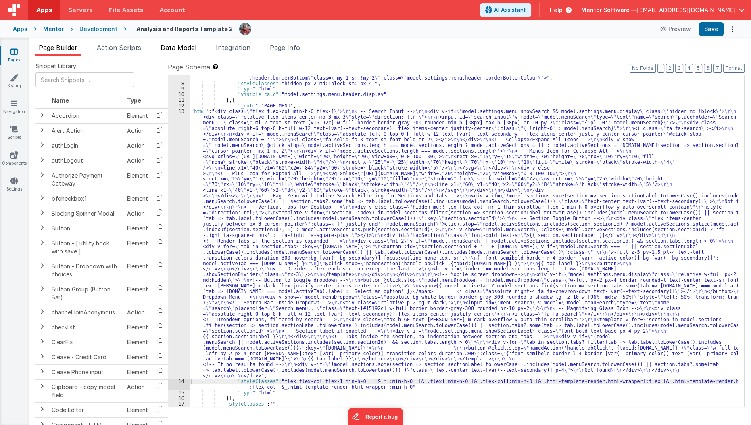
click at [171, 50] on span "Data Model" at bounding box center [179, 48] width 36 height 8
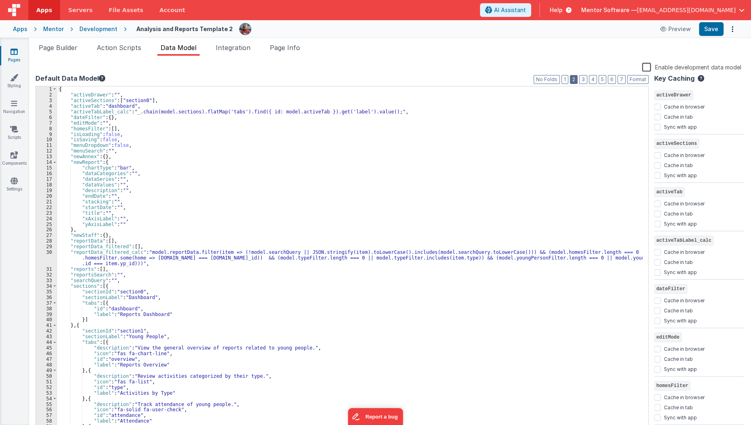
click at [574, 79] on button "2" at bounding box center [574, 79] width 8 height 9
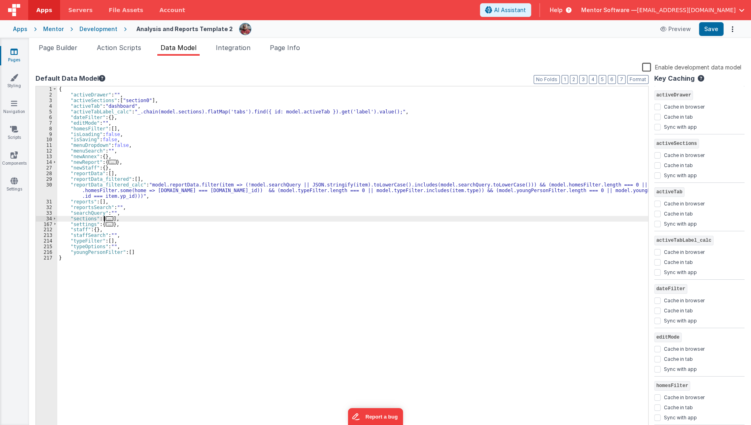
click at [108, 219] on span "..." at bounding box center [110, 218] width 8 height 4
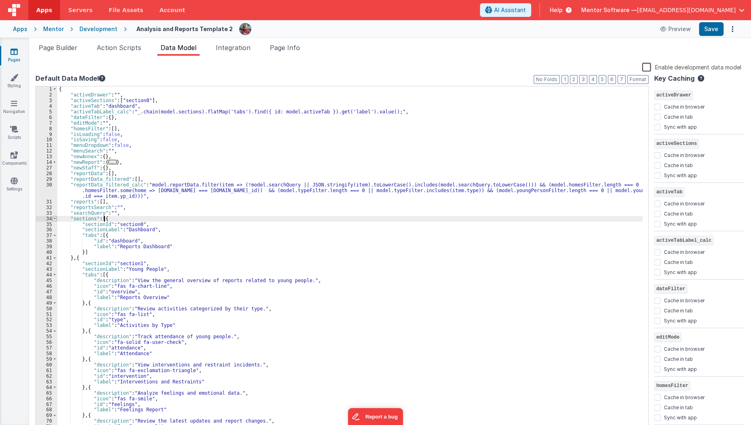
click at [55, 219] on span at bounding box center [54, 219] width 4 height 6
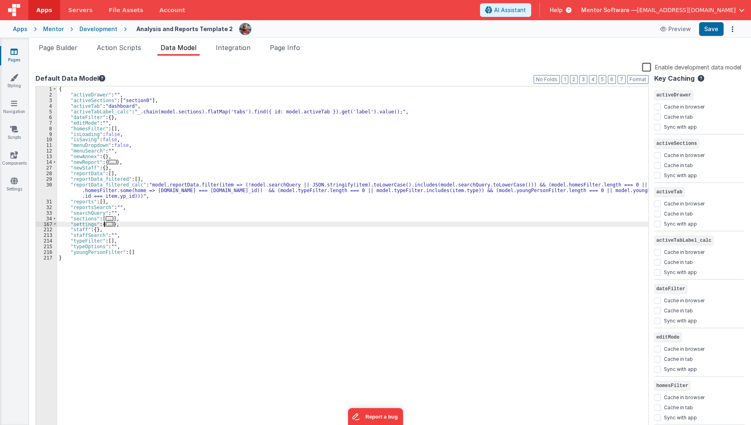
click at [108, 222] on span "..." at bounding box center [110, 224] width 8 height 4
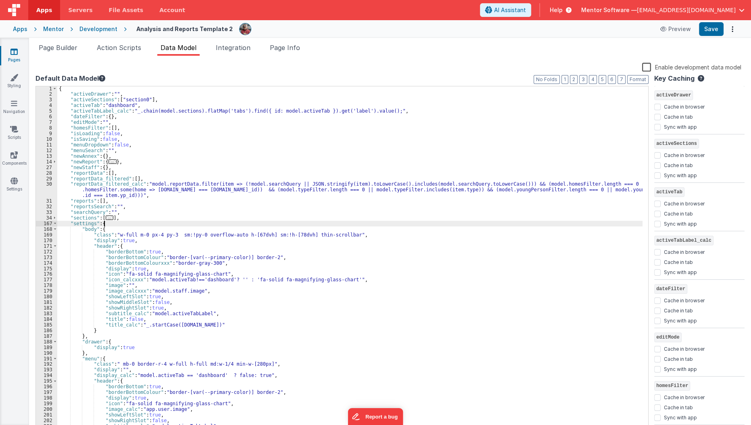
scroll to position [76, 0]
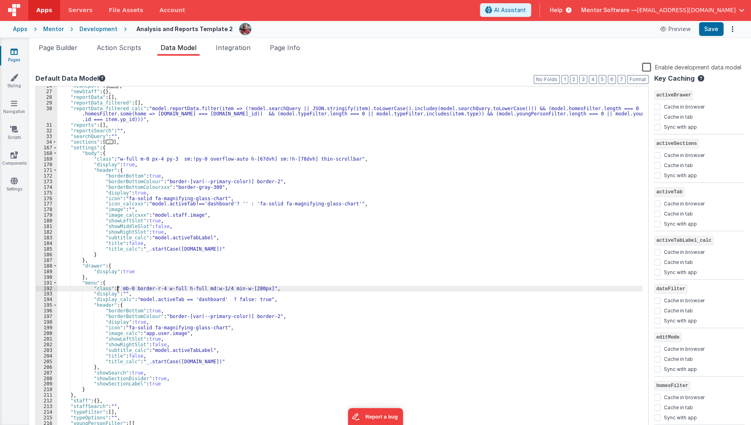
click at [119, 291] on div ""newReport" : { ... } , "newStaff" : { } , "reportData" : [ ] , "reportData_fil…" at bounding box center [350, 261] width 586 height 357
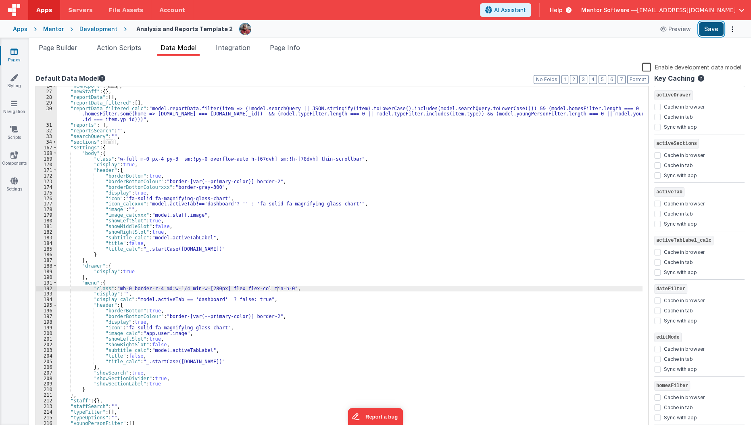
click at [710, 29] on button "Save" at bounding box center [711, 29] width 25 height 14
click at [60, 48] on span "Page Builder" at bounding box center [58, 48] width 39 height 8
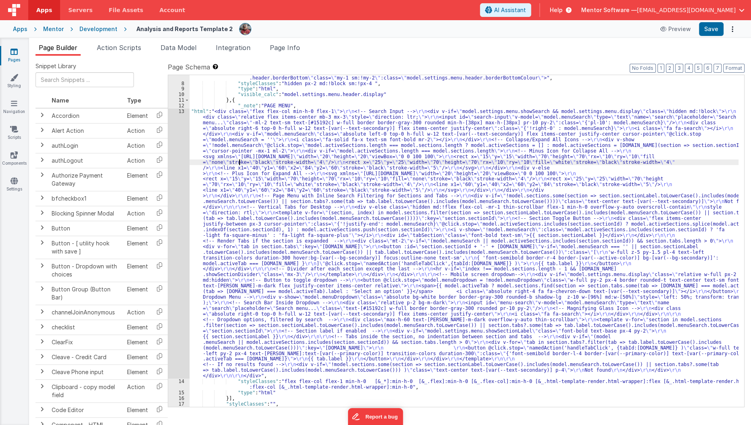
click at [239, 164] on div ""html" : "<div v-show= \" model.settings.menu.header.display \" id= \" heading …" at bounding box center [465, 215] width 550 height 405
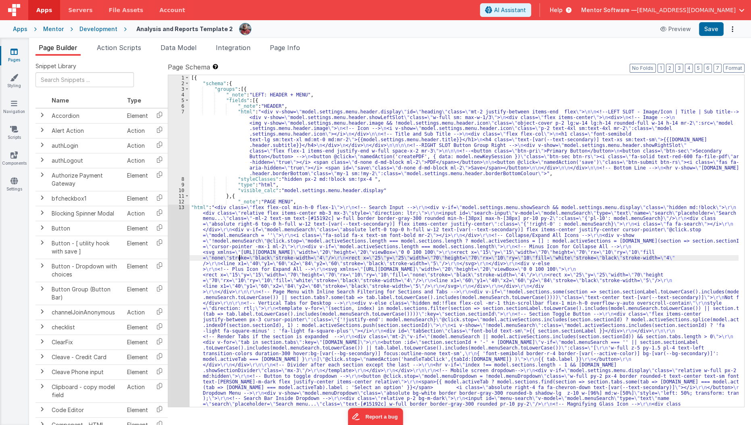
scroll to position [73, 0]
click at [173, 251] on div "1 2 3 4 5 6 7 8 9 10 11 12 13" at bounding box center [178, 378] width 21 height 607
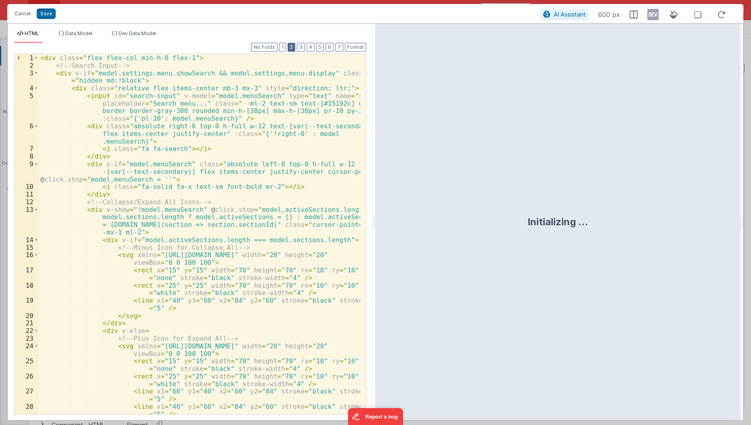
click at [295, 45] on button "2" at bounding box center [292, 47] width 8 height 9
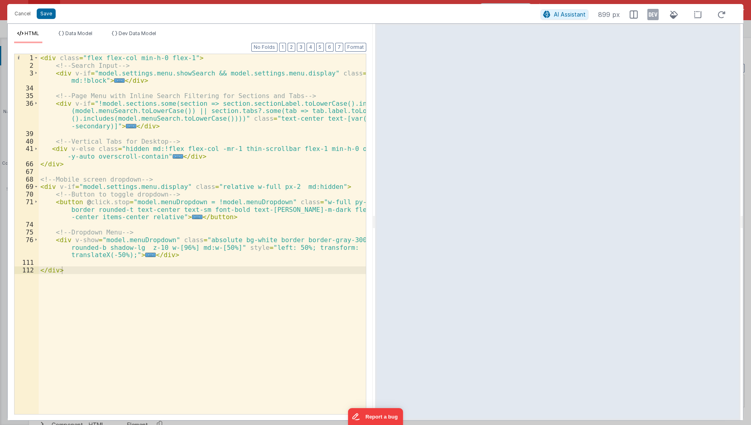
click at [166, 148] on div "< div class = "flex flex-col min-h-0 flex-1" > <!-- Search Input --> < div v-if…" at bounding box center [203, 242] width 328 height 376
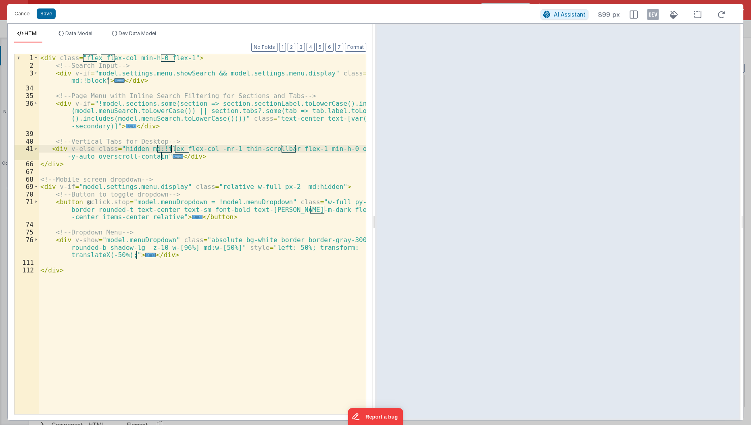
click at [166, 148] on div "< div class = "flex flex-col min-h-0 flex-1" > <!-- Search Input --> < div v-if…" at bounding box center [203, 242] width 328 height 376
click at [43, 11] on button "Save" at bounding box center [46, 13] width 19 height 10
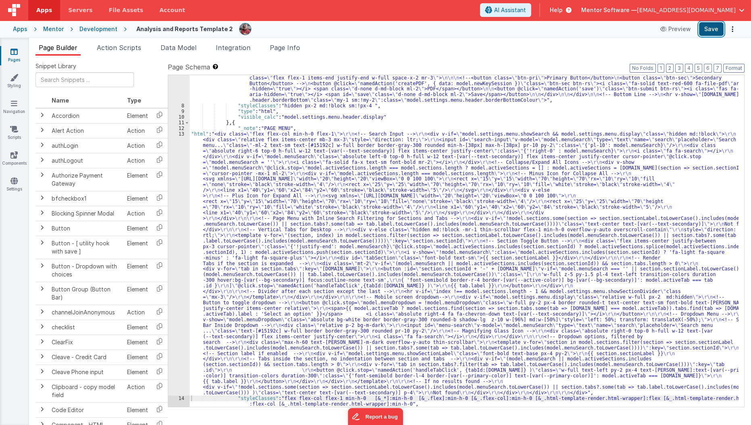
click at [709, 33] on button "Save" at bounding box center [711, 29] width 25 height 14
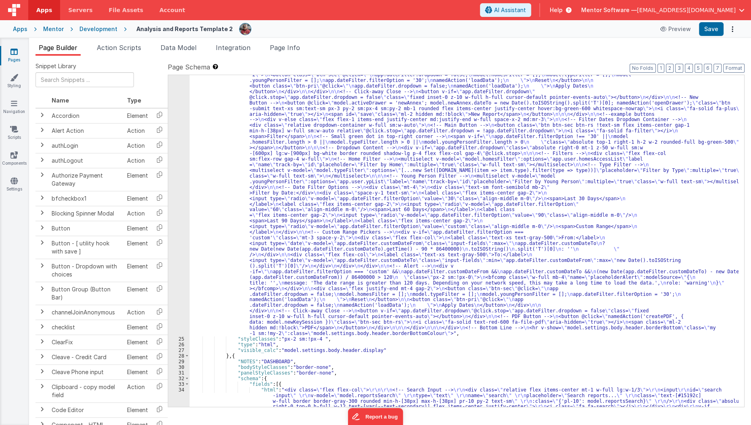
scroll to position [808, 0]
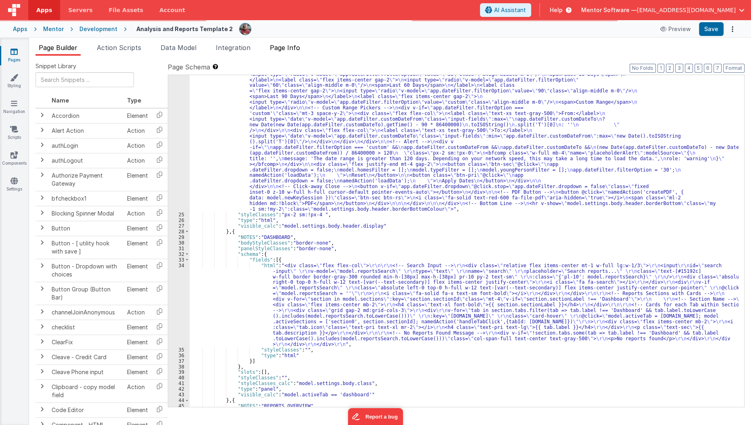
click at [292, 44] on span "Page Info" at bounding box center [285, 48] width 30 height 8
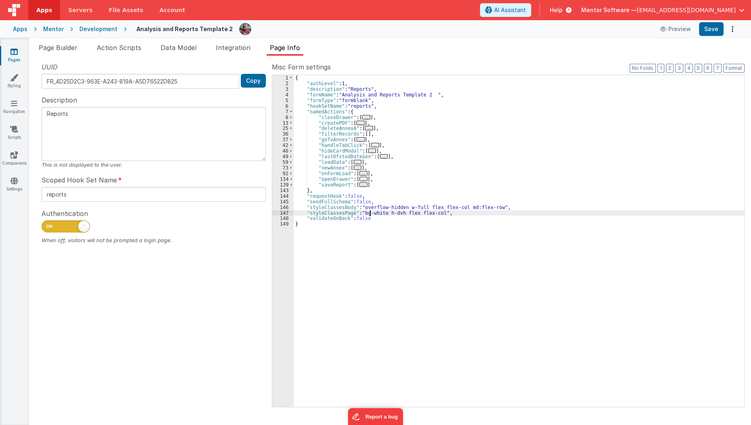
click at [370, 210] on div "{ "authLevel" : 1 , "description" : "Reports" , "formName" : "Analysis and Repo…" at bounding box center [519, 246] width 451 height 343
click at [362, 207] on div "{ "authLevel" : 1 , "description" : "Reports" , "formName" : "Analysis and Repo…" at bounding box center [519, 246] width 451 height 343
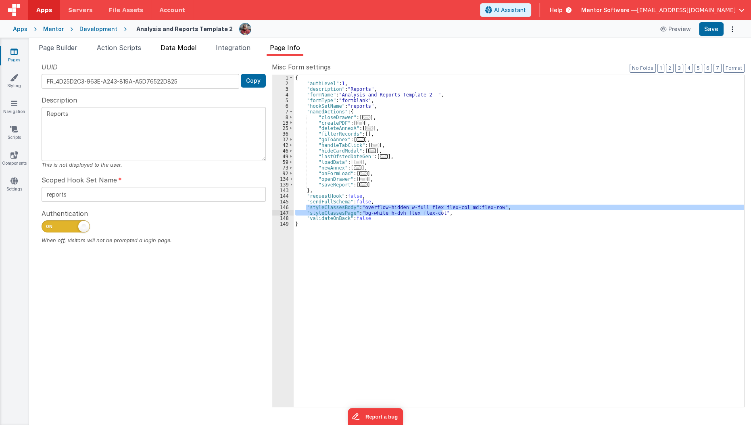
click at [182, 49] on span "Data Model" at bounding box center [179, 48] width 36 height 8
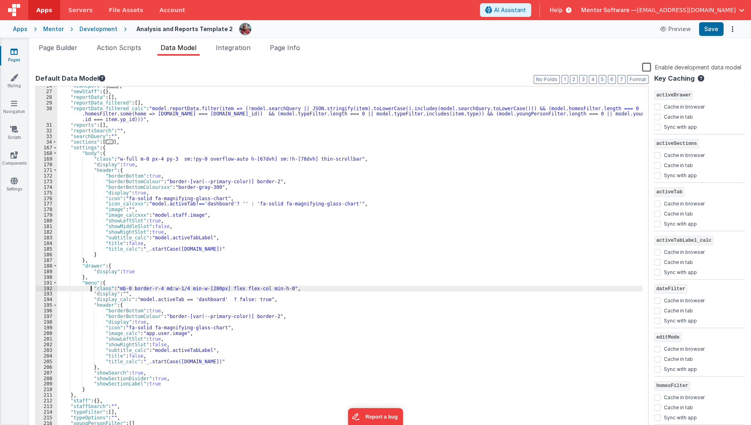
click at [90, 291] on div ""newReport" : { ... } , "newStaff" : { } , "reportData" : [ ] , "reportData_fil…" at bounding box center [350, 261] width 586 height 357
click at [61, 47] on span "Page Builder" at bounding box center [58, 48] width 39 height 8
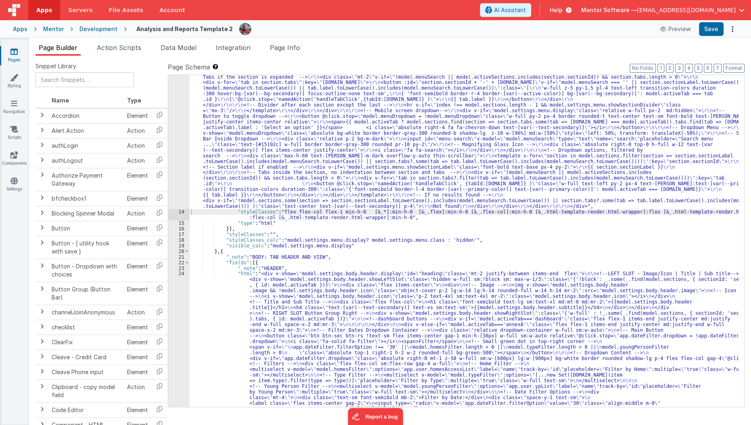
scroll to position [245, 0]
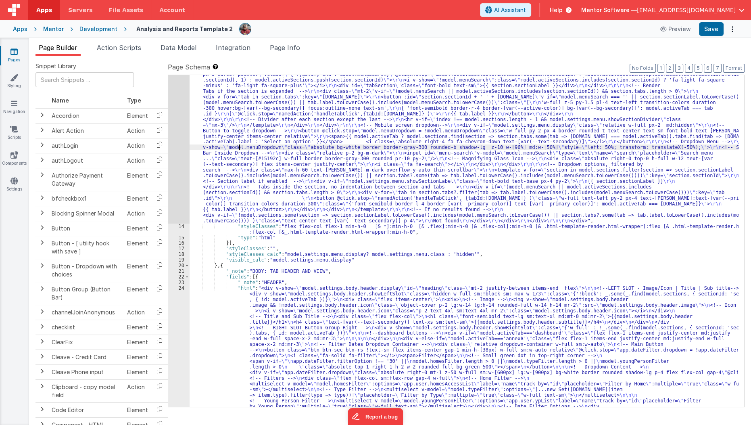
click at [176, 165] on div "13" at bounding box center [178, 91] width 21 height 264
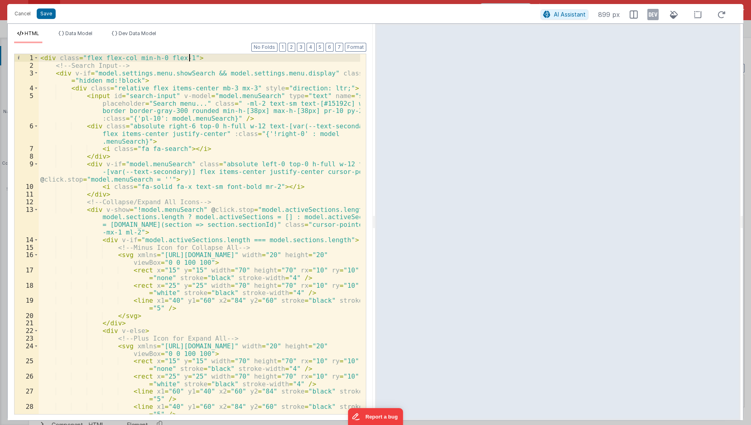
click at [192, 61] on div "< div class = "flex flex-col min-h-0 flex-1" > <!-- Search Input --> < div v-if…" at bounding box center [200, 242] width 322 height 376
click at [301, 67] on div "< div class = "flex flex-col min-h-0 flex-1" > <!-- Search Input --> < div v-if…" at bounding box center [200, 242] width 322 height 376
click at [276, 59] on div "< div class = "flex flex-col min-h-0 flex-1" > <!-- Search Input --> < div v-if…" at bounding box center [200, 242] width 322 height 376
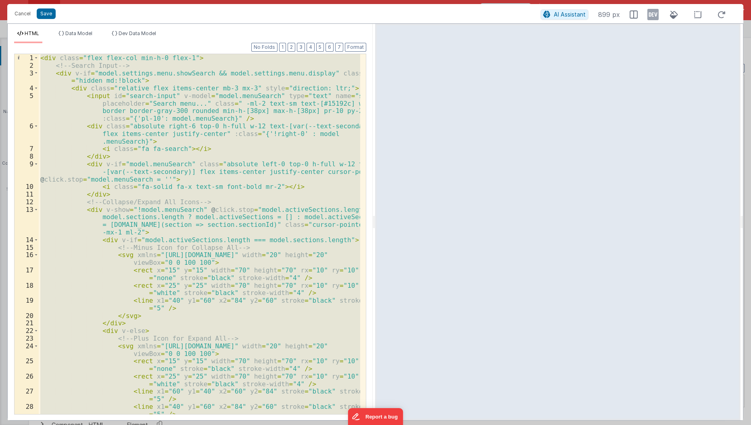
click at [228, 62] on div "< div class = "flex flex-col min-h-0 flex-1" > <!-- Search Input --> < div v-if…" at bounding box center [200, 234] width 322 height 360
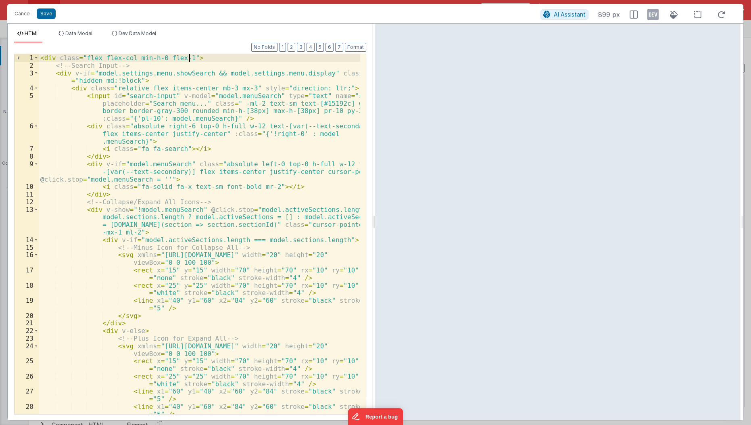
click at [197, 59] on div "< div class = "flex flex-col min-h-0 flex-1" > <!-- Search Input --> < div v-if…" at bounding box center [200, 242] width 322 height 376
click at [36, 73] on span at bounding box center [36, 73] width 4 height 8
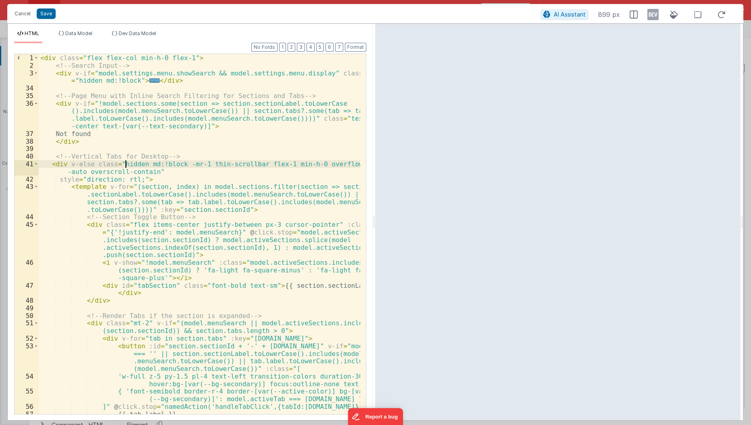
click at [125, 162] on div "< div class = "flex flex-col min-h-0 flex-1" > <!-- Search Input --> < div v-if…" at bounding box center [200, 242] width 322 height 376
click at [25, 13] on button "Cancel" at bounding box center [22, 13] width 24 height 11
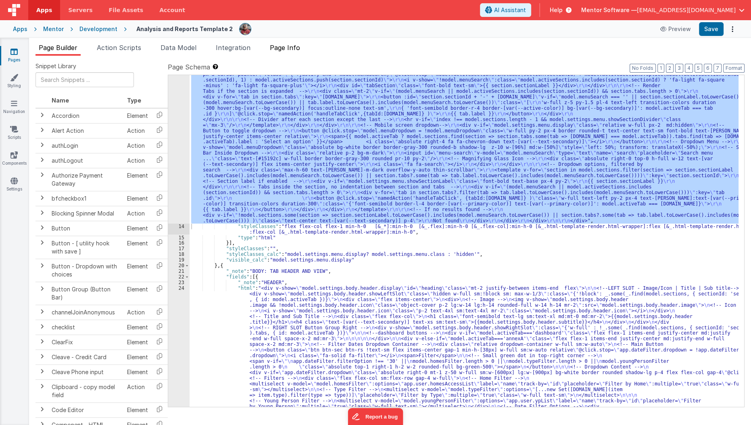
click at [286, 47] on span "Page Info" at bounding box center [285, 48] width 30 height 8
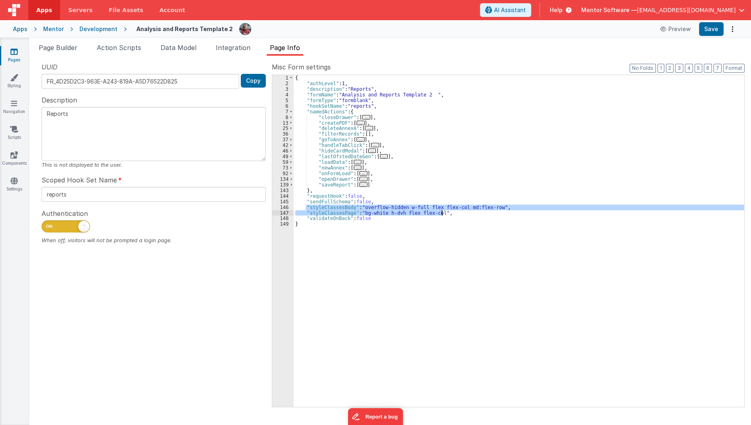
click at [305, 205] on div "{ "authLevel" : 1 , "description" : "Reports" , "formName" : "Analysis and Repo…" at bounding box center [519, 241] width 451 height 332
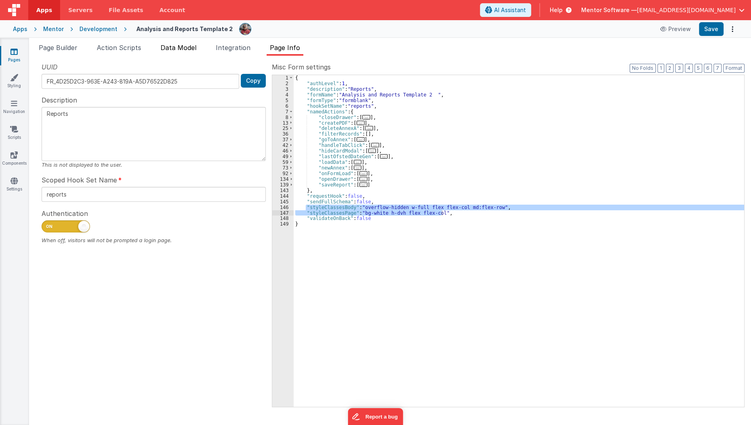
click at [188, 52] on li "Data Model" at bounding box center [178, 49] width 42 height 13
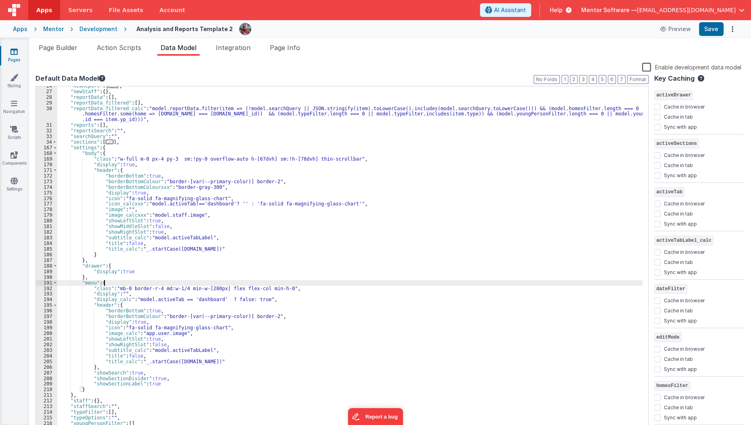
click at [209, 285] on div ""newReport" : { ... } , "newStaff" : { } , "reportData" : [ ] , "reportData_fil…" at bounding box center [350, 261] width 586 height 357
click at [91, 287] on div ""newReport" : { ... } , "newStaff" : { } , "reportData" : [ ] , "reportData_fil…" at bounding box center [350, 261] width 586 height 357
click at [88, 290] on div ""newReport" : { ... } , "newStaff" : { } , "reportData" : [ ] , "reportData_fil…" at bounding box center [350, 261] width 586 height 357
click at [51, 45] on span "Page Builder" at bounding box center [58, 48] width 39 height 8
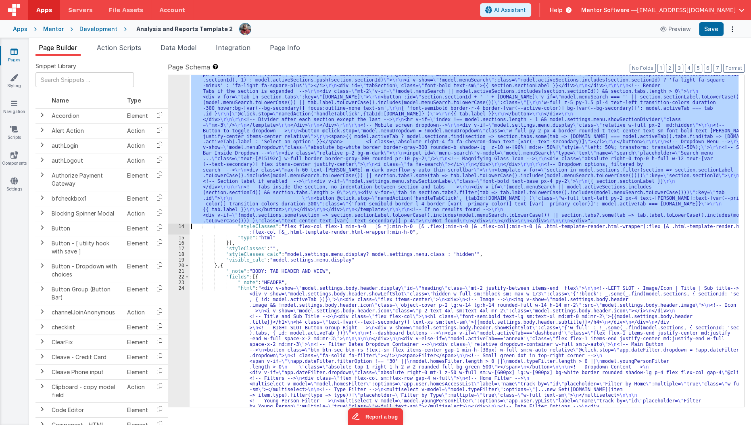
click at [179, 153] on div "13" at bounding box center [178, 91] width 21 height 264
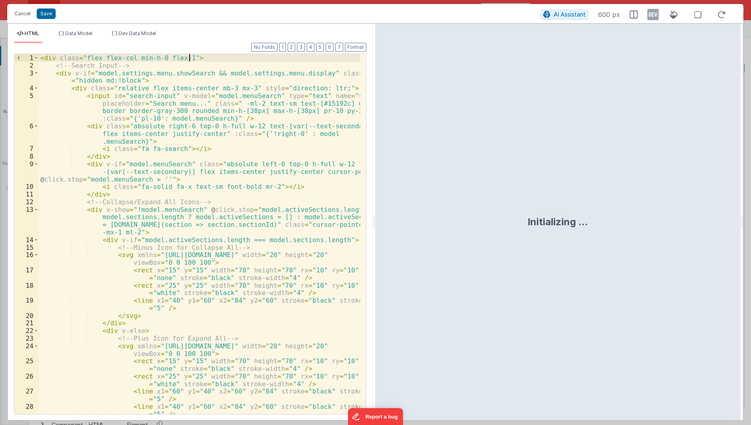
click at [195, 54] on div "< div class = "flex flex-col min-h-0 flex-1" > <!-- Search Input --> < div v-if…" at bounding box center [200, 242] width 322 height 376
click at [36, 71] on span at bounding box center [36, 73] width 4 height 8
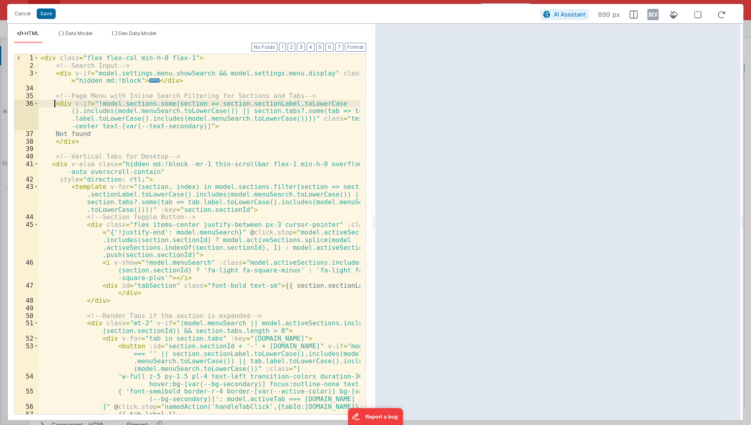
click at [54, 104] on div "< div class = "flex flex-col min-h-0 flex-1" > <!-- Search Input --> < div v-if…" at bounding box center [200, 242] width 322 height 376
click at [50, 163] on div "< div class = "flex flex-col min-h-0 flex-1" > <!-- Search Input --> < div v-if…" at bounding box center [200, 242] width 322 height 376
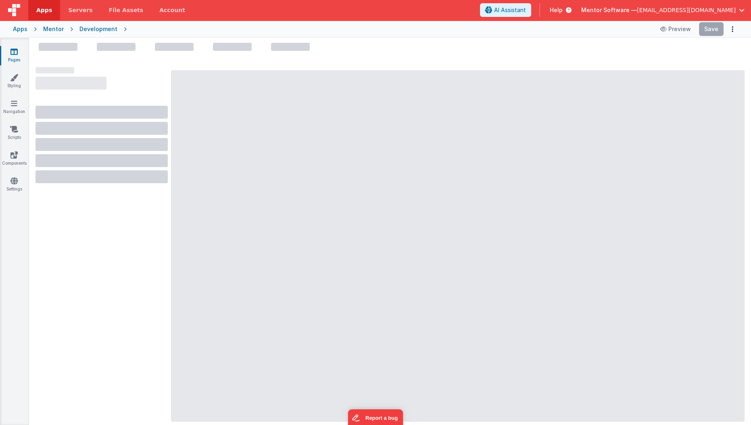
click at [115, 254] on div at bounding box center [102, 242] width 132 height 351
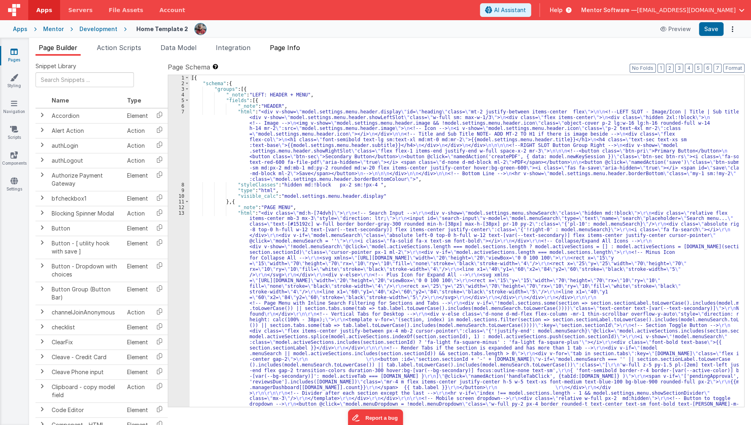
click at [289, 50] on span "Page Info" at bounding box center [285, 48] width 30 height 8
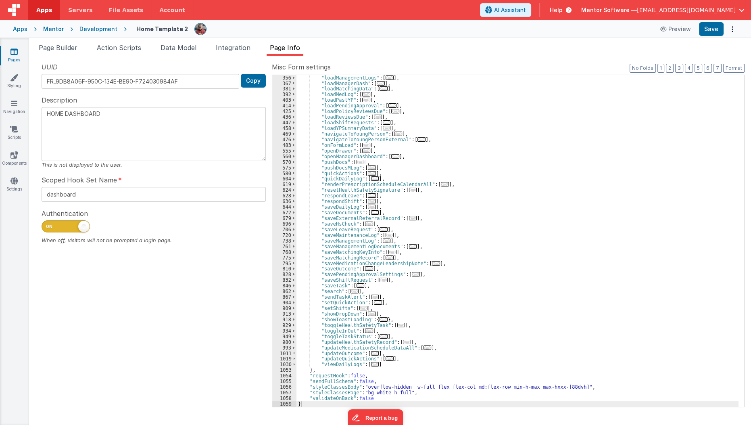
scroll to position [264, 0]
click at [308, 386] on div ""loadManagementLogs" : [ ... ] , "loadManagerDash" : [ ... ] , "loadMatchingDat…" at bounding box center [518, 246] width 443 height 343
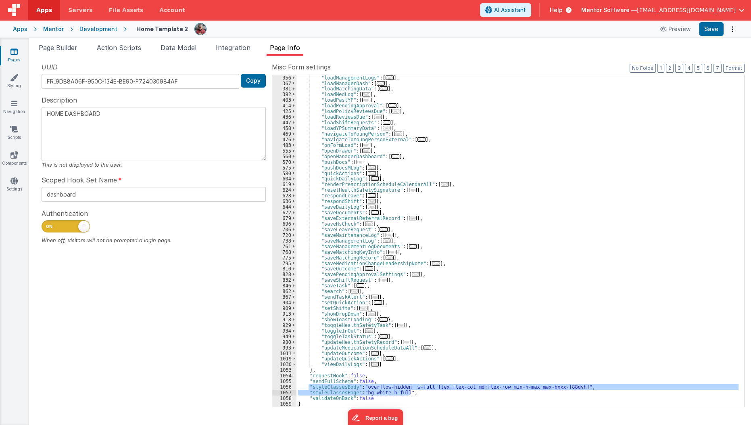
type textarea "HOME DASHBOARD"
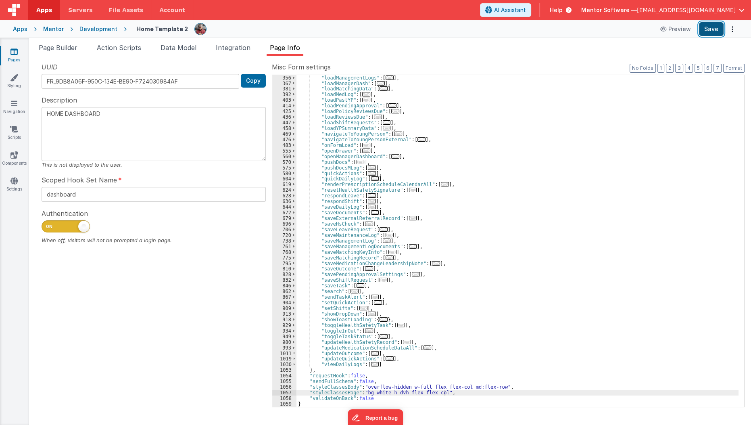
click at [705, 33] on button "Save" at bounding box center [711, 29] width 25 height 14
click at [170, 52] on li "Data Model" at bounding box center [178, 49] width 42 height 13
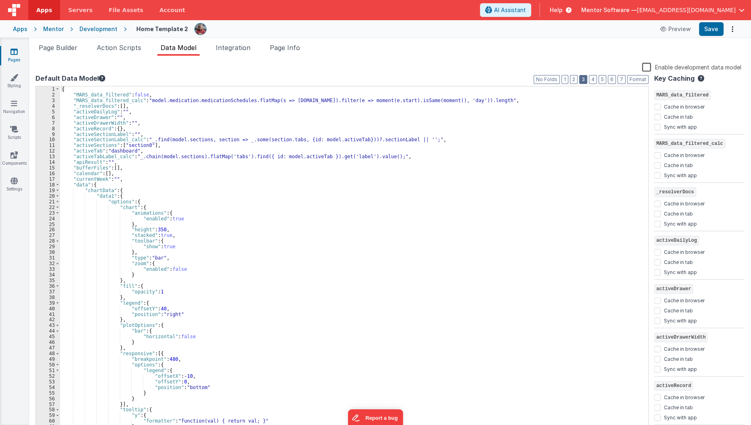
click at [586, 79] on button "3" at bounding box center [583, 79] width 8 height 9
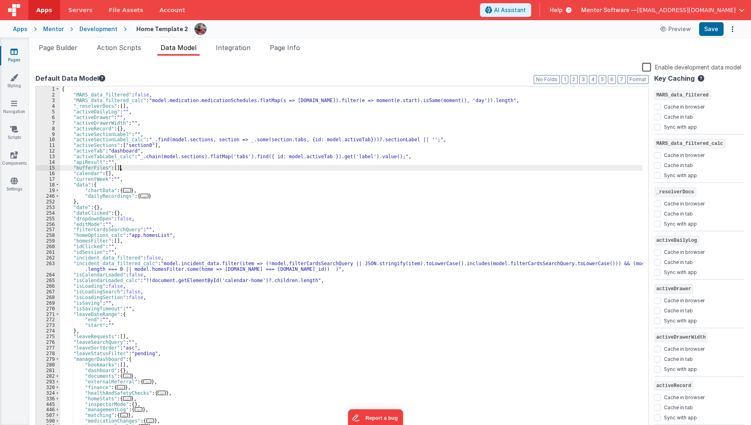
click at [435, 166] on div "{ "MARS_data_filtered" : false , "MARS_data_filtered_calc" : "model.medication.…" at bounding box center [351, 264] width 583 height 357
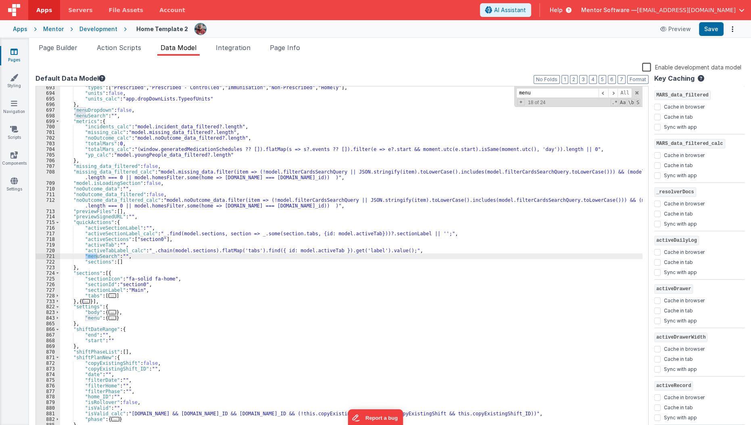
scroll to position [2262, 0]
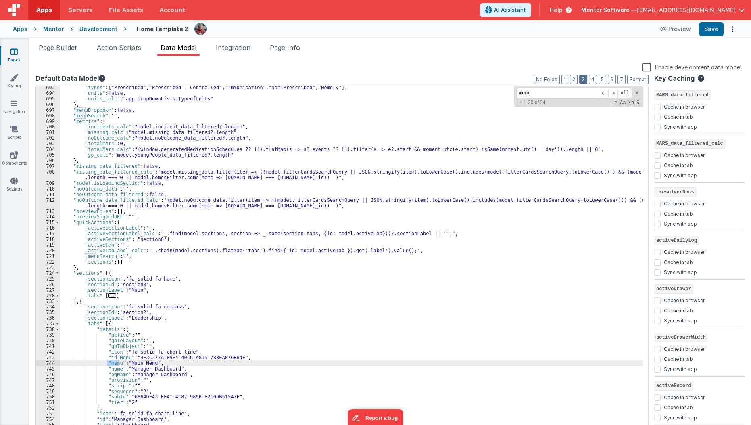
type input "menu"
click at [585, 79] on button "3" at bounding box center [583, 79] width 8 height 9
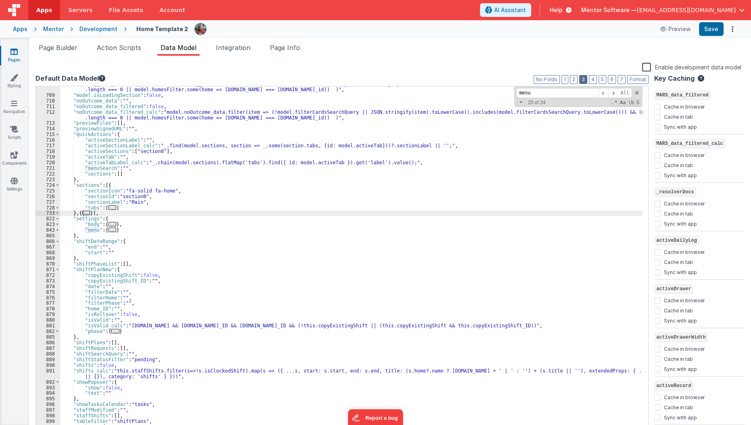
scroll to position [500, 0]
click at [111, 230] on span "..." at bounding box center [113, 230] width 8 height 4
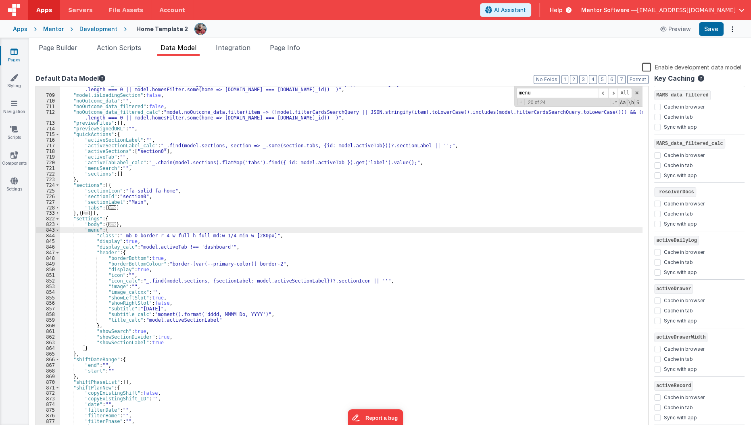
click at [92, 238] on div ""missing_data_filtered_calc" : "model.missing_data.filter(item => (!model.filte…" at bounding box center [351, 262] width 583 height 362
click at [708, 33] on button "Save" at bounding box center [711, 29] width 25 height 14
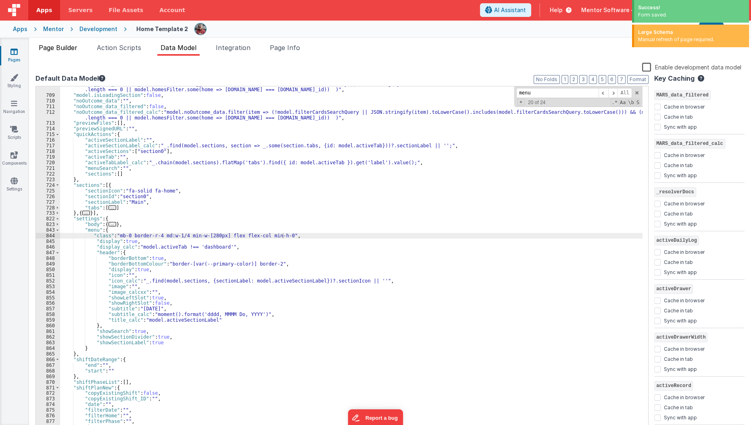
click at [67, 44] on span "Page Builder" at bounding box center [58, 48] width 39 height 8
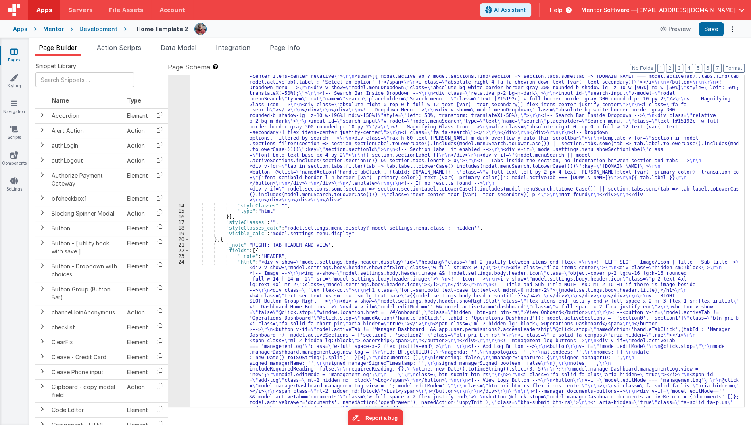
scroll to position [289, 0]
click at [210, 228] on div ""html" : "<div class= \" md:h-[74dvh] \" > \r\n <!-- Search Input --> \r\n <div…" at bounding box center [465, 360] width 550 height 967
click at [232, 205] on div ""html" : "<div class= \" md:h-[74dvh] \" > \r\n <!-- Search Input --> \r\n <div…" at bounding box center [465, 360] width 550 height 967
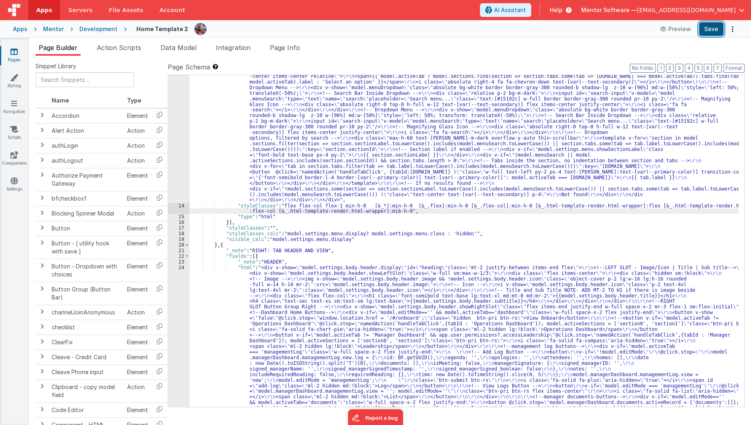
click at [713, 35] on button "Save" at bounding box center [711, 29] width 25 height 14
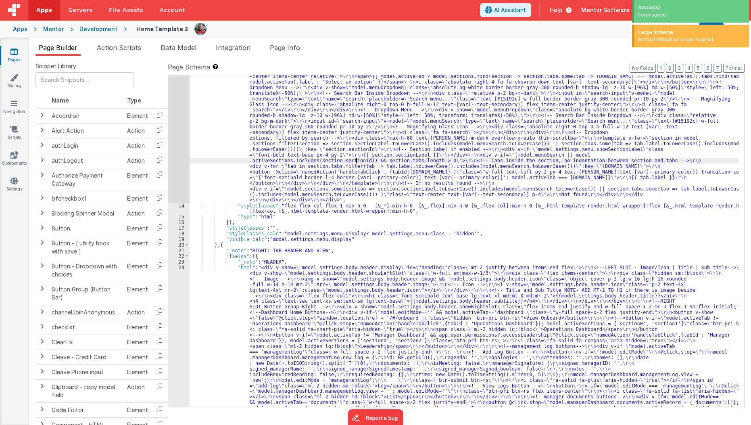
click at [357, 162] on div ""html" : "<div class= \" md:h-[74dvh] \" > \r\n <!-- Search Input --> \r\n <div…" at bounding box center [465, 360] width 550 height 967
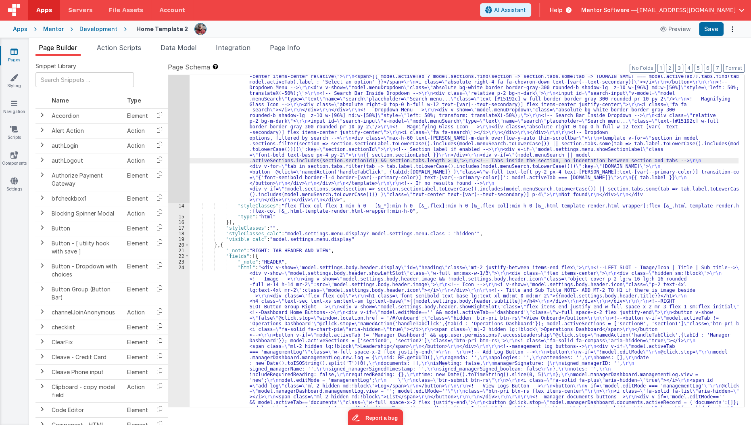
click at [177, 146] on div "13" at bounding box center [178, 40] width 21 height 326
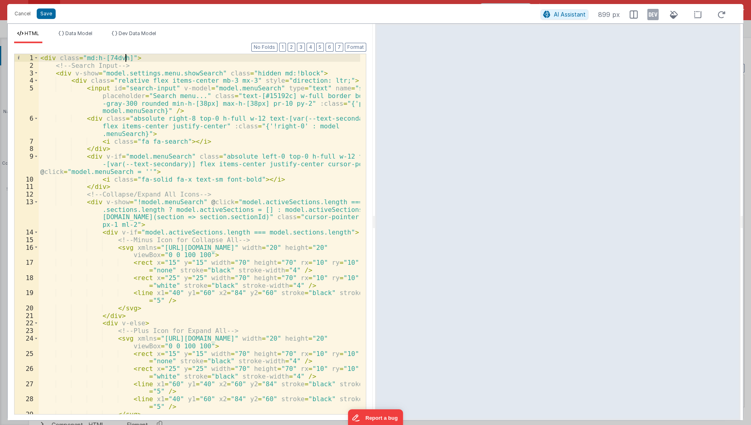
click at [126, 60] on div "< div class = "md:h-[74dvh]" > <!-- Search Input --> < div v-show = "model.sett…" at bounding box center [200, 242] width 322 height 376
click at [35, 73] on span at bounding box center [36, 73] width 4 height 8
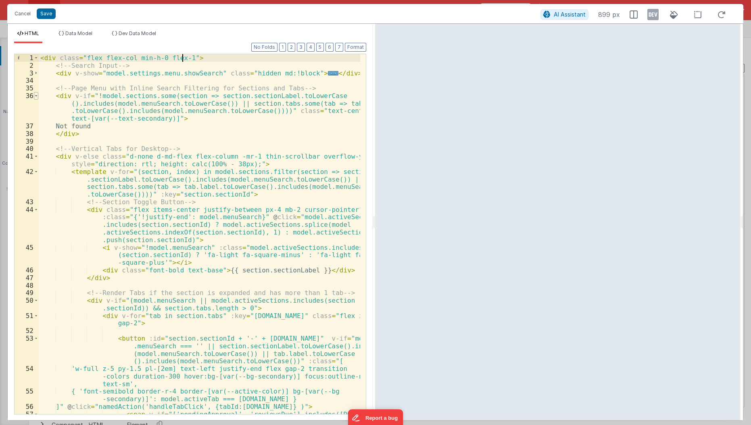
click at [36, 94] on span at bounding box center [36, 96] width 4 height 8
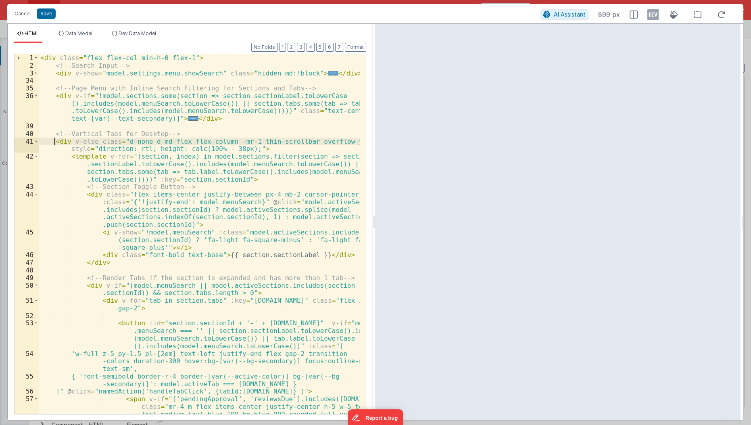
click at [53, 142] on div "< div class = "flex flex-col min-h-0 flex-1" > <!-- Search Input --> < div v-sh…" at bounding box center [200, 242] width 322 height 376
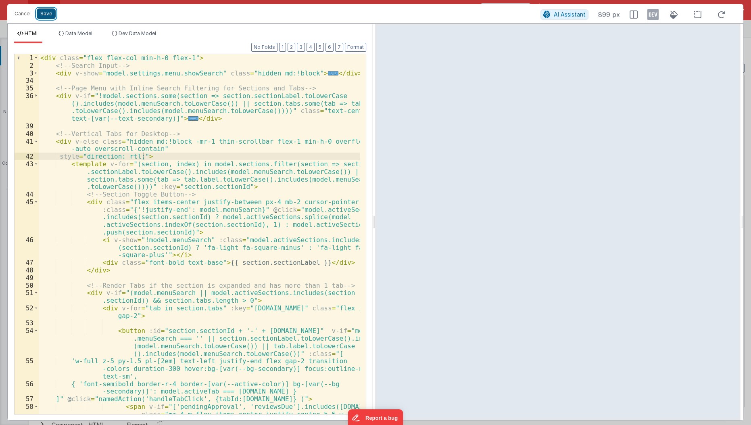
click at [46, 15] on button "Save" at bounding box center [46, 13] width 19 height 10
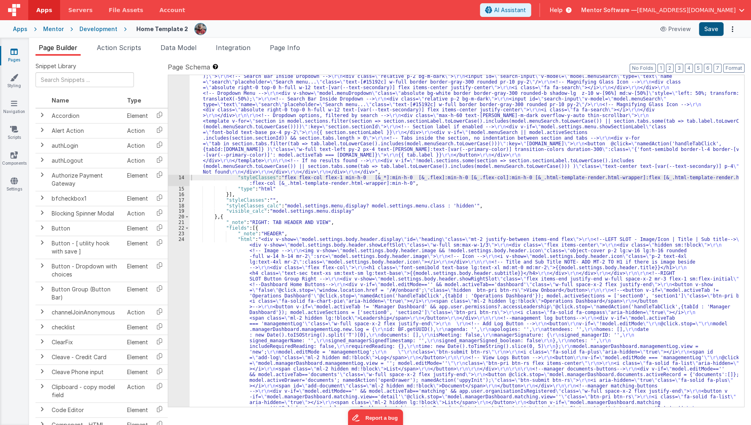
scroll to position [290, 0]
click at [709, 35] on button "Save" at bounding box center [711, 29] width 25 height 14
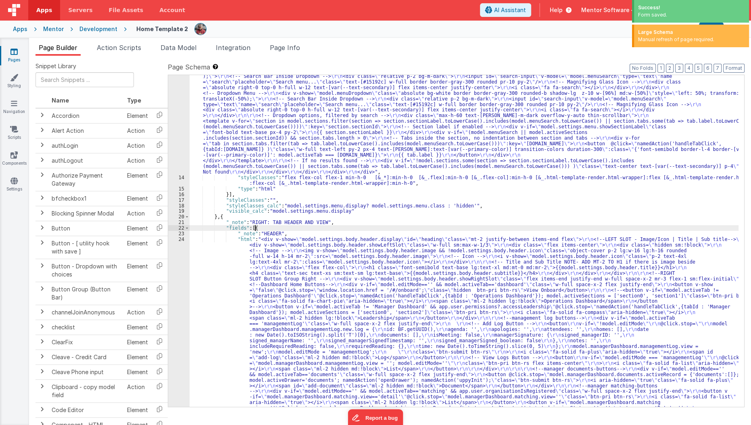
click at [480, 229] on div ""html" : "<div class= \" flex flex-col min-h-0 flex-1 \" > \r\n <!-- Search Inp…" at bounding box center [465, 346] width 550 height 939
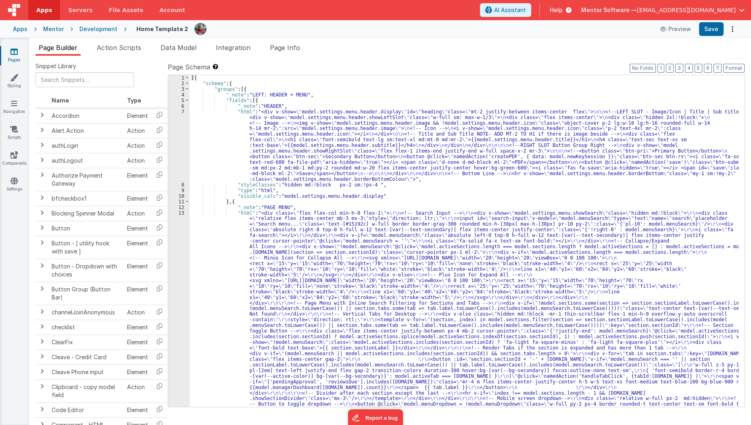
click at [19, 52] on link "Pages" at bounding box center [14, 56] width 29 height 16
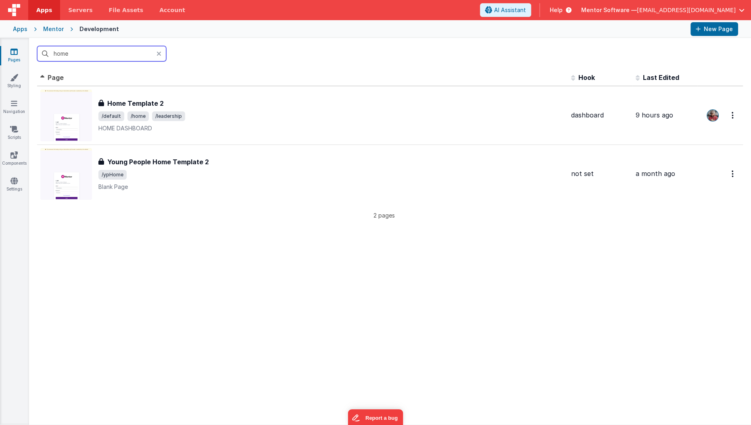
click at [96, 55] on input "home" at bounding box center [101, 53] width 129 height 15
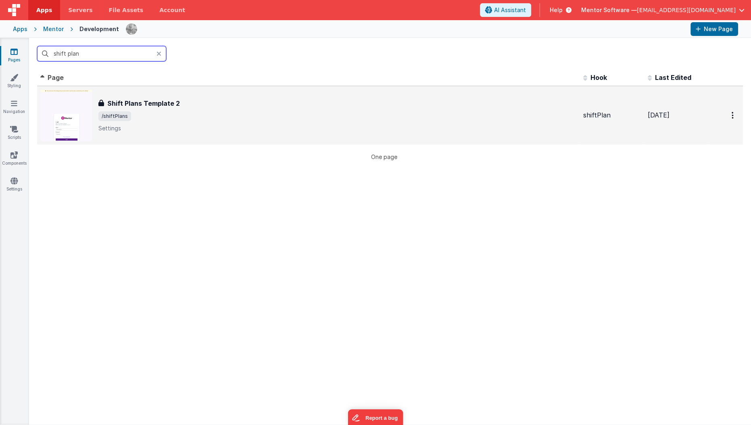
type input "shift plan"
click at [147, 113] on span "/shiftPlans" at bounding box center [337, 116] width 479 height 10
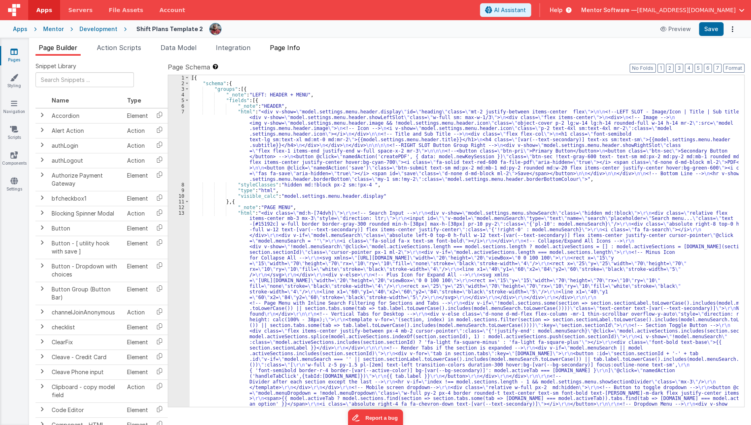
click at [295, 55] on li "Page Info" at bounding box center [285, 49] width 37 height 13
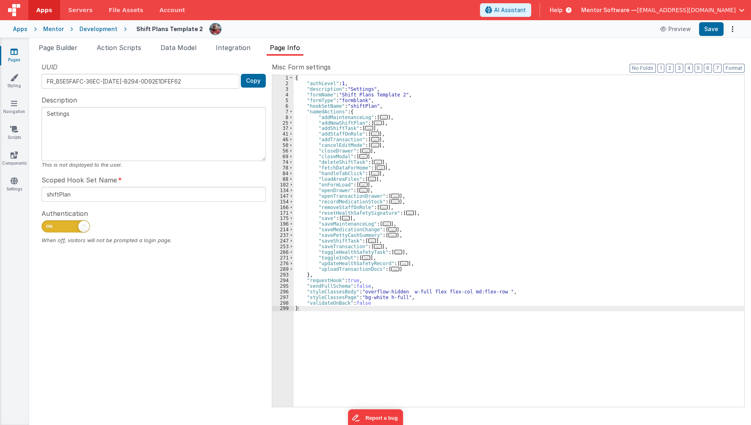
click at [13, 48] on icon at bounding box center [13, 52] width 7 height 8
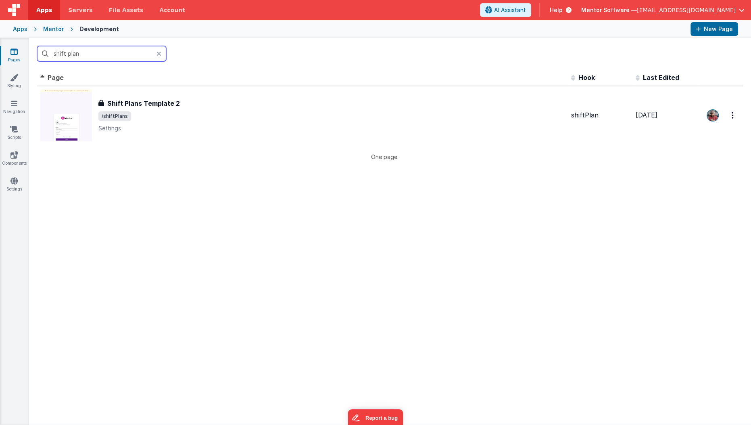
click at [77, 52] on input "shift plan" at bounding box center [101, 53] width 129 height 15
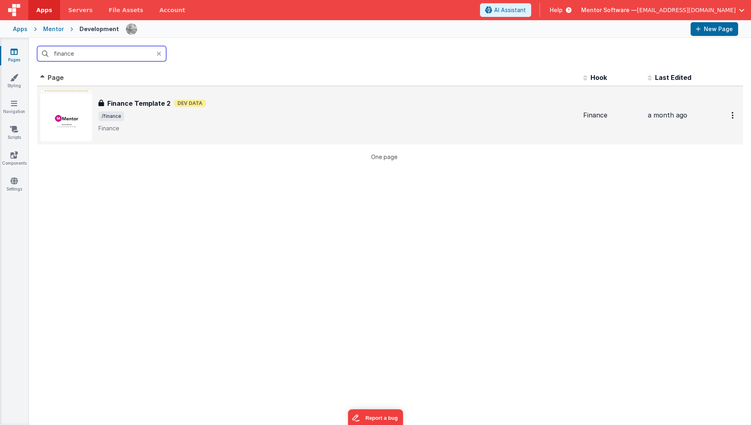
type input "finance"
click at [133, 129] on p "Finance" at bounding box center [337, 128] width 479 height 8
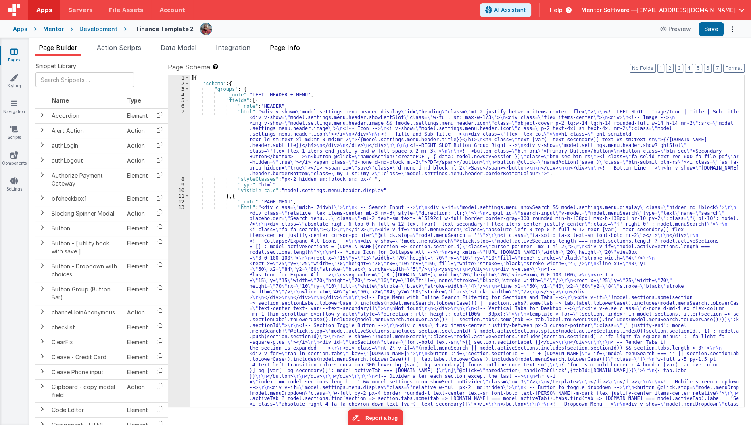
click at [288, 52] on li "Page Info" at bounding box center [285, 49] width 37 height 13
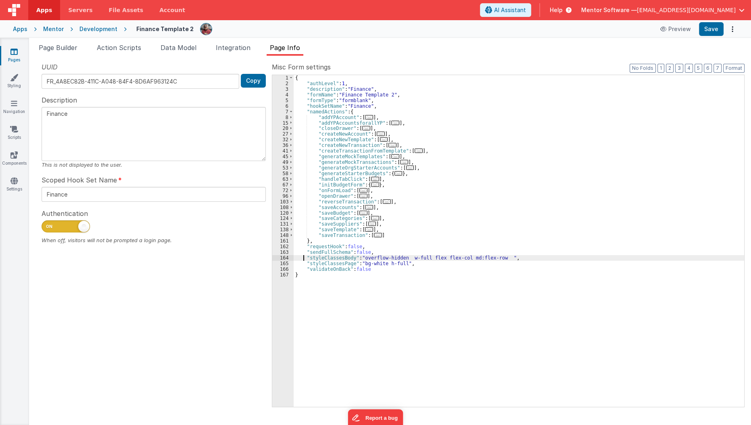
click at [302, 255] on div "{ "authLevel" : 1 , "description" : "Finance" , "formName" : "Finance Template …" at bounding box center [519, 246] width 451 height 343
click at [713, 26] on button "Save" at bounding box center [711, 29] width 25 height 14
click at [180, 50] on span "Data Model" at bounding box center [179, 48] width 36 height 8
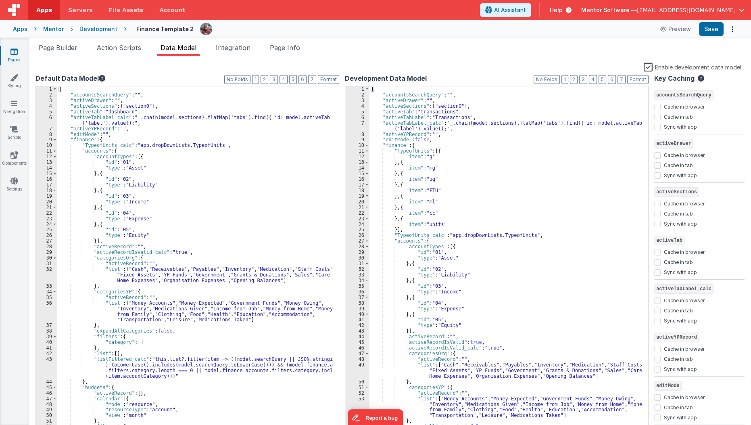
click at [564, 179] on div "{ "accountsSearchQuery" : "" , "activeDrawer" : "" , "activeSections" : [ "sect…" at bounding box center [507, 264] width 274 height 357
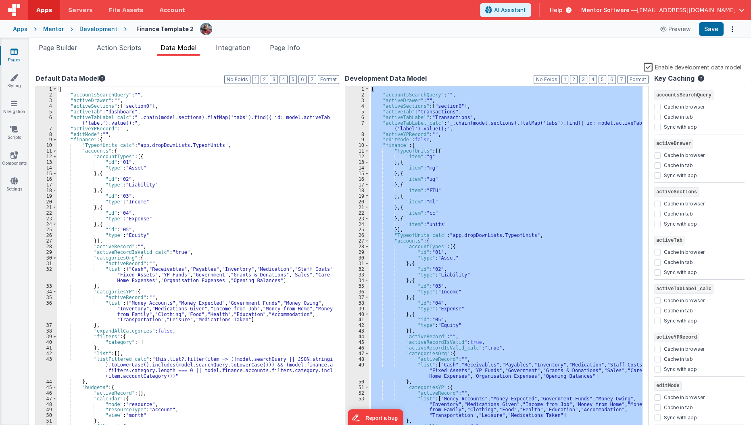
scroll to position [12876, 0]
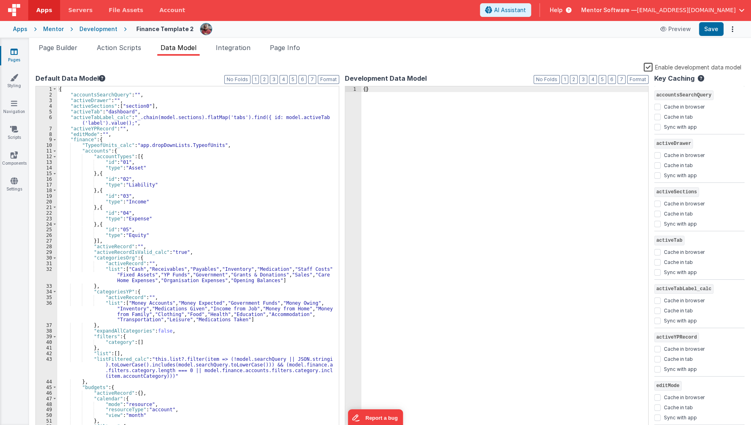
click at [649, 65] on label "Enable development data model" at bounding box center [693, 66] width 98 height 9
click at [0, 0] on input "Enable development data model" at bounding box center [0, 0] width 0 height 0
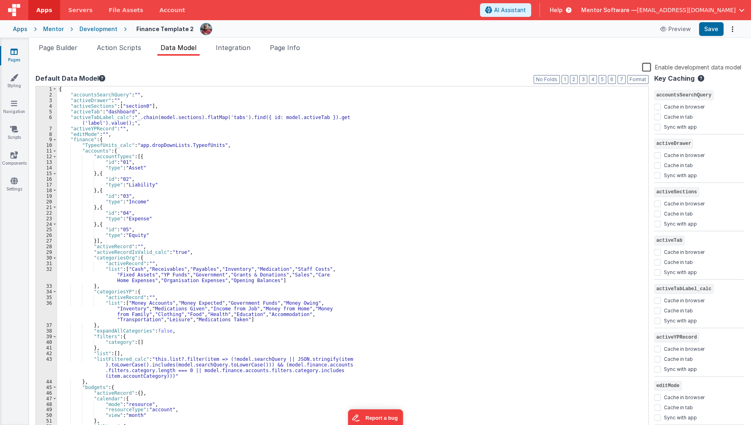
click at [651, 67] on label "Enable development data model" at bounding box center [691, 66] width 99 height 9
click at [0, 0] on input "Enable development data model" at bounding box center [0, 0] width 0 height 0
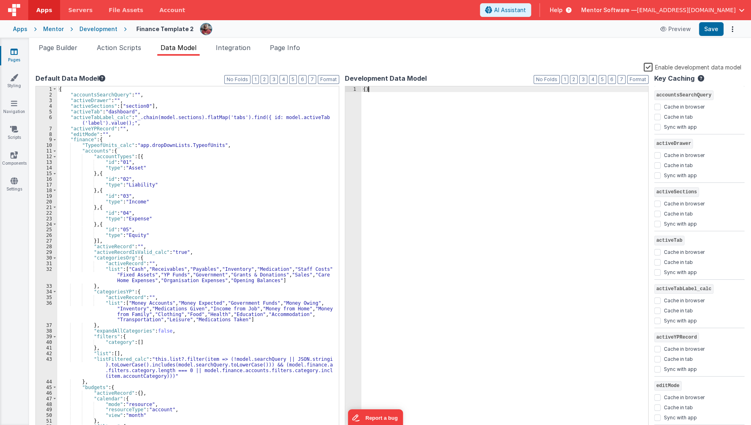
click at [593, 146] on div "{ }" at bounding box center [505, 264] width 287 height 357
click at [563, 149] on div "{ }" at bounding box center [505, 264] width 287 height 357
click at [243, 155] on div "{ "accountsSearchQuery" : "" , "activeDrawer" : "" , "activeSections" : [ "sect…" at bounding box center [195, 264] width 276 height 357
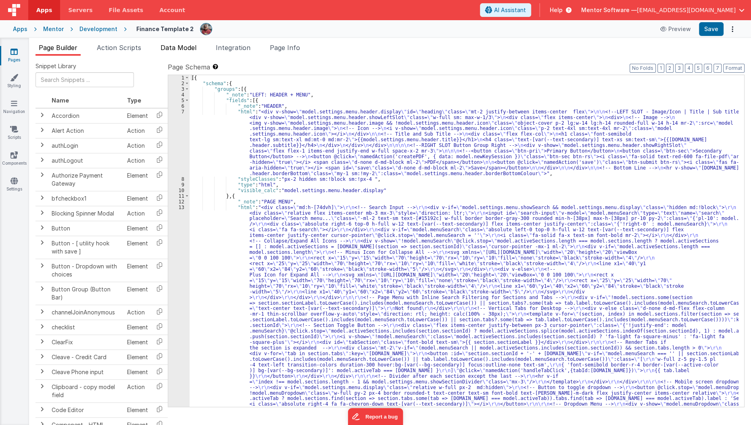
click at [188, 44] on span "Data Model" at bounding box center [179, 48] width 36 height 8
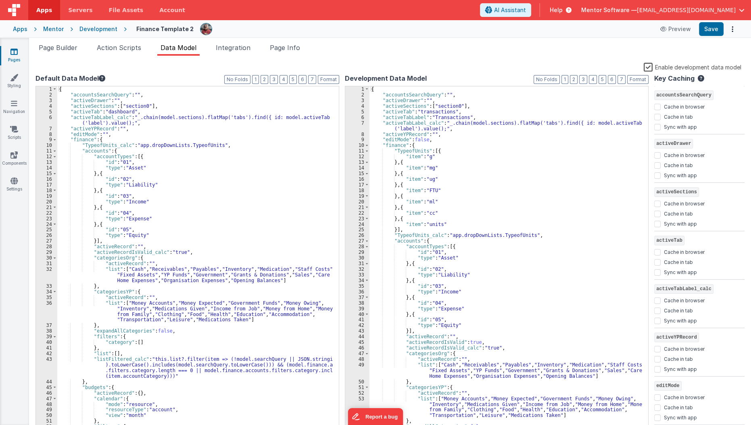
click at [272, 79] on label "Default Data Model" at bounding box center [188, 78] width 304 height 10
click at [268, 79] on button "2" at bounding box center [265, 79] width 8 height 9
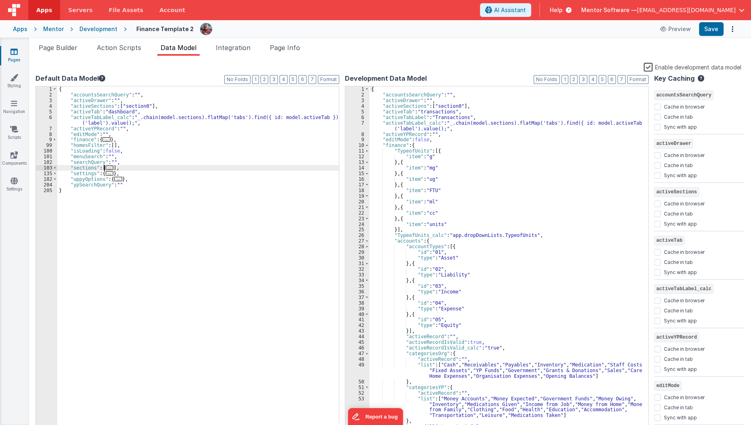
click at [108, 167] on span "..." at bounding box center [110, 167] width 8 height 4
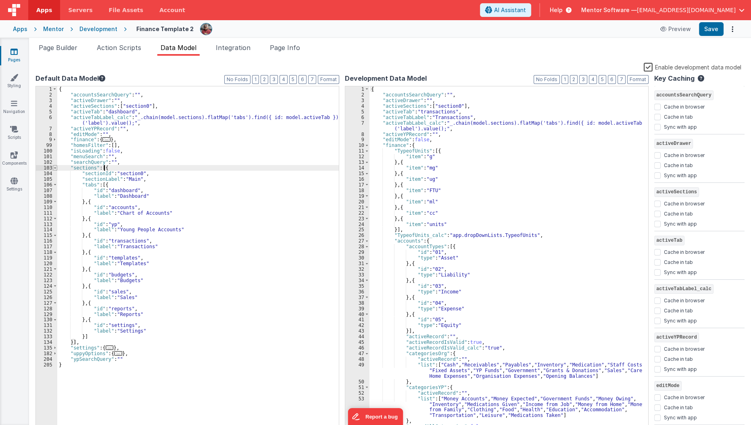
click at [54, 167] on span at bounding box center [55, 168] width 4 height 6
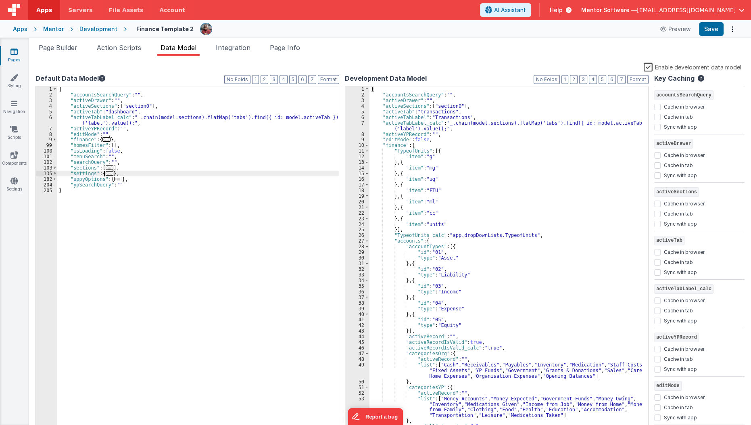
click at [109, 176] on span "..." at bounding box center [110, 173] width 8 height 4
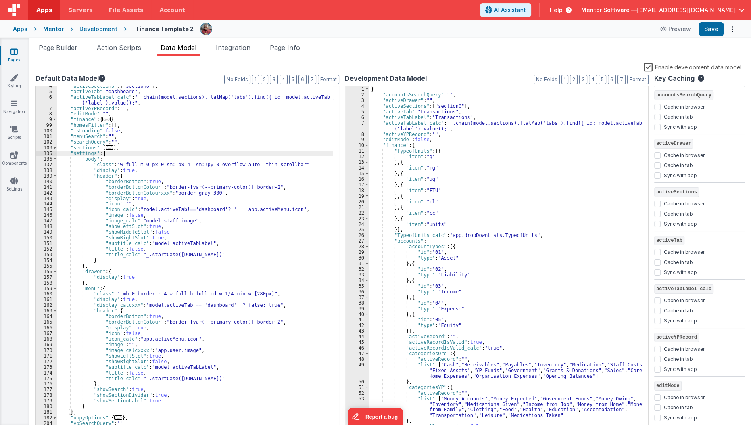
scroll to position [20, 0]
click at [91, 293] on div ""activeSections" : [ "section0" ] , "activeTab" : "dashboard" , "activeTabLabel…" at bounding box center [195, 261] width 276 height 357
click at [714, 29] on button "Save" at bounding box center [711, 29] width 25 height 14
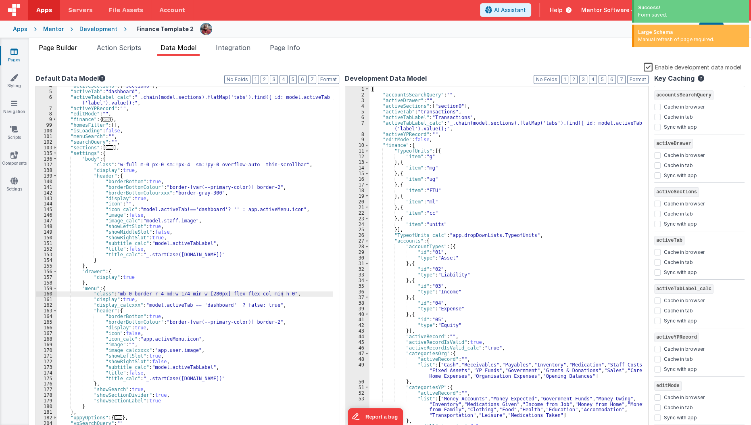
click at [66, 48] on span "Page Builder" at bounding box center [58, 48] width 39 height 8
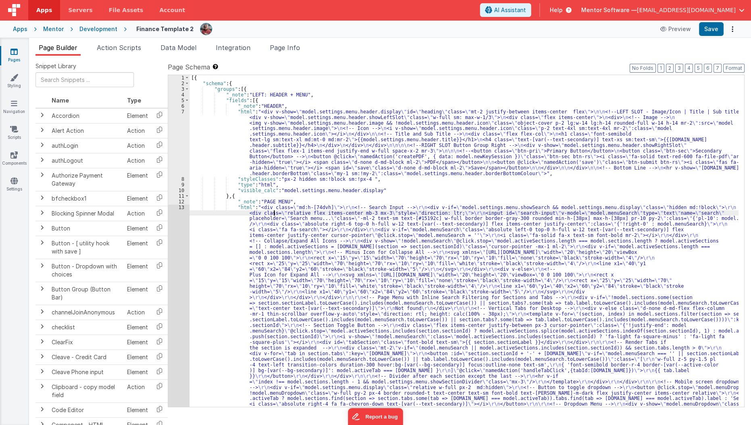
click at [272, 211] on div "[{ "schema" : { "groups" : [{ "_note" : "LEFT: HEADER + MENU" , "fields" : [{ "…" at bounding box center [465, 387] width 550 height 624
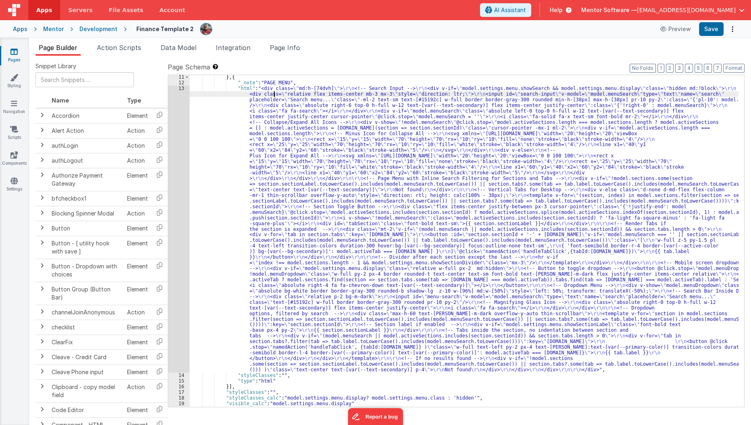
scroll to position [174, 0]
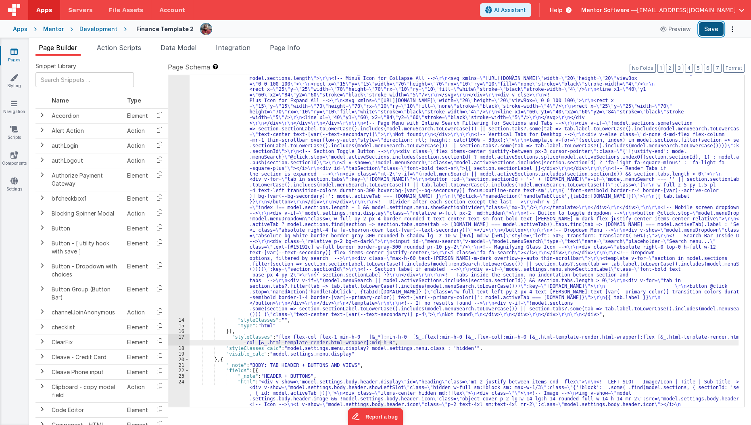
click at [720, 29] on button "Save" at bounding box center [711, 29] width 25 height 14
click at [159, 48] on li "Data Model" at bounding box center [178, 49] width 42 height 13
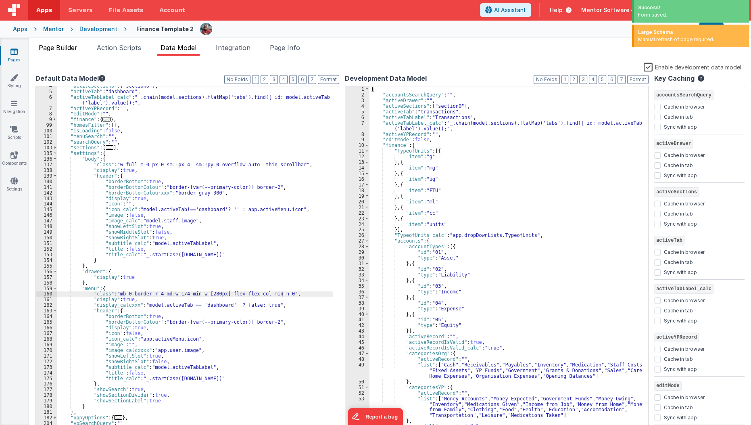
click at [56, 49] on span "Page Builder" at bounding box center [58, 48] width 39 height 8
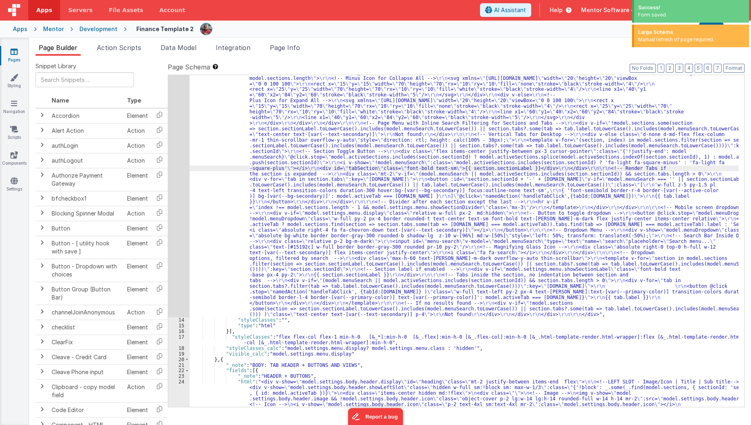
click at [172, 180] on div "13" at bounding box center [178, 173] width 21 height 287
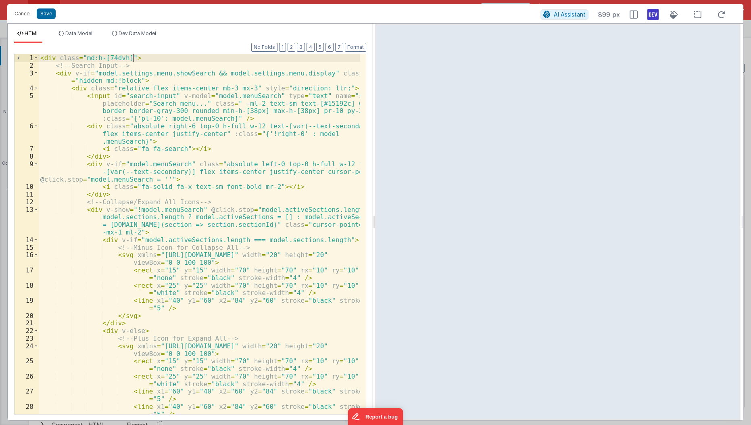
click at [151, 56] on div "< div class = "md:h-[74dvh]" > <!-- Search Input --> < div v-if = "model.settin…" at bounding box center [200, 242] width 322 height 376
click at [36, 73] on span at bounding box center [36, 73] width 4 height 8
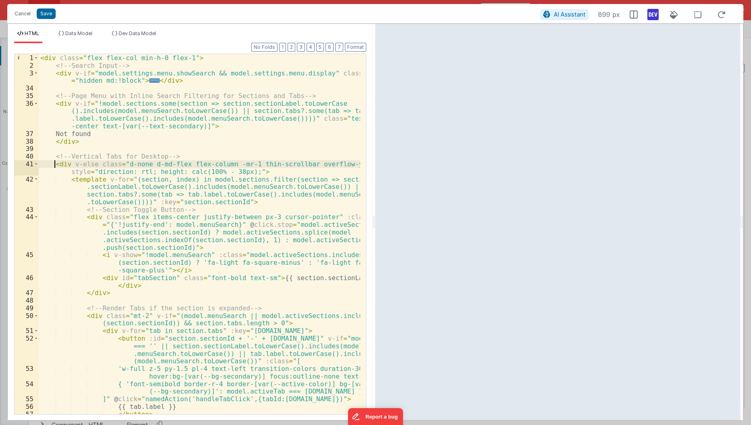
click at [54, 165] on div "< div class = "flex flex-col min-h-0 flex-1" > <!-- Search Input --> < div v-if…" at bounding box center [200, 242] width 322 height 376
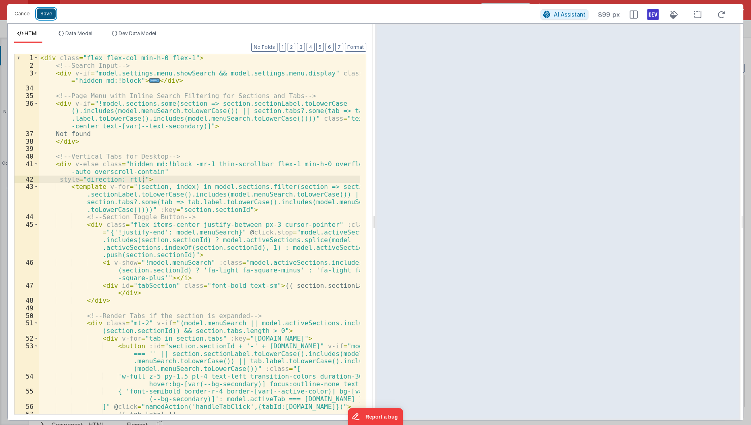
click at [48, 14] on button "Save" at bounding box center [46, 13] width 19 height 10
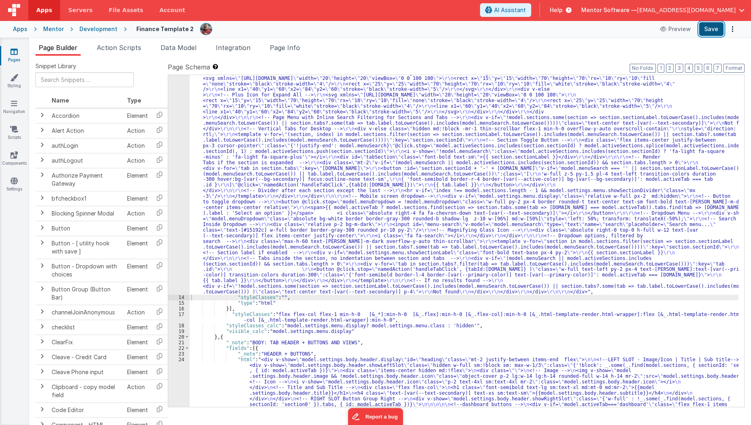
click at [719, 29] on button "Save" at bounding box center [711, 29] width 25 height 14
